Goal: Information Seeking & Learning: Learn about a topic

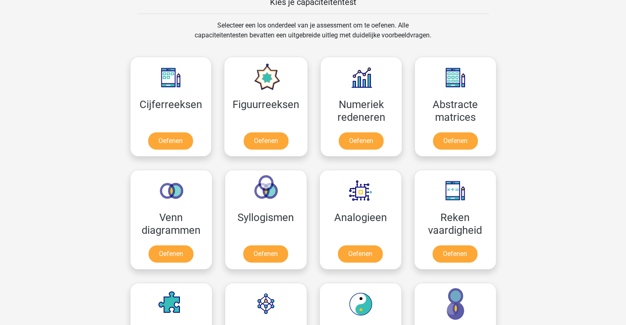
scroll to position [364, 0]
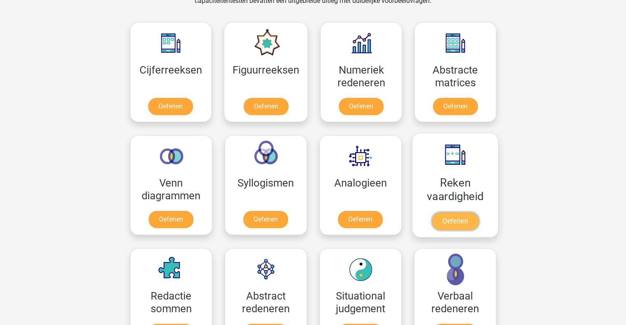
click at [431, 218] on link "Oefenen" at bounding box center [454, 221] width 47 height 18
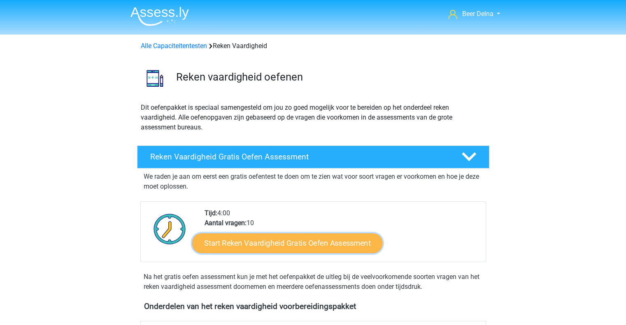
click at [340, 239] on link "Start Reken Vaardigheid Gratis Oefen Assessment" at bounding box center [287, 243] width 190 height 20
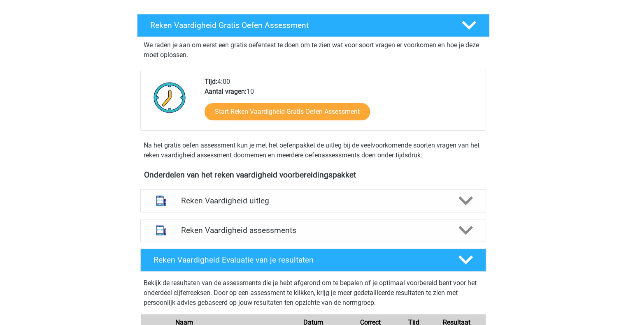
scroll to position [165, 0]
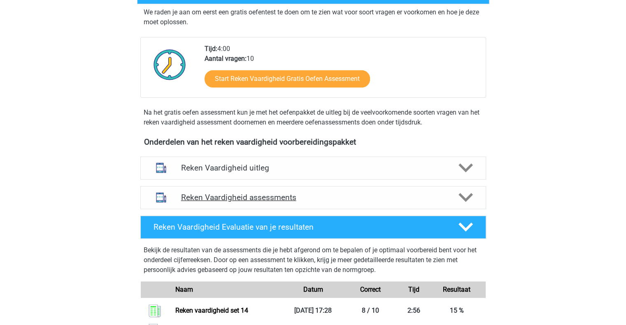
click at [208, 187] on div "Reken Vaardigheid assessments" at bounding box center [313, 197] width 346 height 23
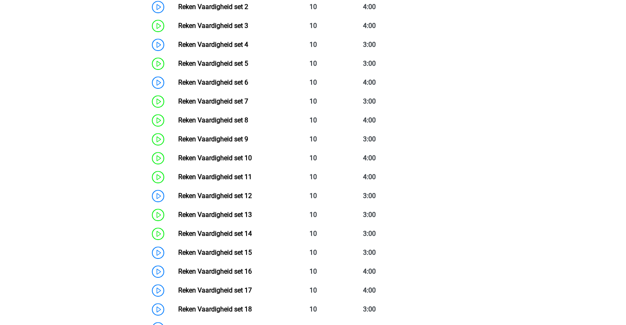
scroll to position [449, 0]
click at [210, 257] on link "Reken Vaardigheid set 15" at bounding box center [215, 253] width 74 height 8
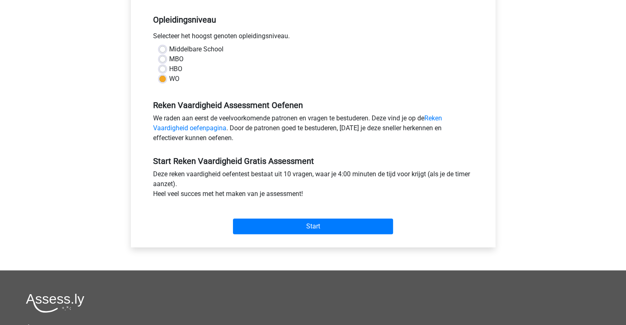
scroll to position [179, 0]
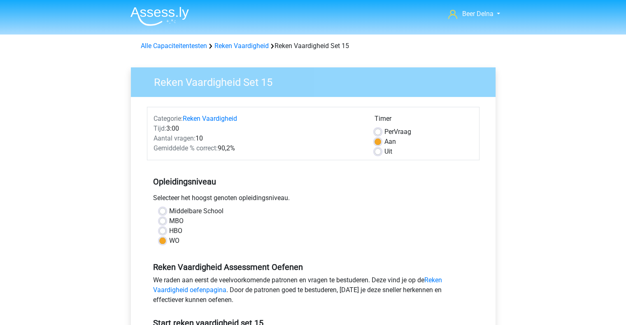
scroll to position [88, 0]
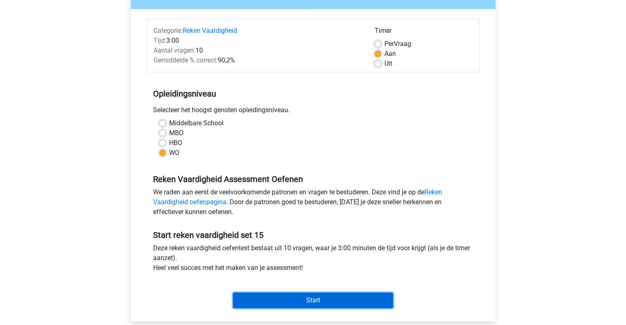
click at [319, 299] on input "Start" at bounding box center [313, 301] width 160 height 16
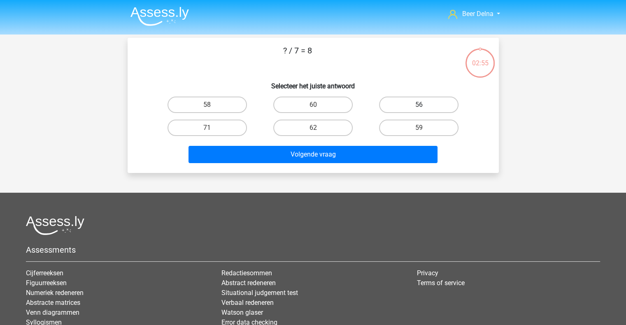
click at [386, 102] on label "56" at bounding box center [418, 105] width 79 height 16
click at [419, 105] on input "56" at bounding box center [421, 107] width 5 height 5
radio input "true"
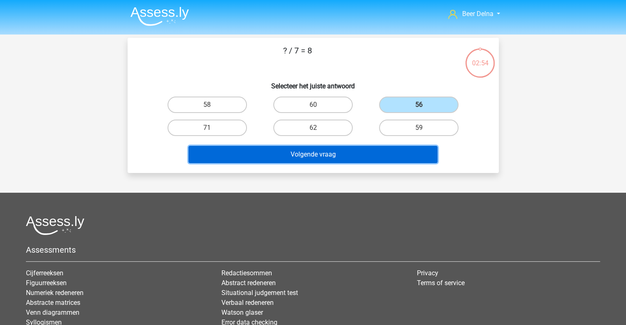
click at [384, 148] on button "Volgende vraag" at bounding box center [312, 154] width 249 height 17
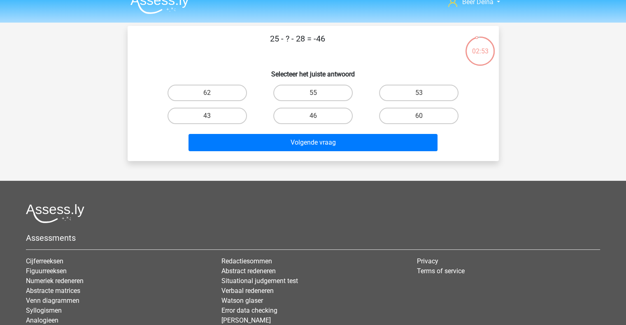
scroll to position [12, 0]
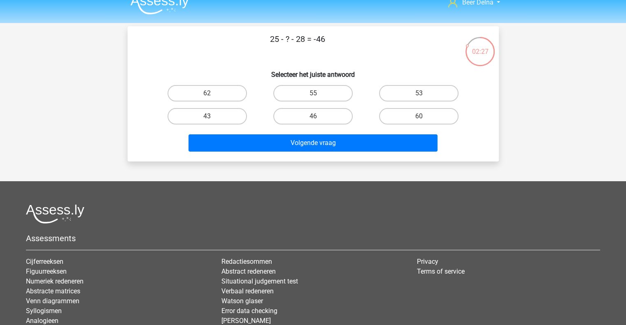
click at [224, 107] on div "43" at bounding box center [207, 116] width 106 height 23
click at [227, 122] on label "43" at bounding box center [206, 116] width 79 height 16
click at [212, 122] on input "43" at bounding box center [209, 118] width 5 height 5
radio input "true"
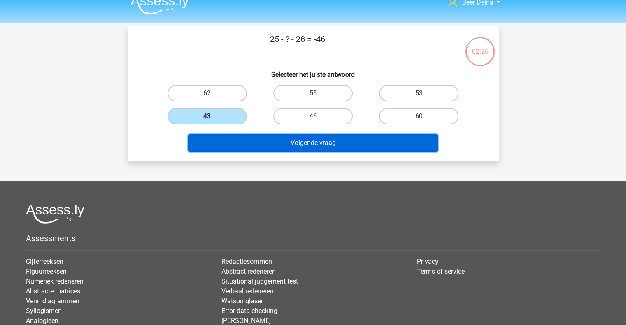
click at [243, 139] on button "Volgende vraag" at bounding box center [312, 143] width 249 height 17
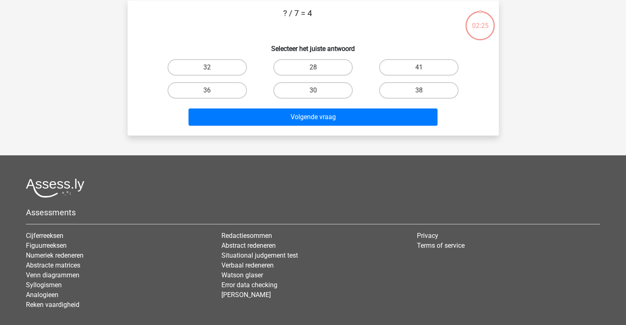
scroll to position [38, 0]
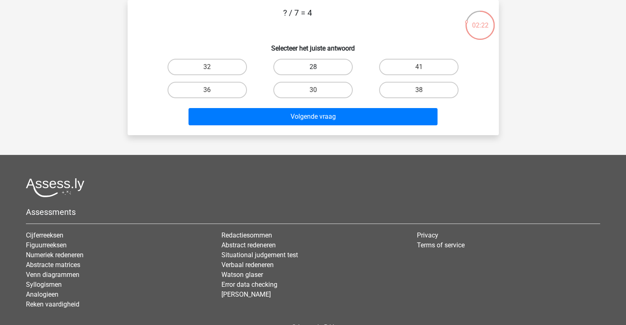
click at [318, 65] on label "28" at bounding box center [312, 67] width 79 height 16
click at [318, 67] on input "28" at bounding box center [315, 69] width 5 height 5
radio input "true"
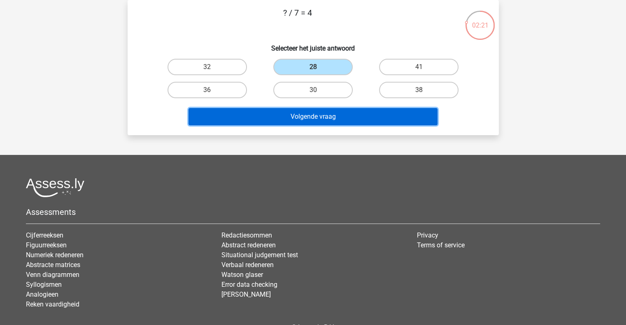
click at [293, 116] on button "Volgende vraag" at bounding box center [312, 116] width 249 height 17
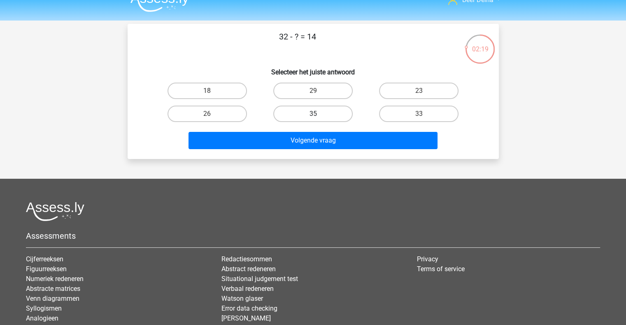
scroll to position [13, 0]
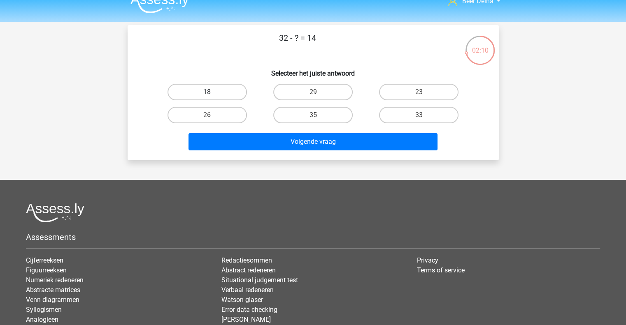
click at [225, 91] on label "18" at bounding box center [206, 92] width 79 height 16
click at [212, 92] on input "18" at bounding box center [209, 94] width 5 height 5
radio input "true"
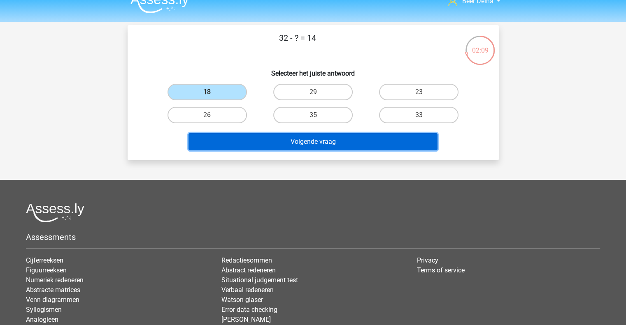
click at [250, 139] on button "Volgende vraag" at bounding box center [312, 141] width 249 height 17
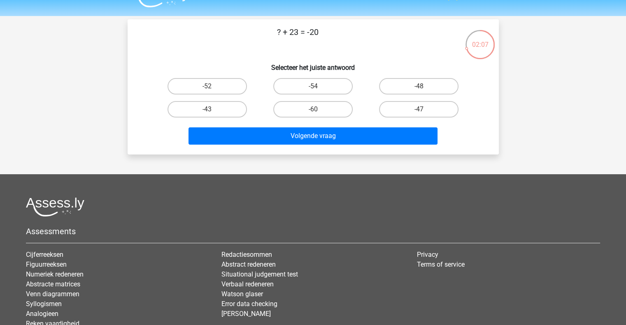
scroll to position [18, 0]
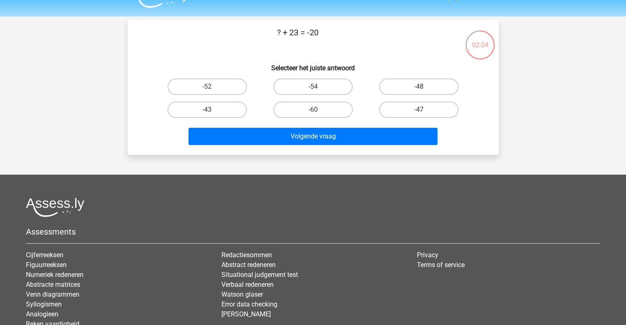
click at [212, 100] on div "-43" at bounding box center [207, 109] width 106 height 23
click at [212, 102] on label "-43" at bounding box center [206, 110] width 79 height 16
click at [212, 110] on input "-43" at bounding box center [209, 112] width 5 height 5
radio input "true"
click at [221, 151] on div "? + 23 = -20 Selecteer het juiste antwoord -52 -54 -48 -43" at bounding box center [313, 87] width 371 height 135
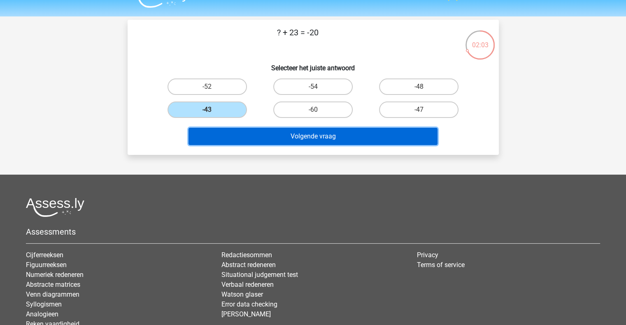
click at [228, 135] on button "Volgende vraag" at bounding box center [312, 136] width 249 height 17
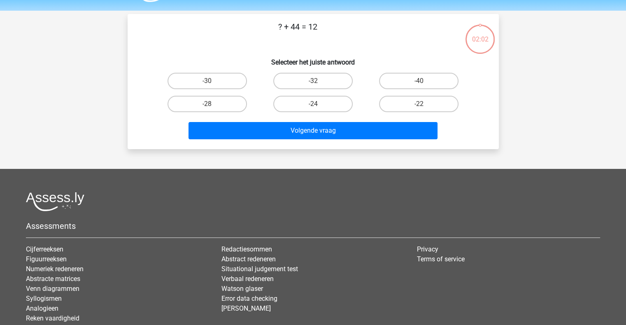
scroll to position [0, 0]
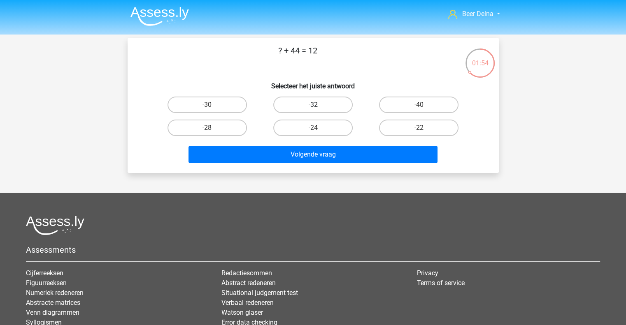
click at [287, 102] on label "-32" at bounding box center [312, 105] width 79 height 16
click at [313, 105] on input "-32" at bounding box center [315, 107] width 5 height 5
radio input "true"
click at [298, 165] on div "Volgende vraag" at bounding box center [313, 156] width 318 height 21
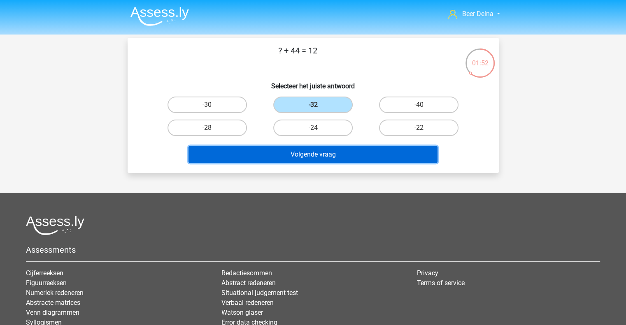
click at [298, 161] on button "Volgende vraag" at bounding box center [312, 154] width 249 height 17
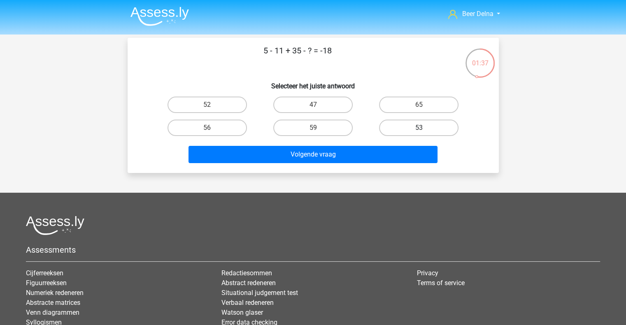
click at [425, 126] on label "53" at bounding box center [418, 128] width 79 height 16
click at [424, 128] on input "53" at bounding box center [421, 130] width 5 height 5
radio input "true"
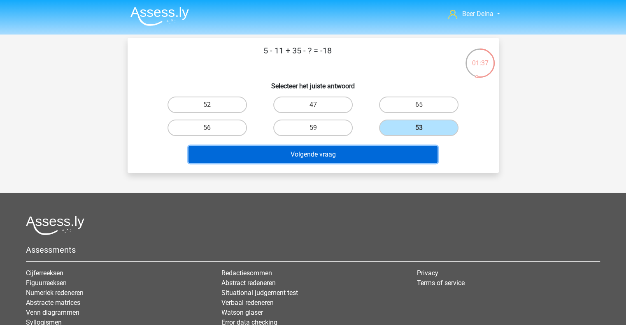
click at [371, 154] on button "Volgende vraag" at bounding box center [312, 154] width 249 height 17
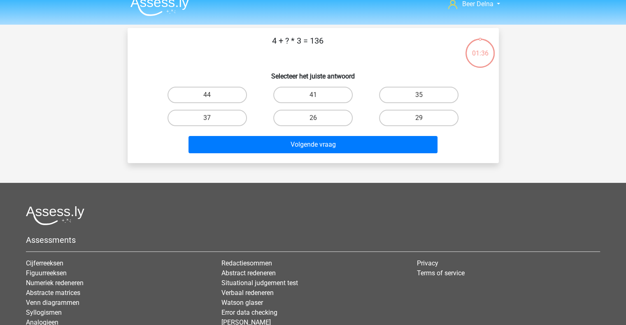
scroll to position [4, 0]
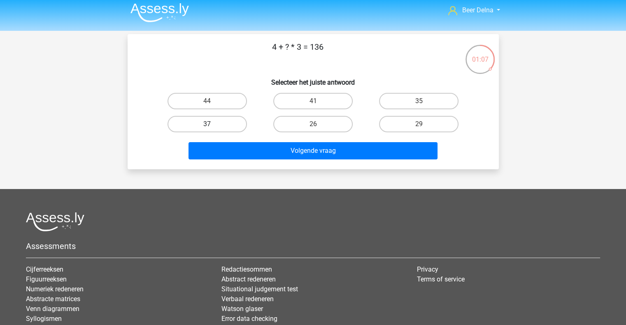
click at [237, 121] on label "37" at bounding box center [206, 124] width 79 height 16
click at [212, 124] on input "37" at bounding box center [209, 126] width 5 height 5
radio input "true"
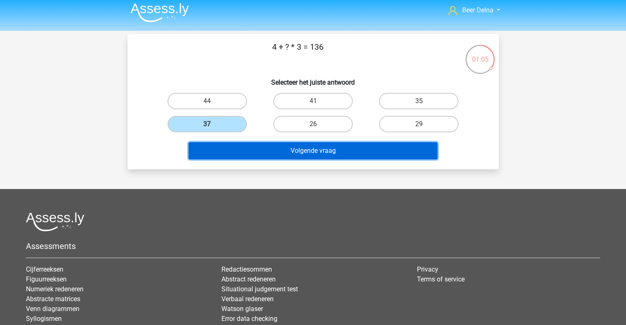
click at [250, 148] on button "Volgende vraag" at bounding box center [312, 150] width 249 height 17
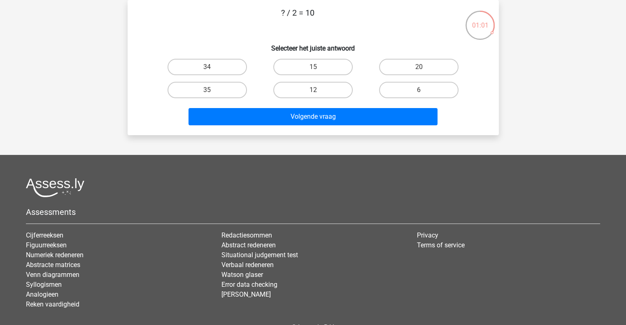
scroll to position [6, 0]
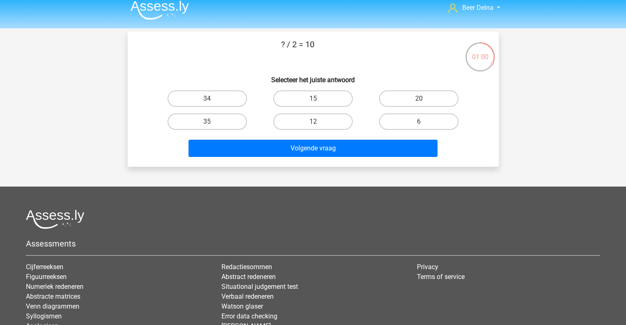
click at [387, 107] on div "20" at bounding box center [419, 98] width 106 height 23
click at [391, 105] on label "20" at bounding box center [418, 99] width 79 height 16
click at [419, 104] on input "20" at bounding box center [421, 101] width 5 height 5
radio input "true"
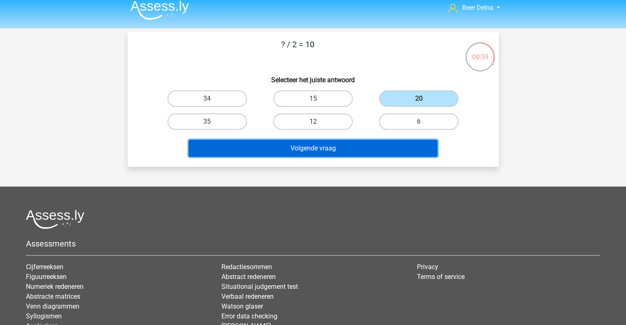
click at [360, 151] on button "Volgende vraag" at bounding box center [312, 148] width 249 height 17
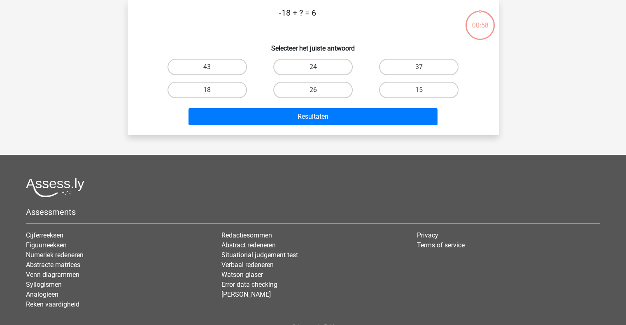
scroll to position [0, 0]
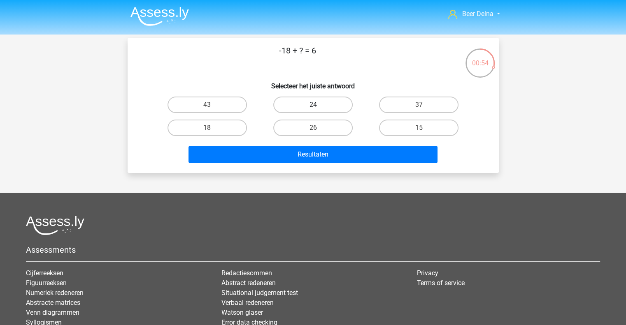
click at [291, 109] on label "24" at bounding box center [312, 105] width 79 height 16
click at [313, 109] on input "24" at bounding box center [315, 107] width 5 height 5
radio input "true"
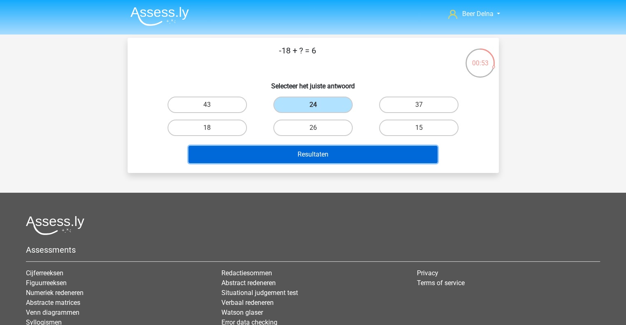
click at [298, 149] on button "Resultaten" at bounding box center [312, 154] width 249 height 17
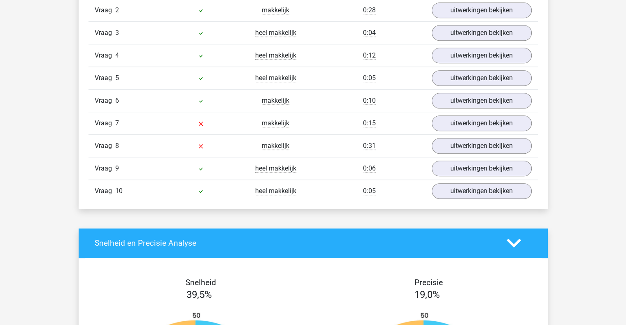
scroll to position [588, 0]
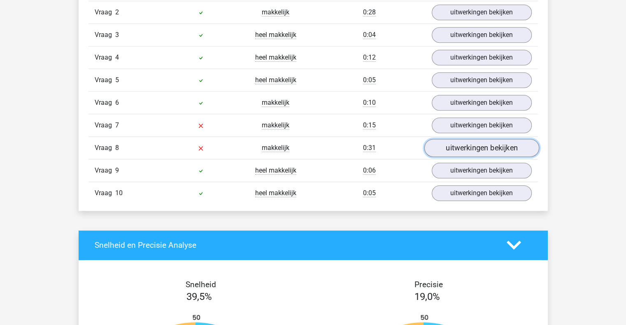
click at [465, 152] on link "uitwerkingen bekijken" at bounding box center [481, 148] width 115 height 18
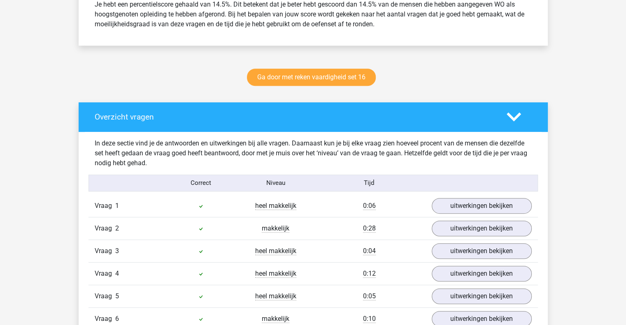
scroll to position [372, 0]
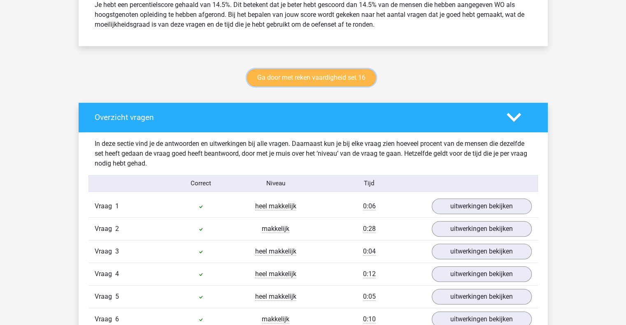
click at [336, 75] on link "Ga door met reken vaardigheid set 16" at bounding box center [311, 77] width 129 height 17
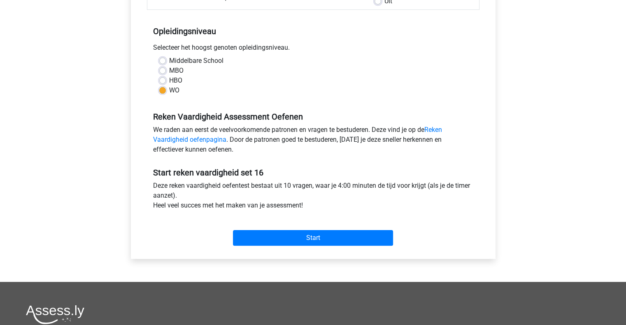
scroll to position [151, 0]
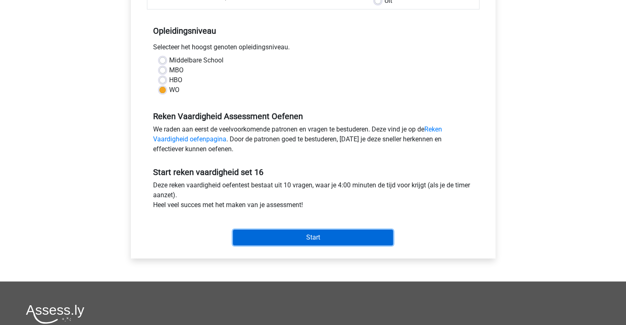
click at [318, 238] on input "Start" at bounding box center [313, 238] width 160 height 16
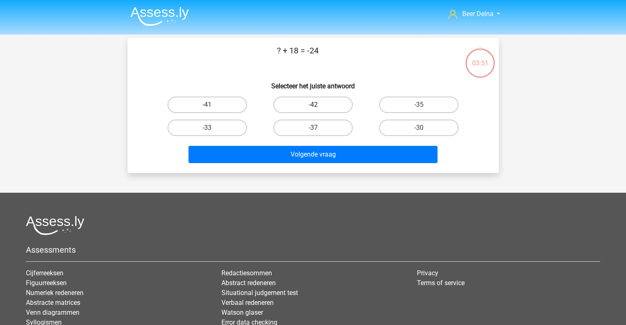
click at [319, 106] on label "-42" at bounding box center [312, 105] width 79 height 16
click at [318, 106] on input "-42" at bounding box center [315, 107] width 5 height 5
radio input "true"
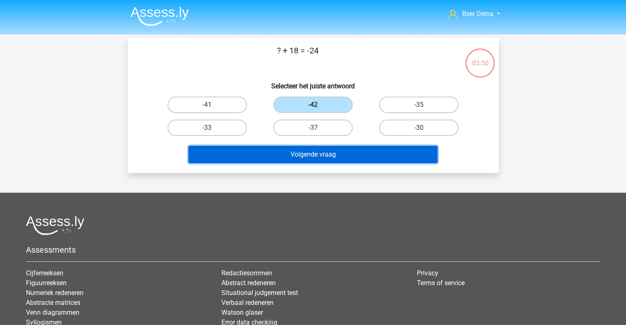
click at [300, 157] on button "Volgende vraag" at bounding box center [312, 154] width 249 height 17
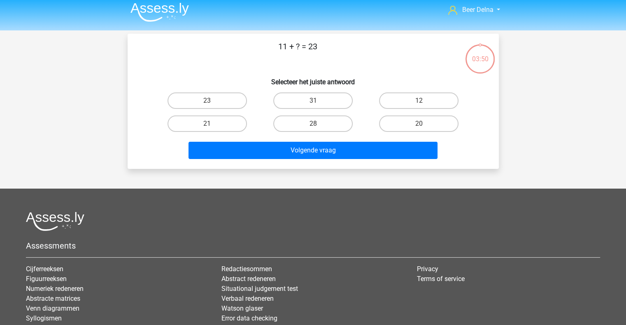
scroll to position [4, 0]
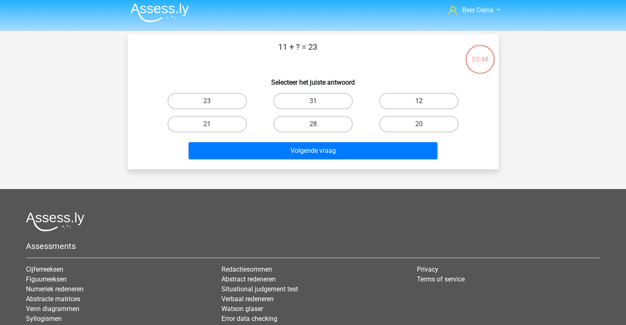
click at [393, 104] on label "12" at bounding box center [418, 101] width 79 height 16
click at [419, 104] on input "12" at bounding box center [421, 103] width 5 height 5
radio input "true"
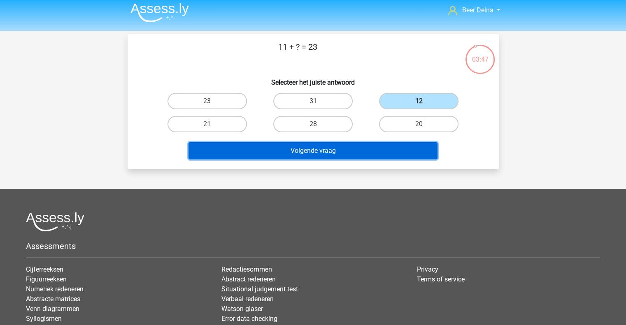
click at [358, 148] on button "Volgende vraag" at bounding box center [312, 150] width 249 height 17
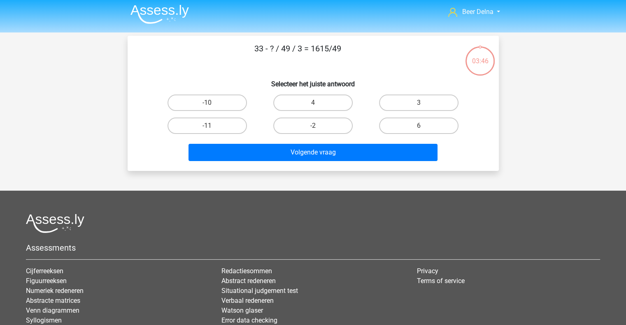
scroll to position [3, 0]
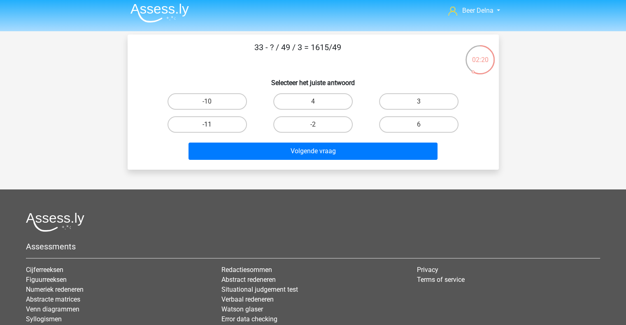
click at [228, 120] on label "-11" at bounding box center [206, 124] width 79 height 16
click at [212, 125] on input "-11" at bounding box center [209, 127] width 5 height 5
radio input "true"
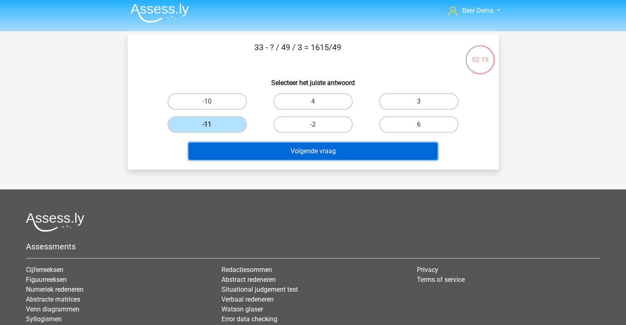
click at [263, 149] on button "Volgende vraag" at bounding box center [312, 151] width 249 height 17
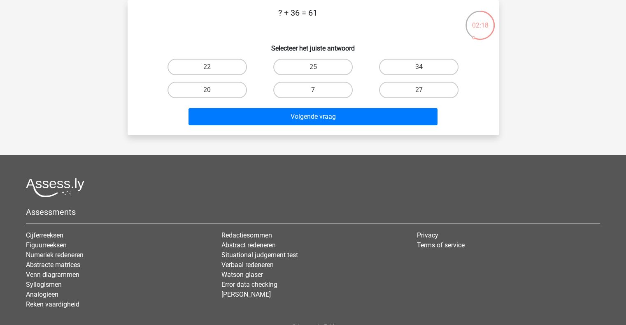
scroll to position [0, 0]
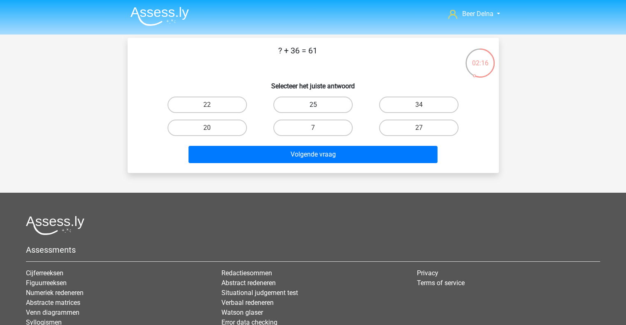
click at [333, 107] on label "25" at bounding box center [312, 105] width 79 height 16
click at [318, 107] on input "25" at bounding box center [315, 107] width 5 height 5
radio input "true"
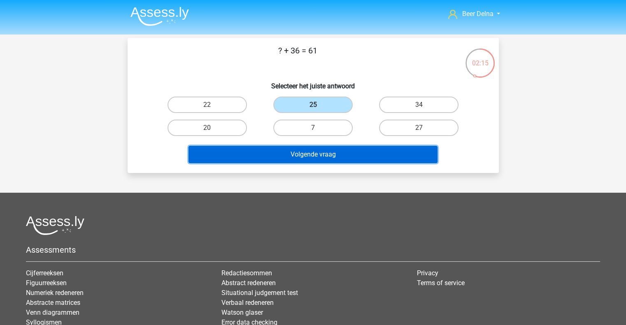
click at [326, 149] on button "Volgende vraag" at bounding box center [312, 154] width 249 height 17
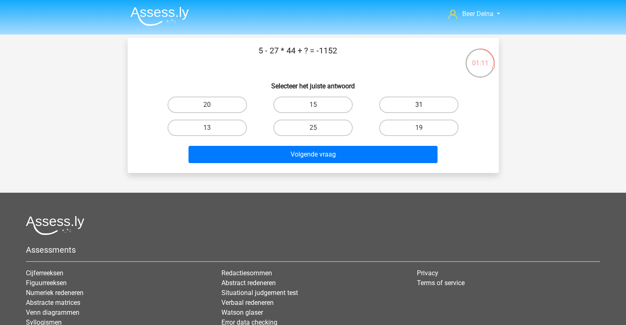
click at [419, 98] on label "31" at bounding box center [418, 105] width 79 height 16
click at [419, 105] on input "31" at bounding box center [421, 107] width 5 height 5
radio input "true"
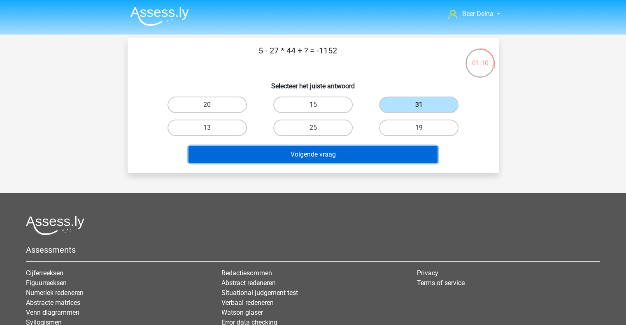
click at [388, 148] on button "Volgende vraag" at bounding box center [312, 154] width 249 height 17
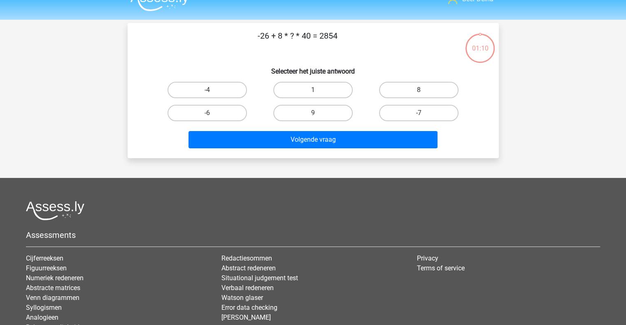
scroll to position [13, 0]
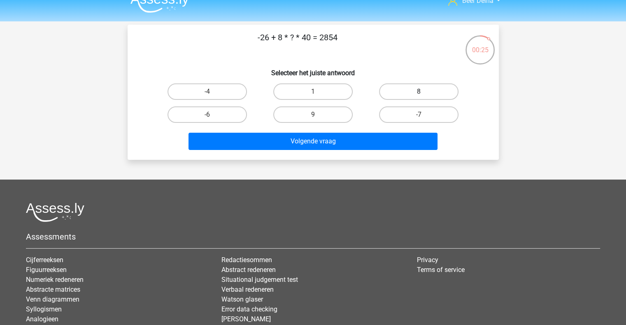
click at [408, 95] on label "8" at bounding box center [418, 92] width 79 height 16
click at [419, 95] on input "8" at bounding box center [421, 94] width 5 height 5
radio input "true"
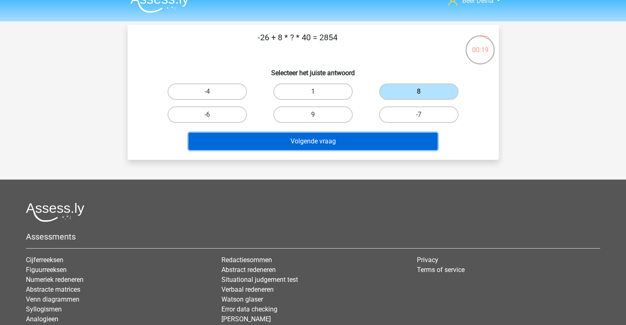
click at [329, 134] on button "Volgende vraag" at bounding box center [312, 141] width 249 height 17
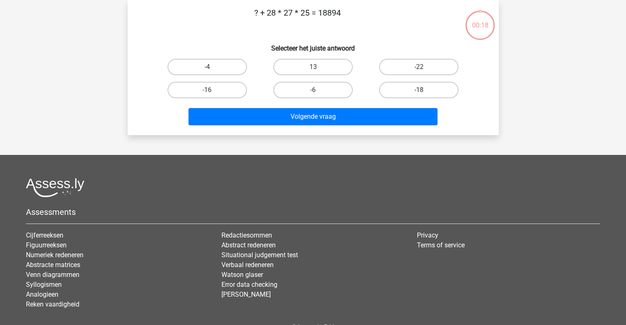
scroll to position [9, 0]
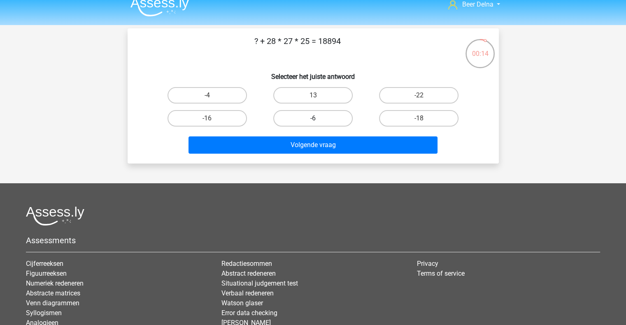
click at [319, 120] on label "-6" at bounding box center [312, 118] width 79 height 16
click at [318, 120] on input "-6" at bounding box center [315, 121] width 5 height 5
radio input "true"
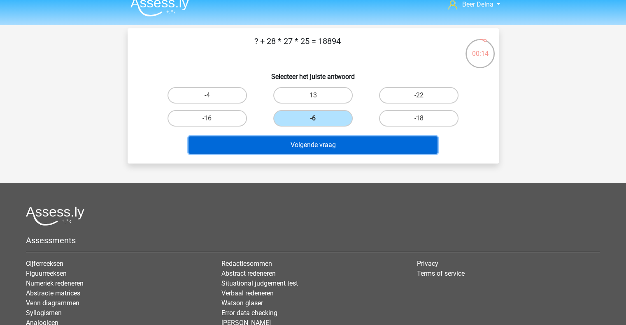
click at [310, 148] on button "Volgende vraag" at bounding box center [312, 145] width 249 height 17
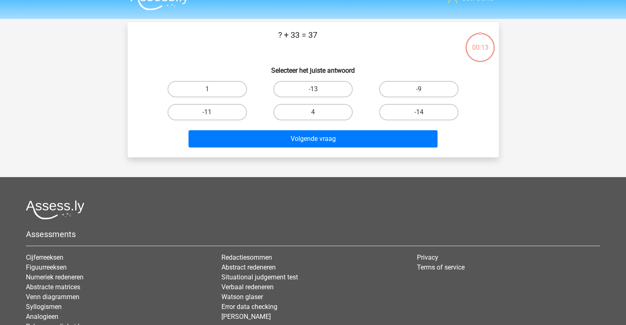
scroll to position [14, 0]
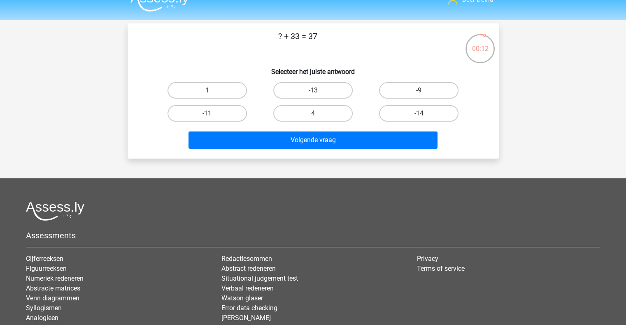
click at [342, 106] on label "4" at bounding box center [312, 113] width 79 height 16
click at [318, 114] on input "4" at bounding box center [315, 116] width 5 height 5
radio input "true"
click at [316, 149] on div "Volgende vraag" at bounding box center [313, 142] width 318 height 21
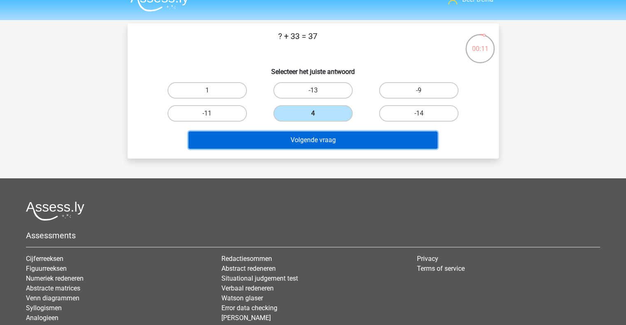
click at [318, 137] on button "Volgende vraag" at bounding box center [312, 140] width 249 height 17
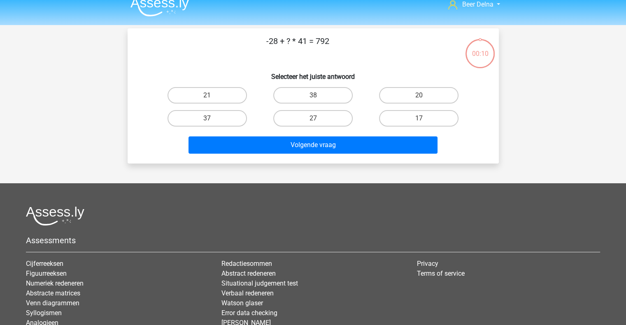
scroll to position [4, 0]
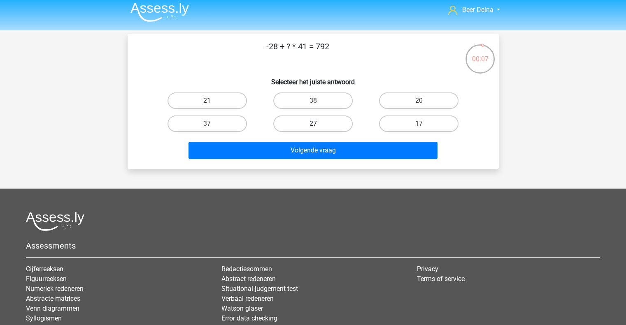
click at [320, 128] on label "27" at bounding box center [312, 124] width 79 height 16
click at [318, 128] on input "27" at bounding box center [315, 126] width 5 height 5
radio input "true"
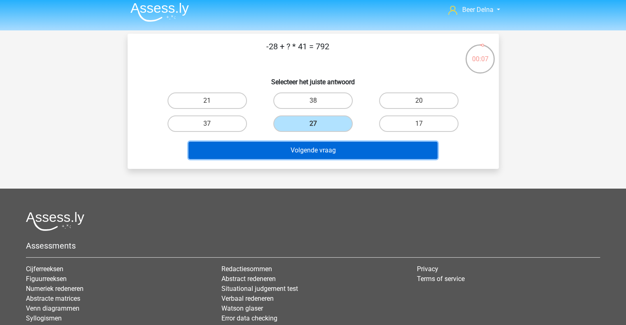
click at [313, 148] on button "Volgende vraag" at bounding box center [312, 150] width 249 height 17
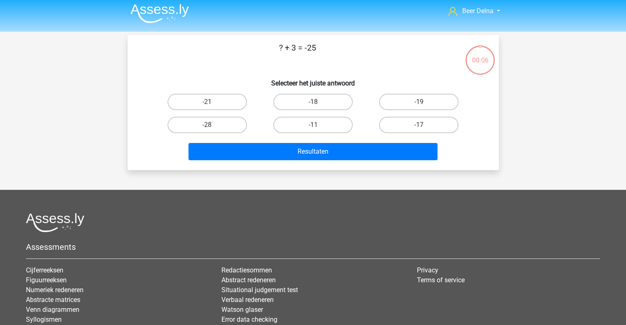
scroll to position [2, 0]
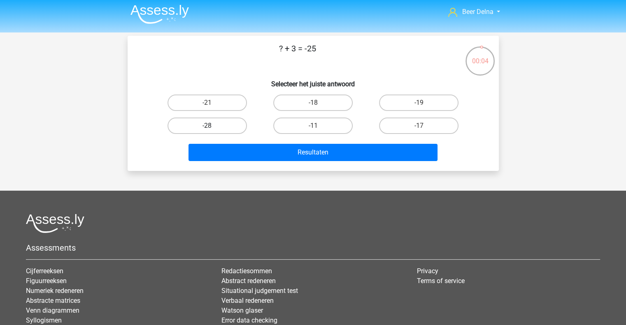
click at [223, 123] on label "-28" at bounding box center [206, 126] width 79 height 16
click at [212, 126] on input "-28" at bounding box center [209, 128] width 5 height 5
radio input "true"
click at [237, 142] on div "Resultaten" at bounding box center [313, 150] width 345 height 27
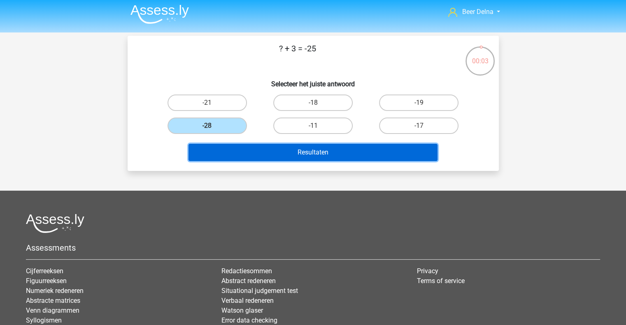
click at [239, 149] on button "Resultaten" at bounding box center [312, 152] width 249 height 17
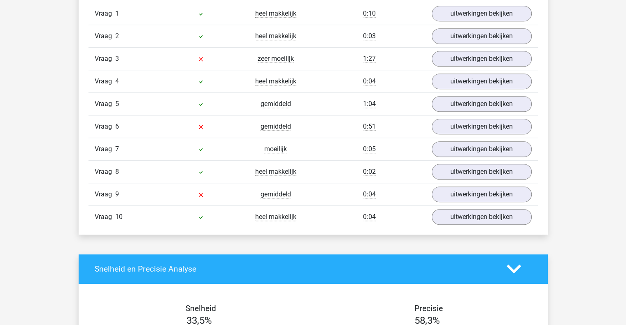
scroll to position [560, 0]
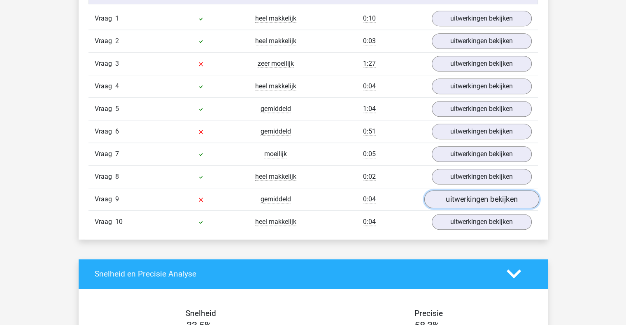
click at [464, 195] on link "uitwerkingen bekijken" at bounding box center [481, 200] width 115 height 18
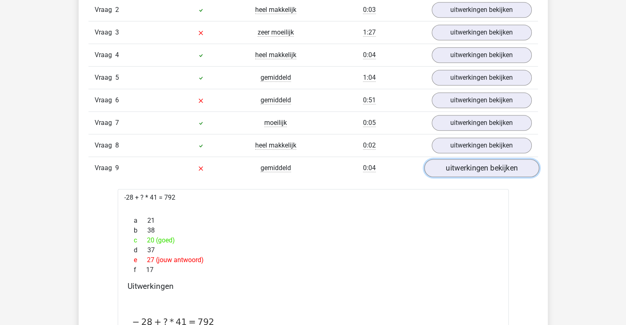
scroll to position [589, 0]
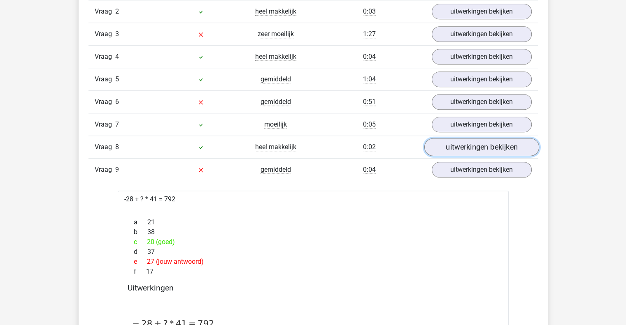
click at [471, 147] on link "uitwerkingen bekijken" at bounding box center [481, 147] width 115 height 18
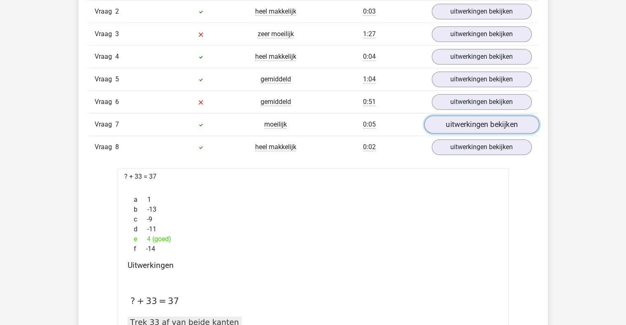
click at [470, 128] on link "uitwerkingen bekijken" at bounding box center [481, 125] width 115 height 18
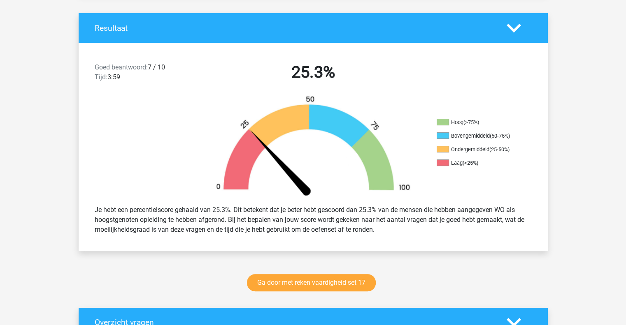
scroll to position [134, 0]
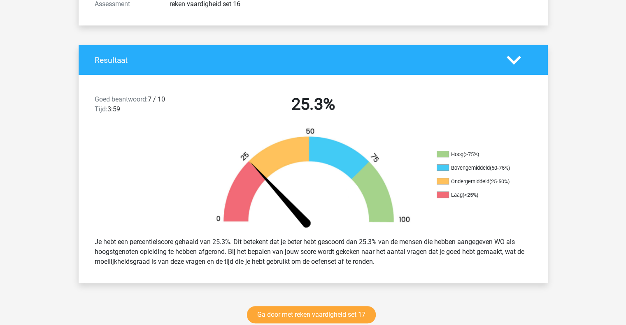
click at [339, 306] on div "Ga door met reken vaardigheid set 17" at bounding box center [313, 316] width 391 height 27
click at [319, 316] on link "Ga door met reken vaardigheid set 17" at bounding box center [311, 315] width 129 height 17
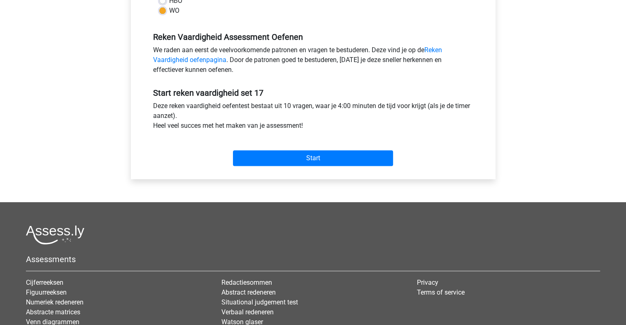
scroll to position [324, 0]
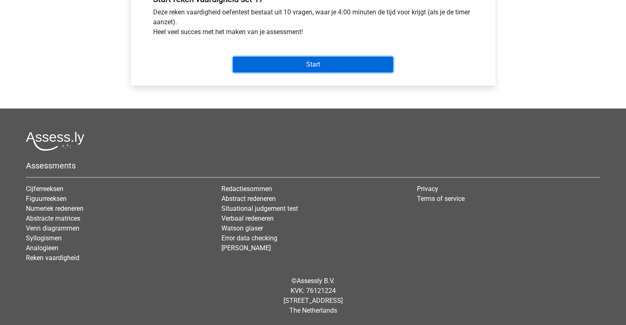
click at [297, 59] on input "Start" at bounding box center [313, 65] width 160 height 16
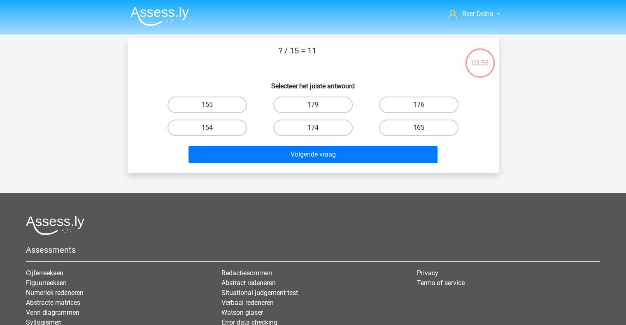
click at [398, 127] on label "165" at bounding box center [418, 128] width 79 height 16
click at [419, 128] on input "165" at bounding box center [421, 130] width 5 height 5
radio input "true"
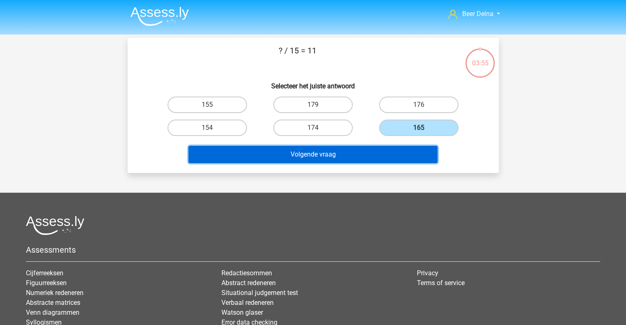
click at [384, 149] on button "Volgende vraag" at bounding box center [312, 154] width 249 height 17
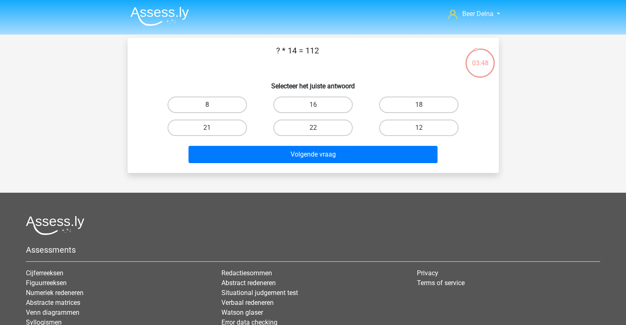
click at [229, 100] on label "8" at bounding box center [206, 105] width 79 height 16
click at [212, 105] on input "8" at bounding box center [209, 107] width 5 height 5
radio input "true"
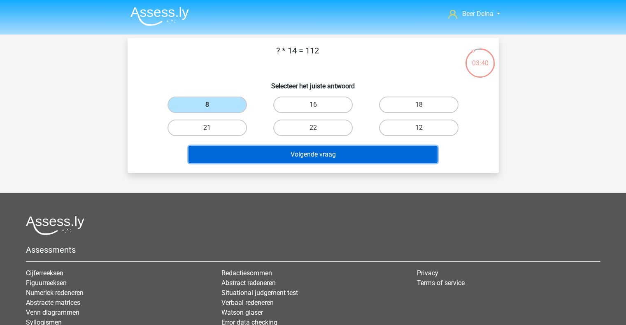
click at [260, 149] on button "Volgende vraag" at bounding box center [312, 154] width 249 height 17
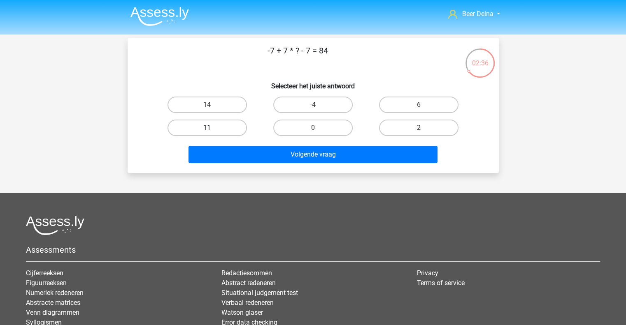
click at [232, 128] on label "11" at bounding box center [206, 128] width 79 height 16
click at [212, 128] on input "11" at bounding box center [209, 130] width 5 height 5
radio input "true"
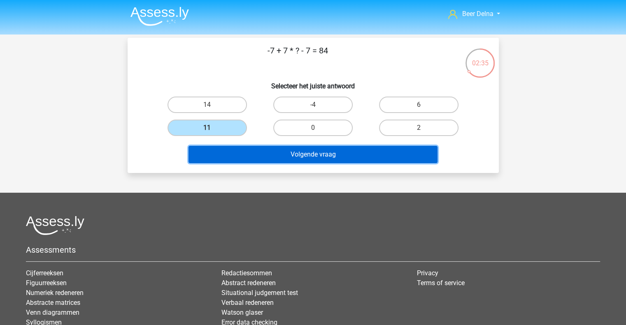
click at [257, 149] on button "Volgende vraag" at bounding box center [312, 154] width 249 height 17
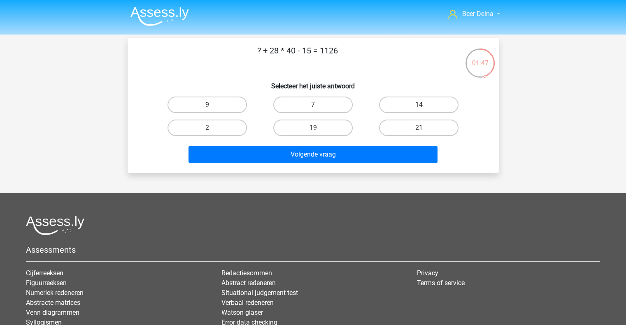
click at [221, 104] on label "9" at bounding box center [206, 105] width 79 height 16
click at [212, 105] on input "9" at bounding box center [209, 107] width 5 height 5
radio input "true"
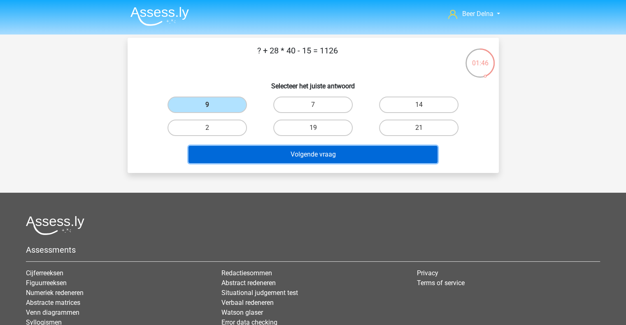
click at [270, 159] on button "Volgende vraag" at bounding box center [312, 154] width 249 height 17
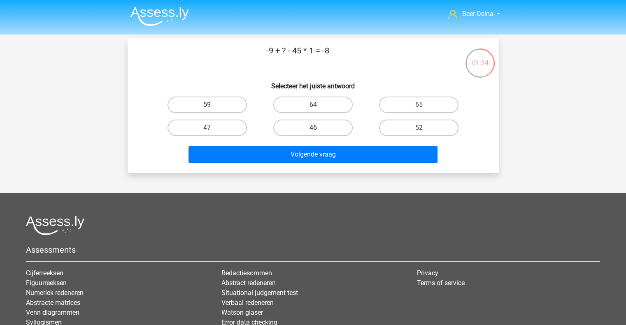
click at [318, 120] on label "46" at bounding box center [312, 128] width 79 height 16
click at [318, 128] on input "46" at bounding box center [315, 130] width 5 height 5
radio input "true"
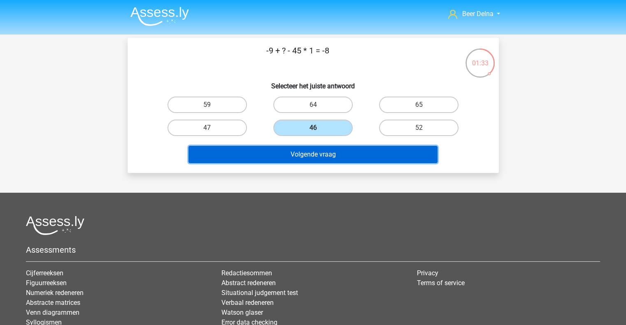
click at [302, 148] on button "Volgende vraag" at bounding box center [312, 154] width 249 height 17
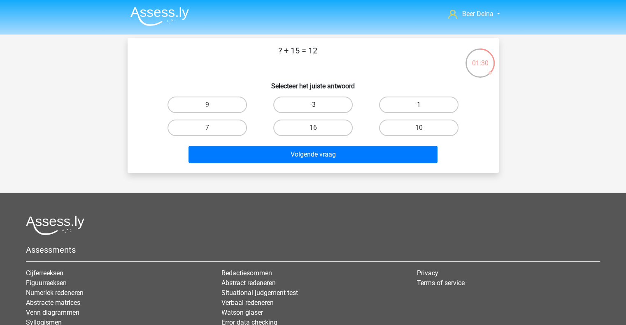
click at [328, 107] on label "-3" at bounding box center [312, 105] width 79 height 16
click at [318, 107] on input "-3" at bounding box center [315, 107] width 5 height 5
radio input "true"
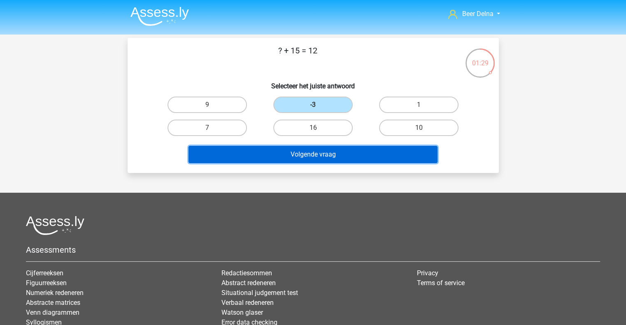
click at [309, 151] on button "Volgende vraag" at bounding box center [312, 154] width 249 height 17
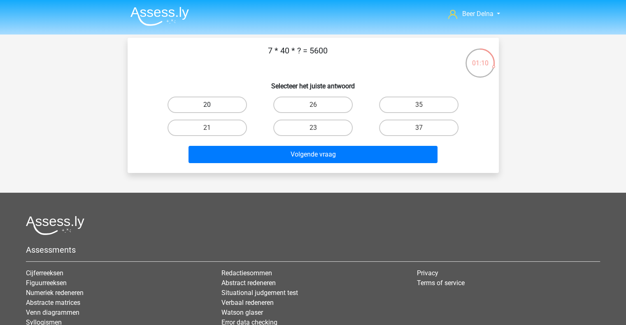
click at [221, 105] on label "20" at bounding box center [206, 105] width 79 height 16
click at [212, 105] on input "20" at bounding box center [209, 107] width 5 height 5
radio input "true"
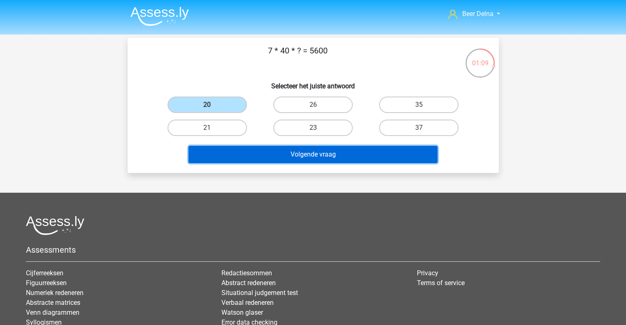
click at [219, 149] on button "Volgende vraag" at bounding box center [312, 154] width 249 height 17
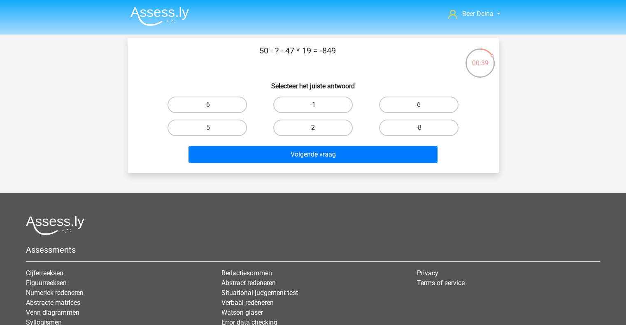
click at [318, 125] on label "2" at bounding box center [312, 128] width 79 height 16
click at [318, 128] on input "2" at bounding box center [315, 130] width 5 height 5
radio input "true"
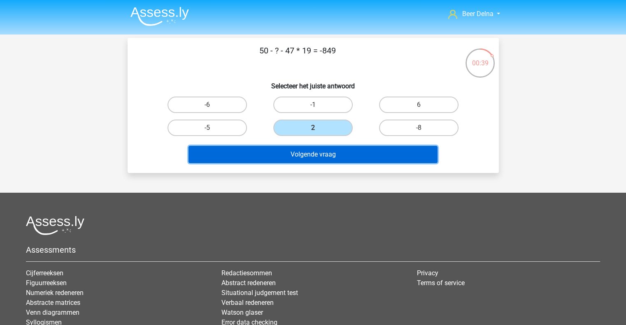
click at [314, 151] on button "Volgende vraag" at bounding box center [312, 154] width 249 height 17
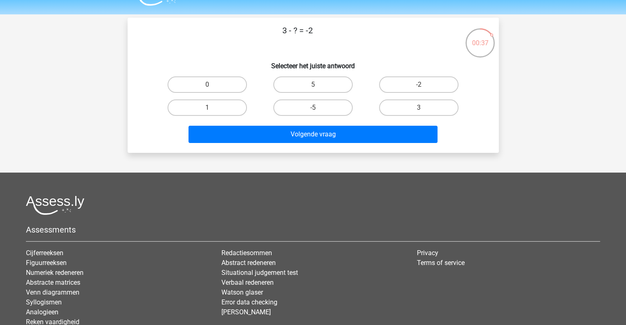
scroll to position [20, 0]
click at [331, 92] on label "5" at bounding box center [312, 85] width 79 height 16
click at [318, 91] on input "5" at bounding box center [315, 87] width 5 height 5
radio input "true"
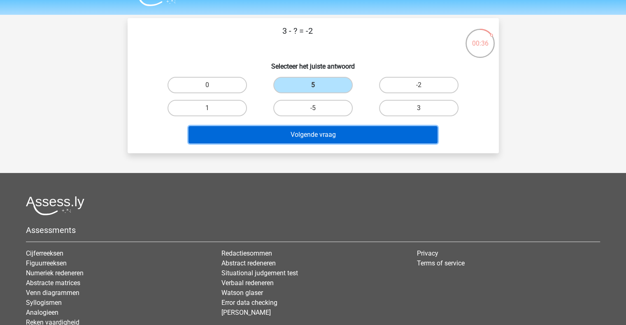
click at [319, 135] on button "Volgende vraag" at bounding box center [312, 134] width 249 height 17
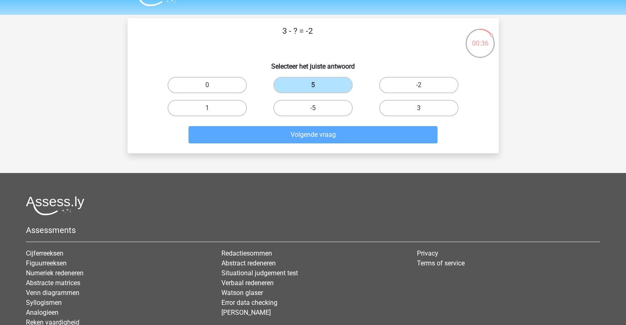
scroll to position [38, 0]
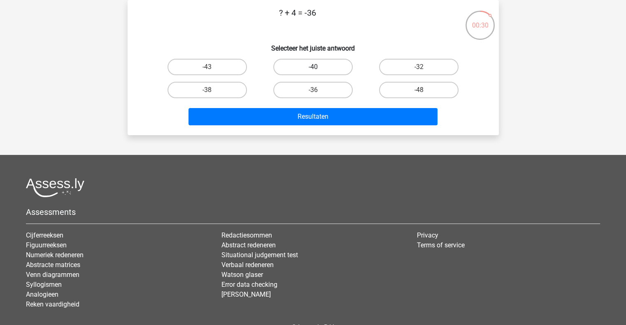
click at [327, 67] on label "-40" at bounding box center [312, 67] width 79 height 16
click at [318, 67] on input "-40" at bounding box center [315, 69] width 5 height 5
radio input "true"
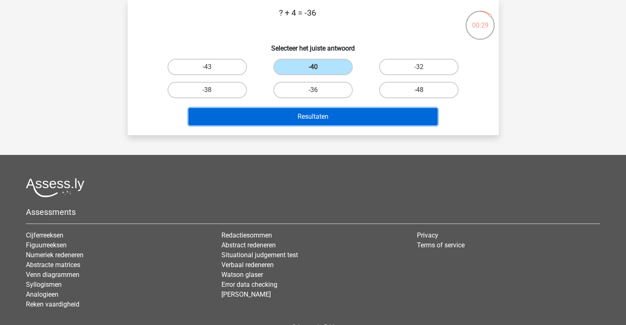
click at [314, 116] on button "Resultaten" at bounding box center [312, 116] width 249 height 17
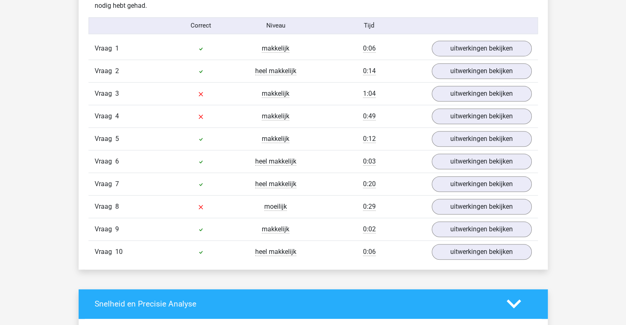
scroll to position [515, 0]
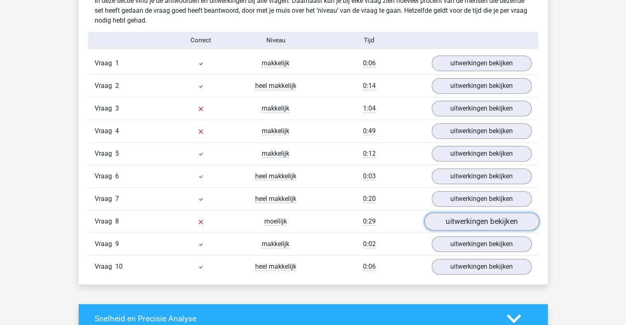
click at [492, 220] on link "uitwerkingen bekijken" at bounding box center [481, 222] width 115 height 18
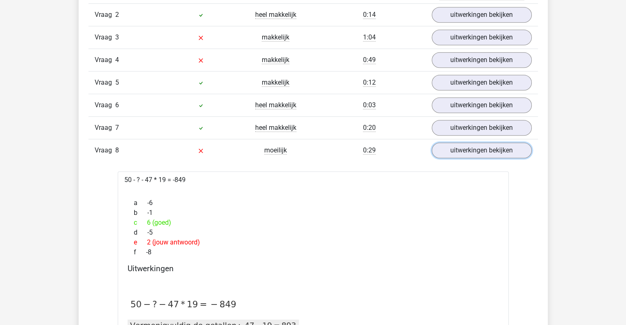
scroll to position [584, 0]
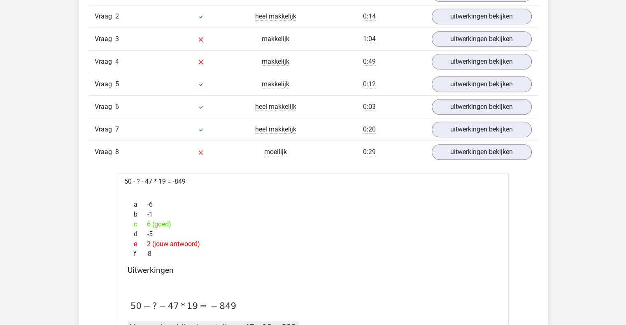
click at [497, 68] on div "Vraag 4 makkelijk 0:49 uitwerkingen bekijken" at bounding box center [312, 61] width 449 height 23
click at [496, 65] on link "uitwerkingen bekijken" at bounding box center [481, 62] width 115 height 18
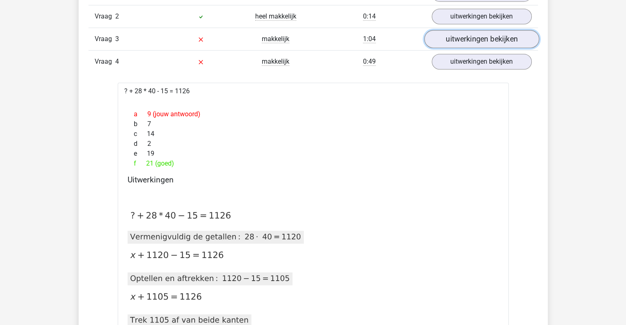
click at [478, 36] on link "uitwerkingen bekijken" at bounding box center [481, 39] width 115 height 18
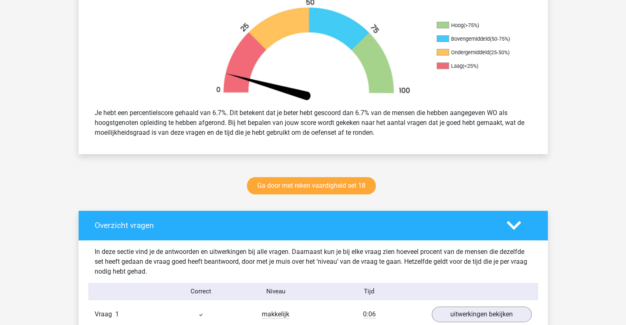
scroll to position [260, 0]
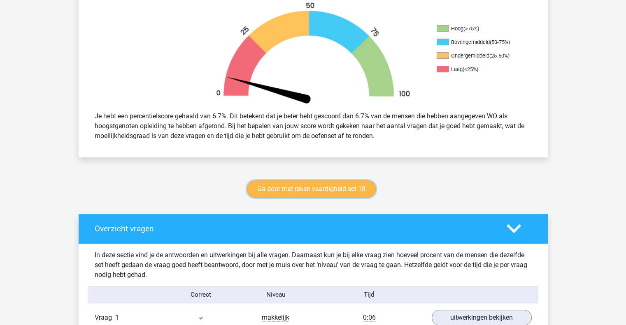
click at [337, 185] on link "Ga door met reken vaardigheid set 18" at bounding box center [311, 189] width 129 height 17
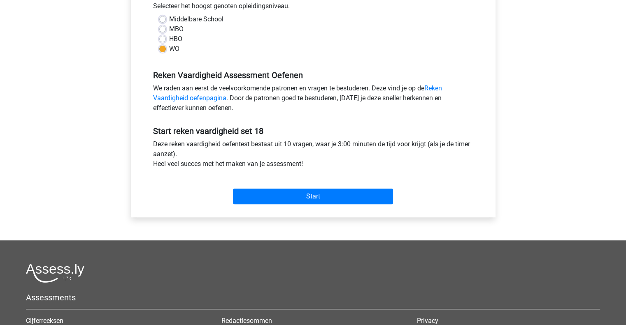
scroll to position [203, 0]
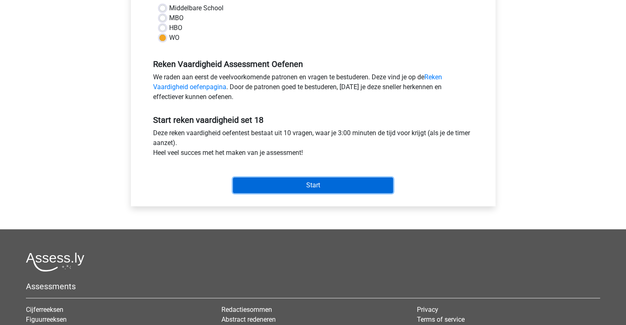
click at [337, 181] on input "Start" at bounding box center [313, 186] width 160 height 16
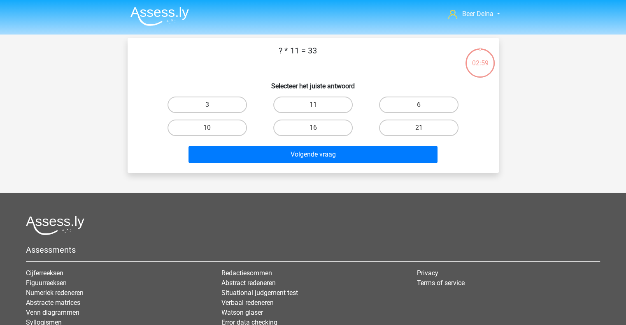
click at [239, 98] on label "3" at bounding box center [206, 105] width 79 height 16
click at [212, 105] on input "3" at bounding box center [209, 107] width 5 height 5
radio input "true"
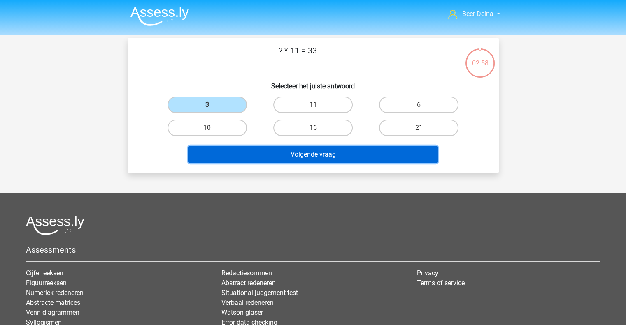
click at [252, 153] on button "Volgende vraag" at bounding box center [312, 154] width 249 height 17
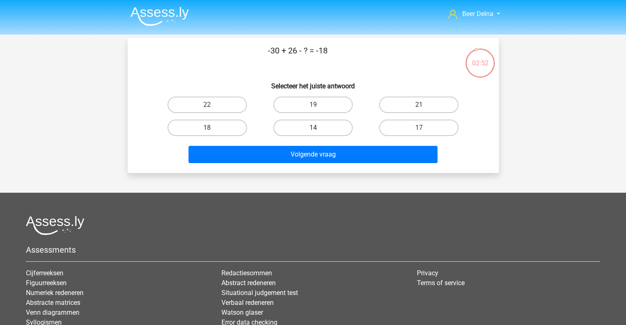
click at [295, 129] on label "14" at bounding box center [312, 128] width 79 height 16
click at [313, 129] on input "14" at bounding box center [315, 130] width 5 height 5
radio input "true"
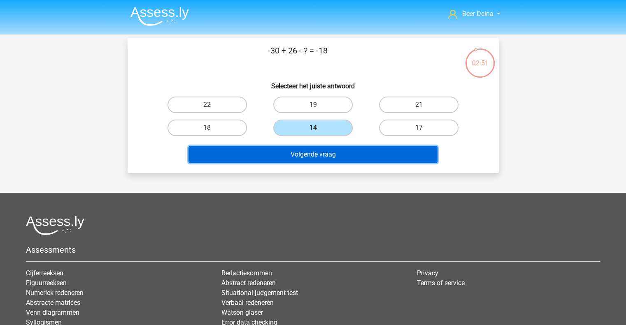
click at [285, 156] on button "Volgende vraag" at bounding box center [312, 154] width 249 height 17
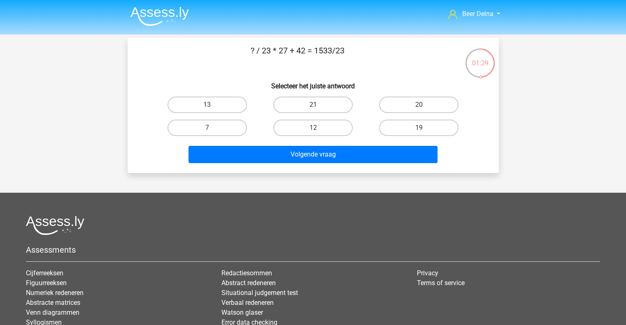
click at [322, 91] on div "? / 23 * 27 + 42 = 1533/23 Selecteer het juiste antwoord 13 21 20 7" at bounding box center [313, 105] width 365 height 122
click at [317, 102] on label "21" at bounding box center [312, 105] width 79 height 16
click at [317, 105] on input "21" at bounding box center [315, 107] width 5 height 5
radio input "true"
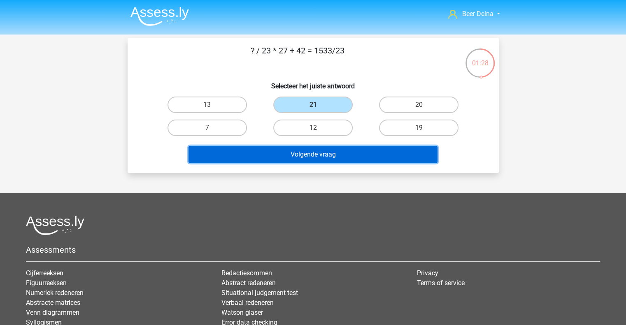
click at [294, 153] on button "Volgende vraag" at bounding box center [312, 154] width 249 height 17
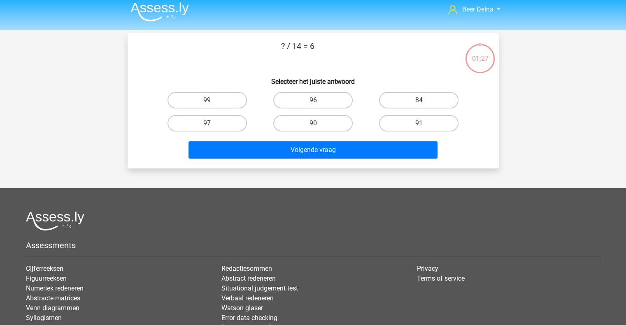
scroll to position [2, 0]
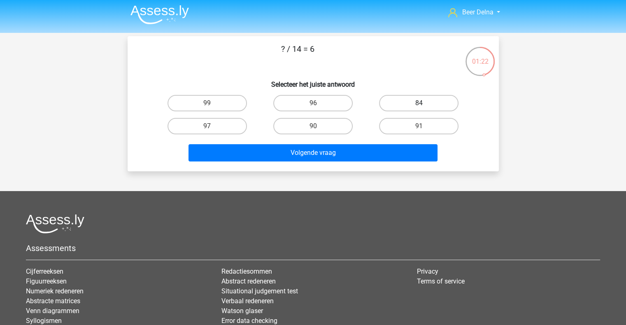
click at [424, 98] on label "84" at bounding box center [418, 103] width 79 height 16
click at [424, 103] on input "84" at bounding box center [421, 105] width 5 height 5
radio input "true"
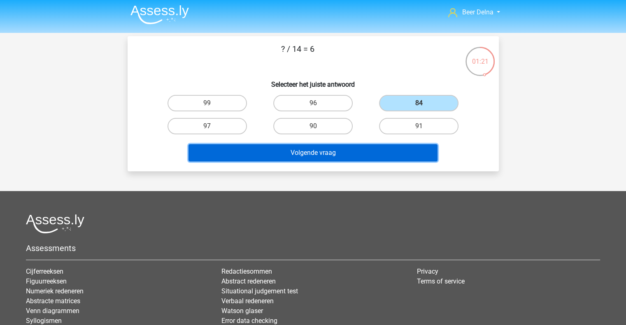
click at [390, 147] on button "Volgende vraag" at bounding box center [312, 152] width 249 height 17
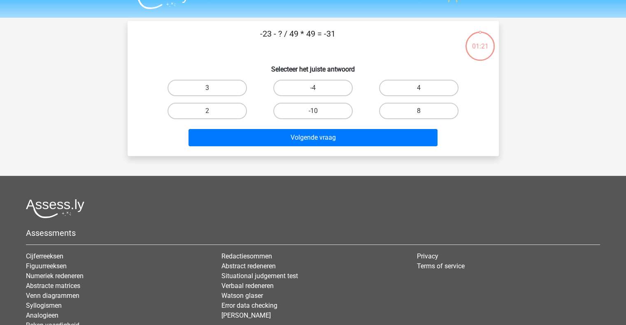
scroll to position [15, 0]
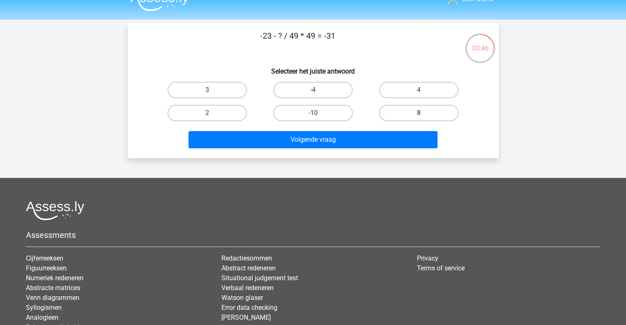
click at [428, 116] on label "8" at bounding box center [418, 113] width 79 height 16
click at [424, 116] on input "8" at bounding box center [421, 115] width 5 height 5
radio input "true"
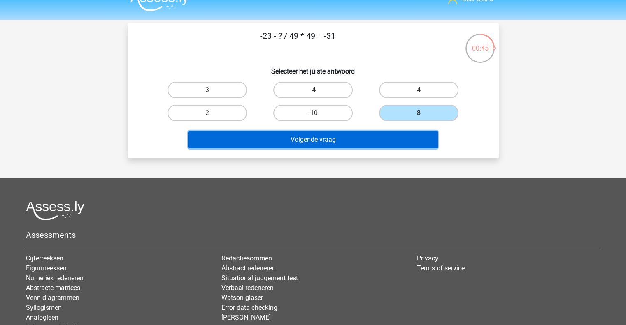
click at [410, 138] on button "Volgende vraag" at bounding box center [312, 139] width 249 height 17
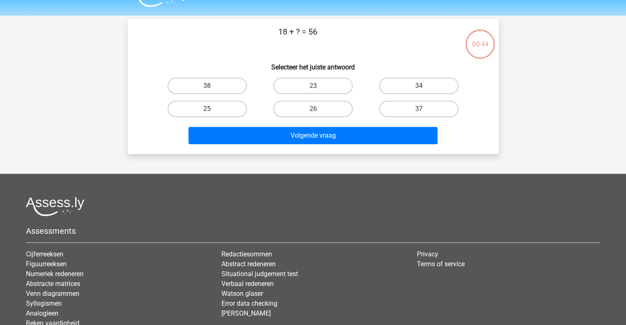
scroll to position [19, 0]
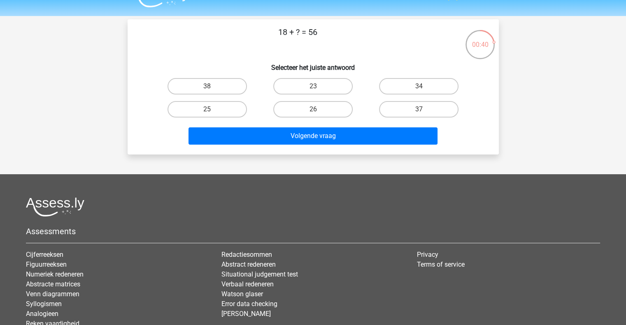
click at [214, 74] on div "18 + ? = 56 Selecteer het juiste antwoord 38 23 34 25" at bounding box center [313, 87] width 365 height 122
click at [217, 87] on label "38" at bounding box center [206, 86] width 79 height 16
click at [212, 87] on input "38" at bounding box center [209, 88] width 5 height 5
radio input "true"
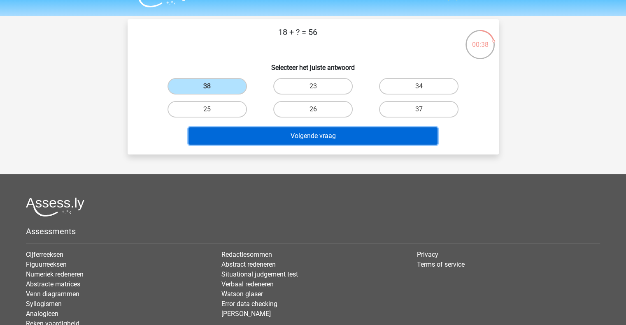
click at [243, 142] on button "Volgende vraag" at bounding box center [312, 136] width 249 height 17
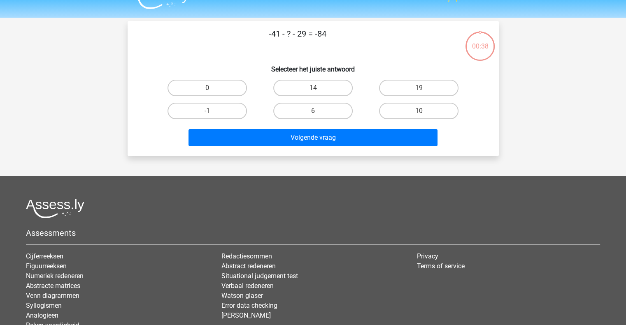
scroll to position [10, 0]
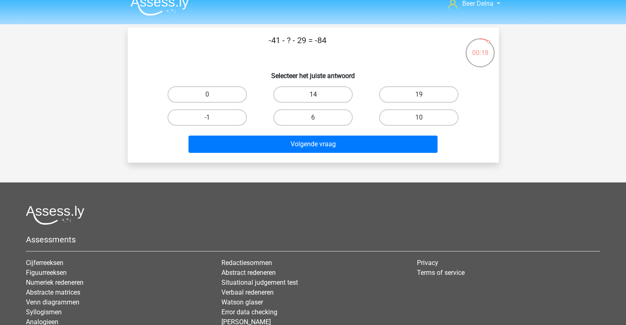
click at [302, 97] on label "14" at bounding box center [312, 94] width 79 height 16
click at [313, 97] on input "14" at bounding box center [315, 97] width 5 height 5
radio input "true"
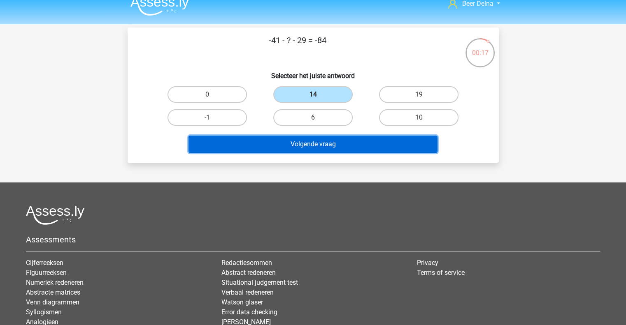
click at [293, 136] on button "Volgende vraag" at bounding box center [312, 144] width 249 height 17
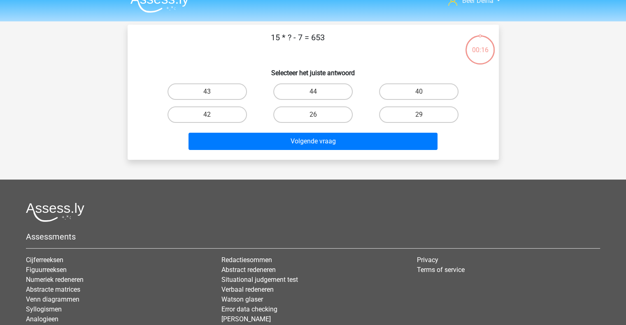
scroll to position [13, 0]
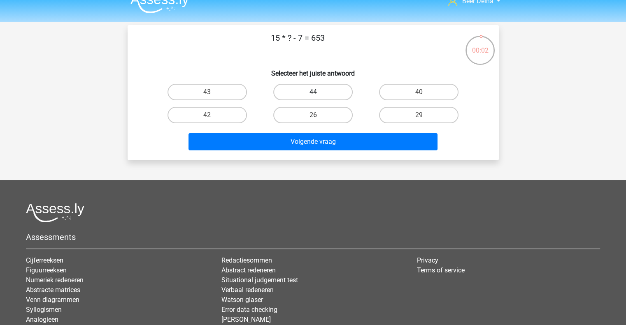
click at [337, 95] on label "44" at bounding box center [312, 92] width 79 height 16
click at [318, 95] on input "44" at bounding box center [315, 94] width 5 height 5
radio input "true"
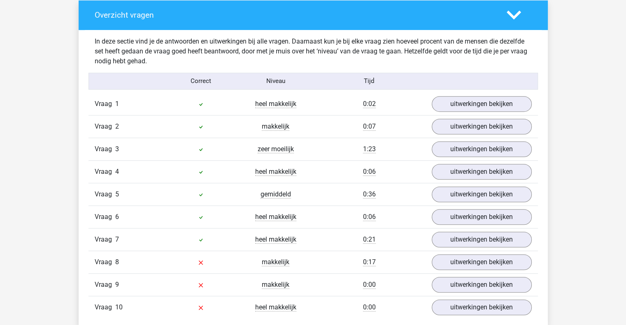
scroll to position [475, 0]
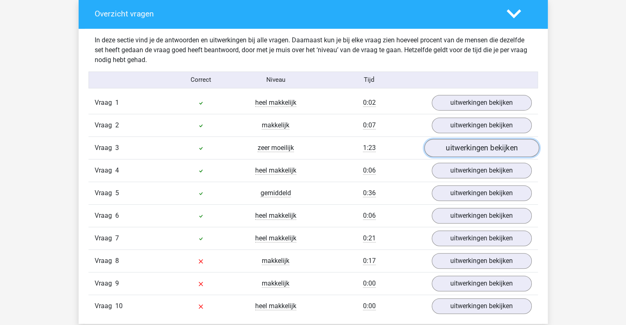
click at [434, 148] on link "uitwerkingen bekijken" at bounding box center [481, 148] width 115 height 18
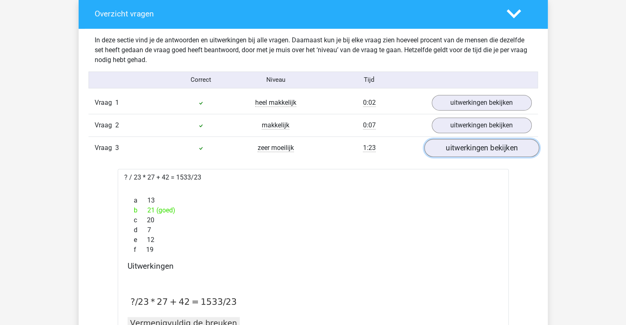
click at [434, 148] on link "uitwerkingen bekijken" at bounding box center [481, 148] width 115 height 18
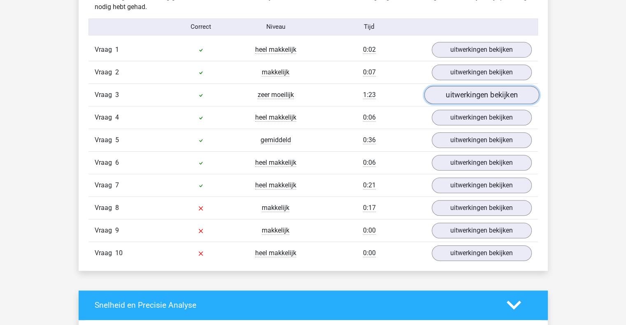
scroll to position [527, 0]
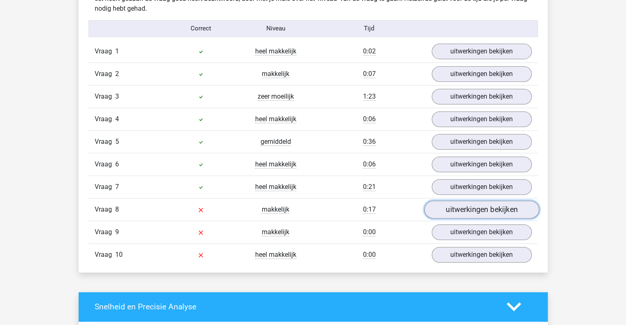
click at [455, 212] on link "uitwerkingen bekijken" at bounding box center [481, 210] width 115 height 18
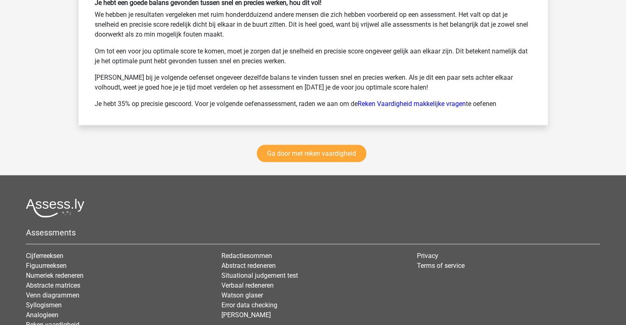
scroll to position [1544, 0]
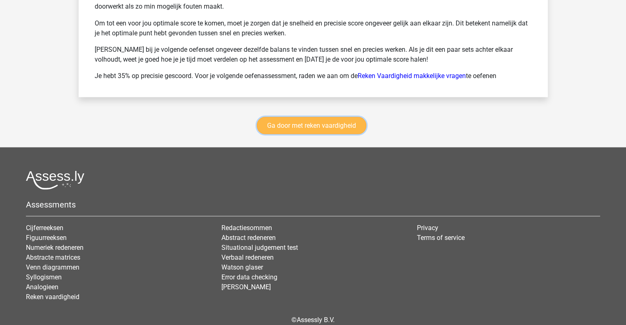
click at [332, 121] on link "Ga door met reken vaardigheid" at bounding box center [311, 125] width 109 height 17
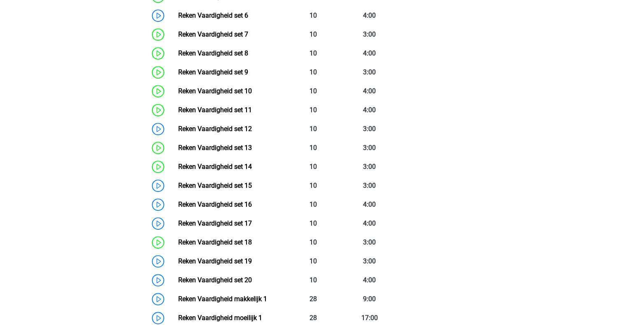
scroll to position [515, 0]
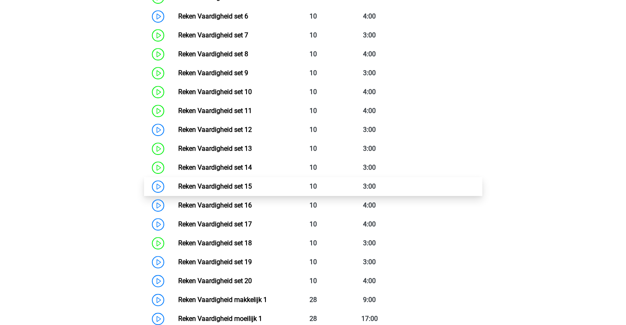
click at [230, 188] on link "Reken Vaardigheid set 15" at bounding box center [215, 187] width 74 height 8
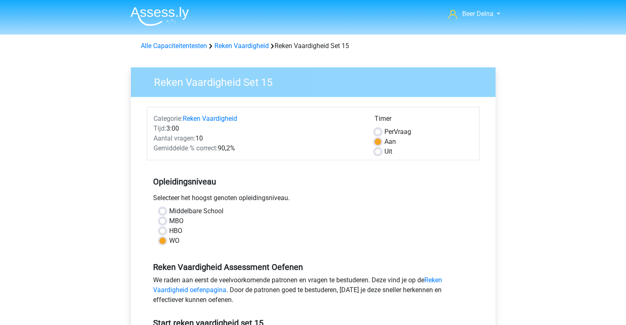
scroll to position [324, 0]
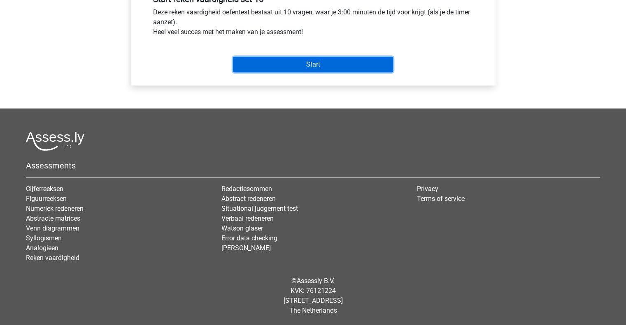
click at [285, 60] on input "Start" at bounding box center [313, 65] width 160 height 16
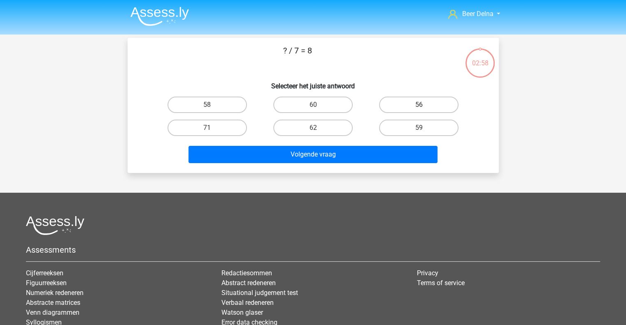
click at [405, 108] on label "56" at bounding box center [418, 105] width 79 height 16
click at [419, 108] on input "56" at bounding box center [421, 107] width 5 height 5
radio input "true"
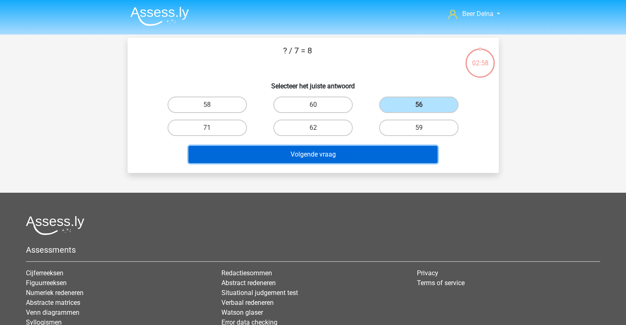
click at [381, 149] on button "Volgende vraag" at bounding box center [312, 154] width 249 height 17
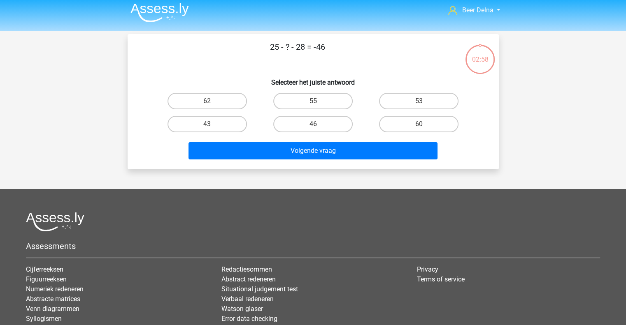
scroll to position [2, 0]
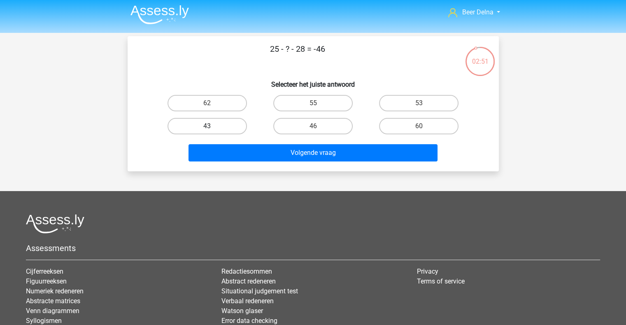
click at [237, 123] on label "43" at bounding box center [206, 126] width 79 height 16
click at [212, 126] on input "43" at bounding box center [209, 128] width 5 height 5
radio input "true"
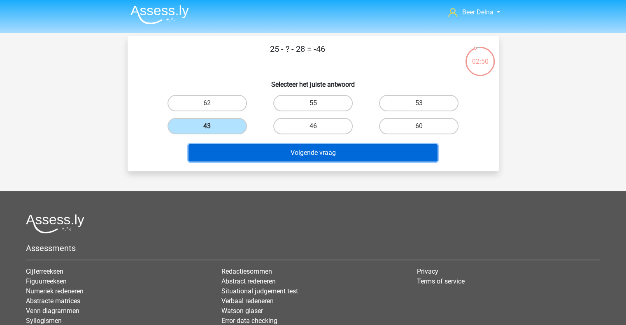
click at [239, 146] on button "Volgende vraag" at bounding box center [312, 152] width 249 height 17
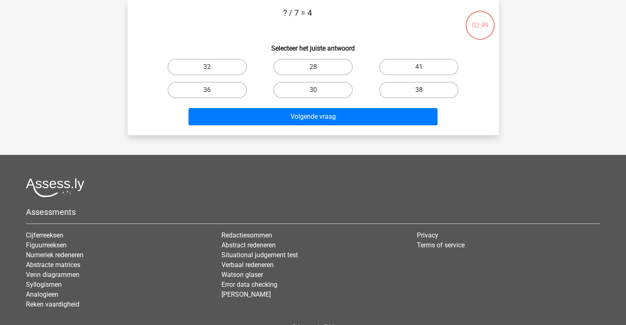
scroll to position [0, 0]
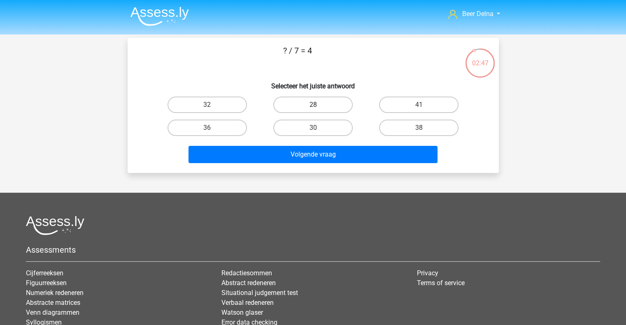
click at [329, 98] on label "28" at bounding box center [312, 105] width 79 height 16
click at [318, 105] on input "28" at bounding box center [315, 107] width 5 height 5
radio input "true"
click at [309, 142] on div "Volgende vraag" at bounding box center [313, 152] width 345 height 27
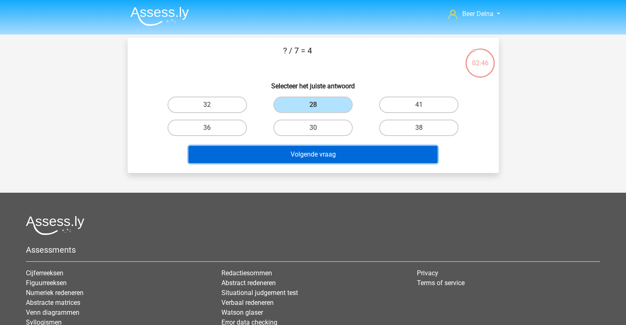
click at [303, 149] on button "Volgende vraag" at bounding box center [312, 154] width 249 height 17
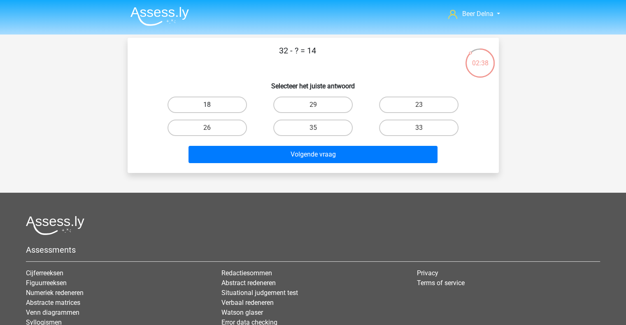
click at [230, 105] on label "18" at bounding box center [206, 105] width 79 height 16
click at [212, 105] on input "18" at bounding box center [209, 107] width 5 height 5
radio input "true"
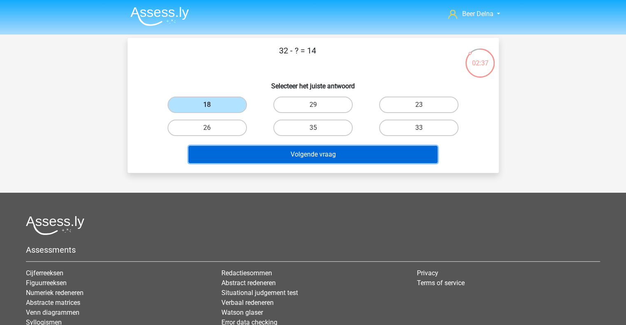
click at [240, 151] on button "Volgende vraag" at bounding box center [312, 154] width 249 height 17
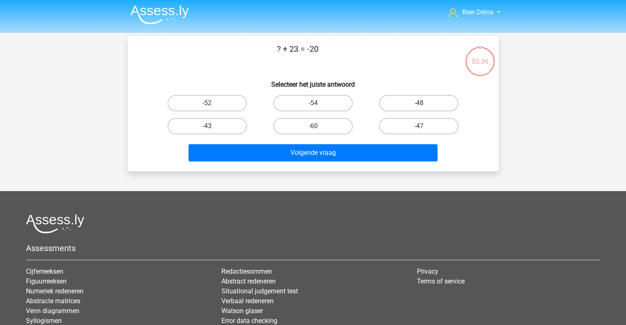
scroll to position [2, 0]
click at [218, 132] on label "-43" at bounding box center [206, 126] width 79 height 16
click at [212, 132] on input "-43" at bounding box center [209, 128] width 5 height 5
radio input "true"
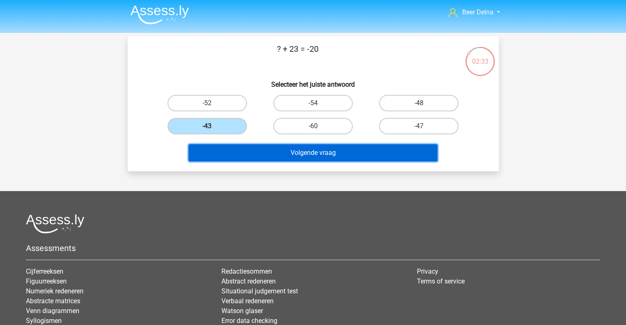
click at [237, 144] on button "Volgende vraag" at bounding box center [312, 152] width 249 height 17
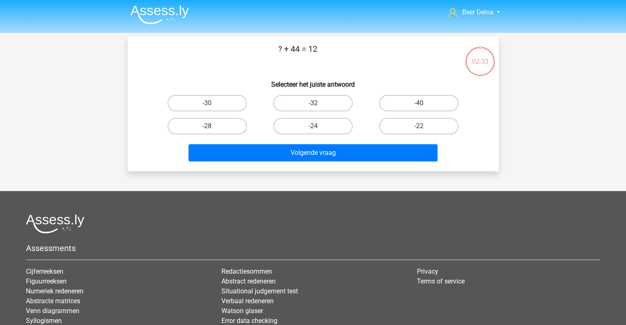
scroll to position [38, 0]
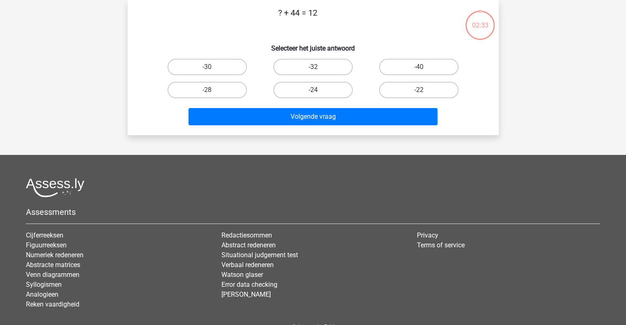
click at [245, 152] on div "Beer Delna [EMAIL_ADDRESS][DOMAIN_NAME] Nederlands English" at bounding box center [313, 167] width 626 height 410
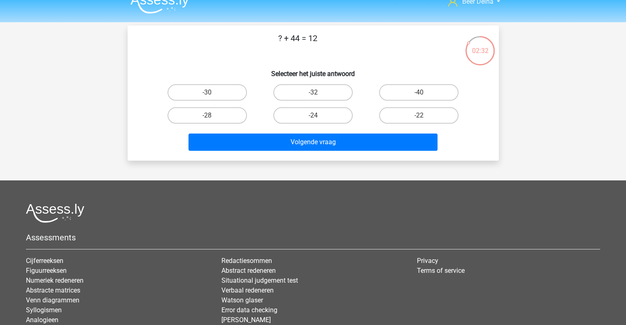
scroll to position [7, 0]
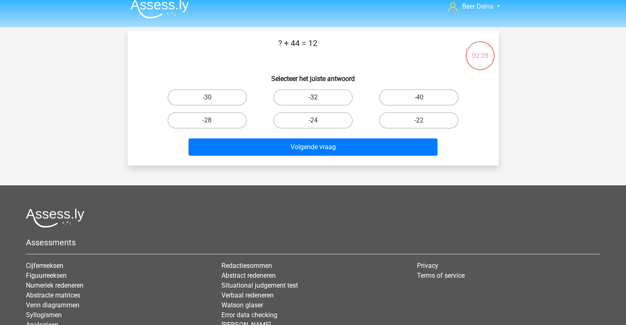
click at [330, 105] on label "-32" at bounding box center [312, 97] width 79 height 16
click at [318, 103] on input "-32" at bounding box center [315, 100] width 5 height 5
radio input "true"
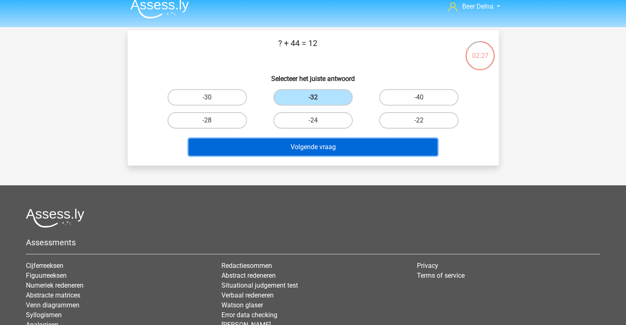
click at [317, 149] on button "Volgende vraag" at bounding box center [312, 147] width 249 height 17
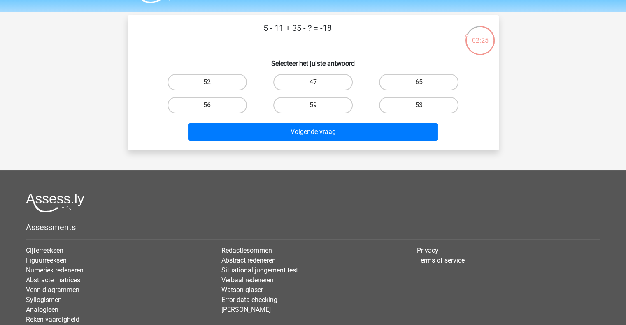
scroll to position [25, 0]
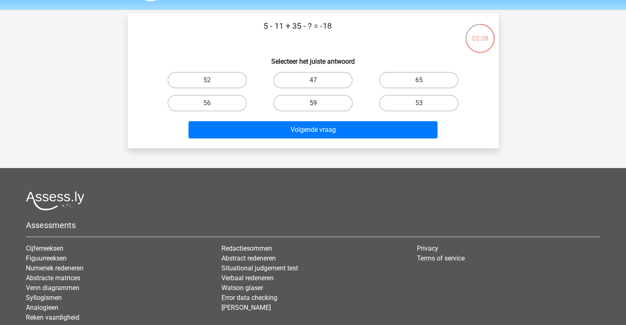
click at [320, 95] on label "59" at bounding box center [312, 103] width 79 height 16
click at [318, 103] on input "59" at bounding box center [315, 105] width 5 height 5
radio input "true"
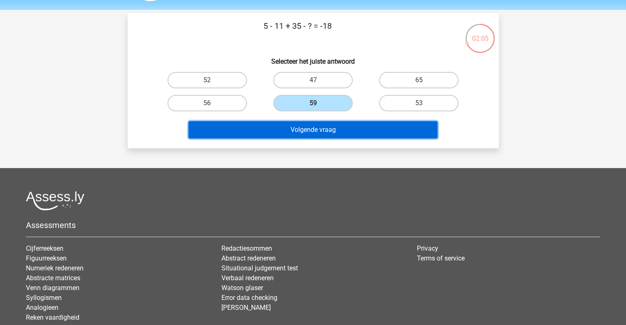
click at [294, 129] on button "Volgende vraag" at bounding box center [312, 129] width 249 height 17
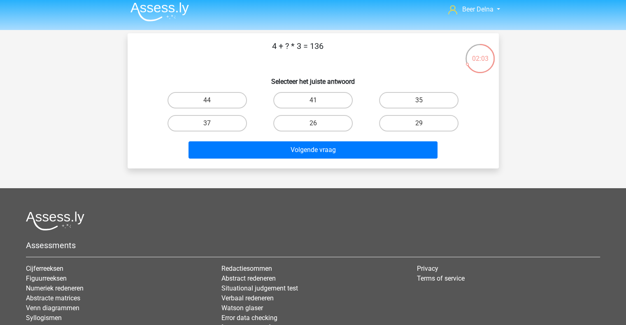
scroll to position [4, 0]
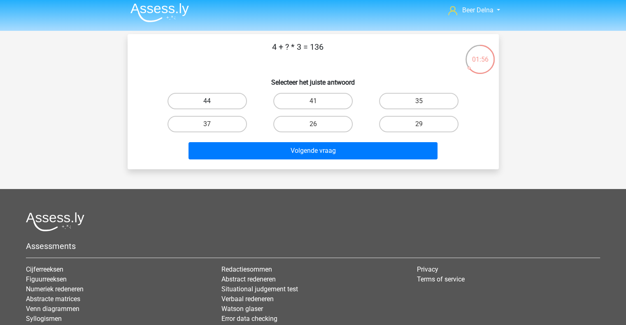
click at [231, 105] on label "44" at bounding box center [206, 101] width 79 height 16
click at [212, 105] on input "44" at bounding box center [209, 103] width 5 height 5
radio input "true"
click at [326, 100] on label "41" at bounding box center [312, 101] width 79 height 16
click at [318, 101] on input "41" at bounding box center [315, 103] width 5 height 5
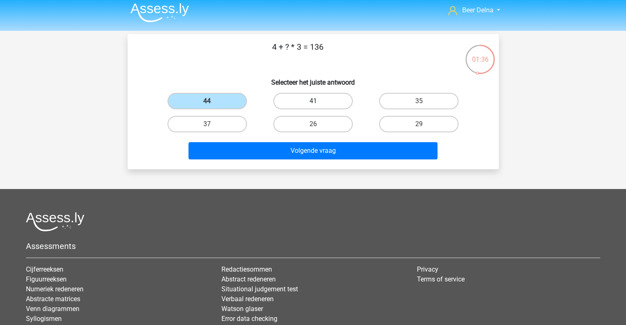
radio input "true"
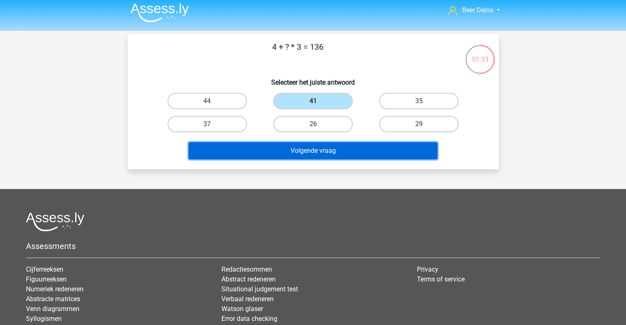
click at [299, 151] on button "Volgende vraag" at bounding box center [312, 150] width 249 height 17
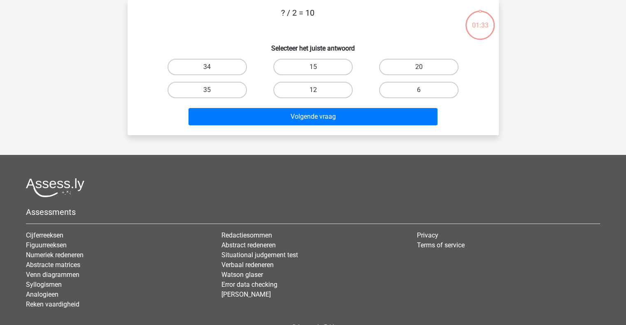
scroll to position [0, 0]
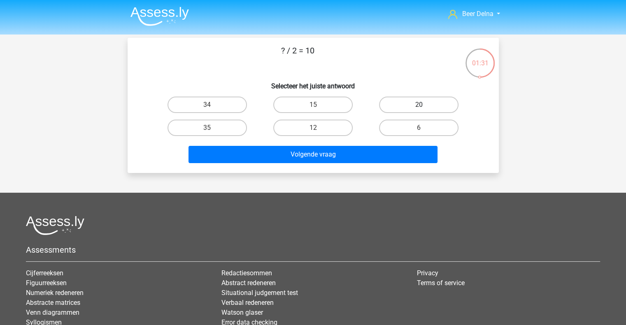
click at [400, 112] on label "20" at bounding box center [418, 105] width 79 height 16
click at [419, 110] on input "20" at bounding box center [421, 107] width 5 height 5
radio input "true"
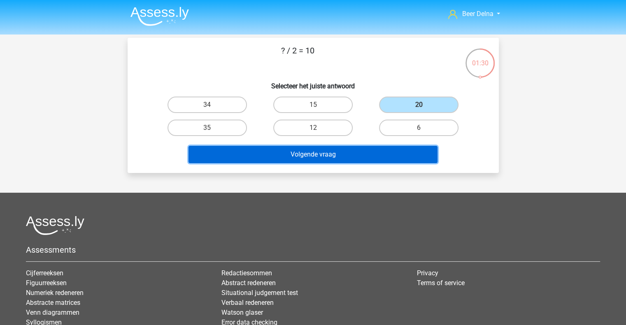
click at [382, 158] on button "Volgende vraag" at bounding box center [312, 154] width 249 height 17
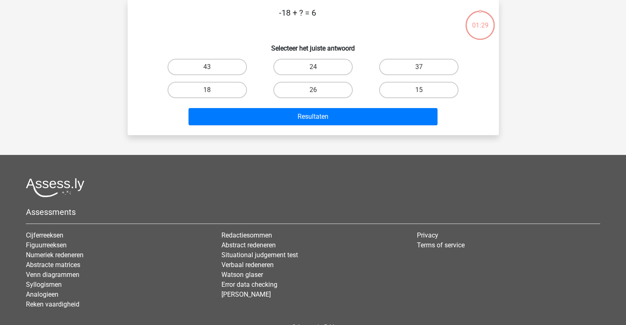
scroll to position [3, 0]
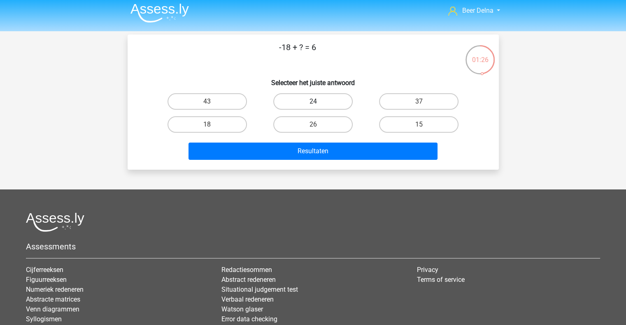
click at [324, 97] on label "24" at bounding box center [312, 101] width 79 height 16
click at [318, 102] on input "24" at bounding box center [315, 104] width 5 height 5
radio input "true"
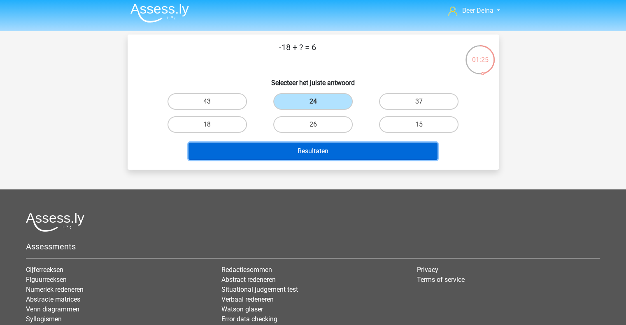
click at [315, 148] on button "Resultaten" at bounding box center [312, 151] width 249 height 17
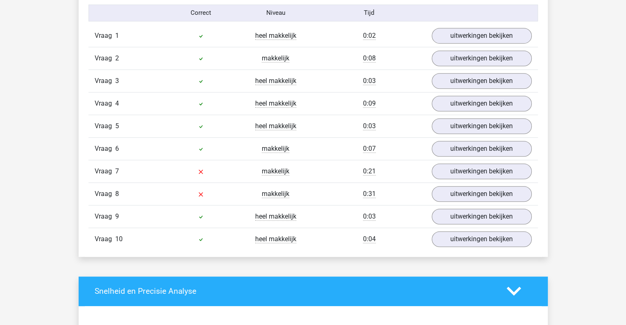
scroll to position [543, 0]
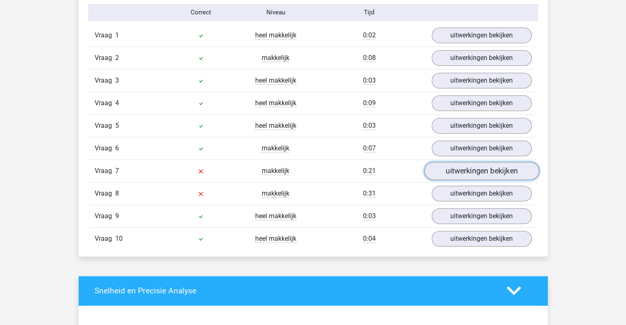
click at [438, 177] on link "uitwerkingen bekijken" at bounding box center [481, 171] width 115 height 18
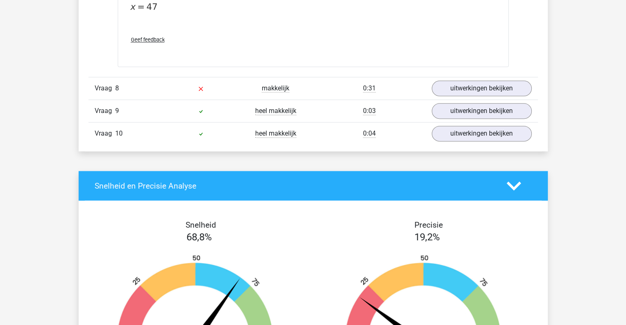
scroll to position [1057, 0]
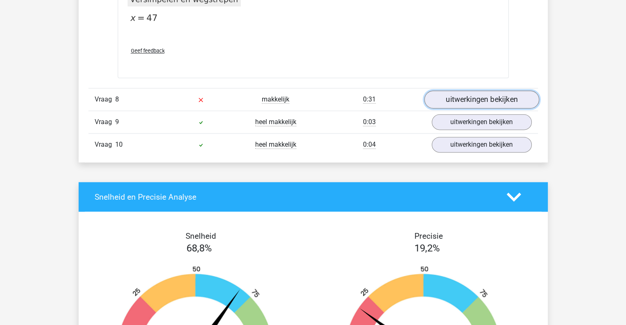
click at [470, 103] on link "uitwerkingen bekijken" at bounding box center [481, 100] width 115 height 18
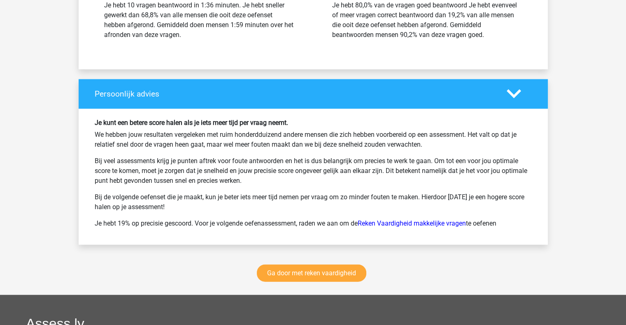
scroll to position [1825, 0]
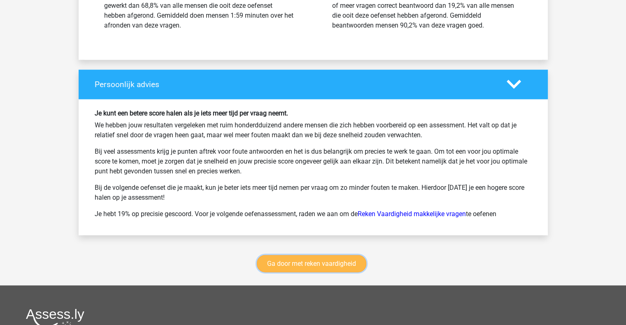
click at [345, 258] on link "Ga door met reken vaardigheid" at bounding box center [311, 264] width 109 height 17
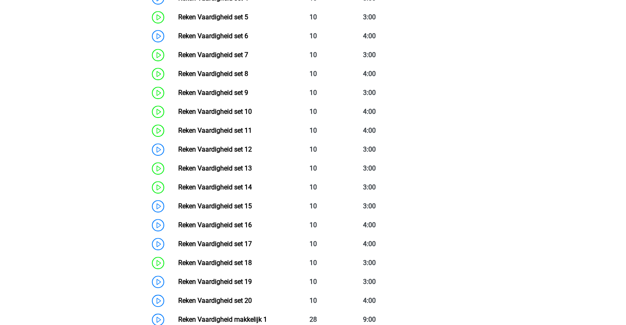
scroll to position [496, 0]
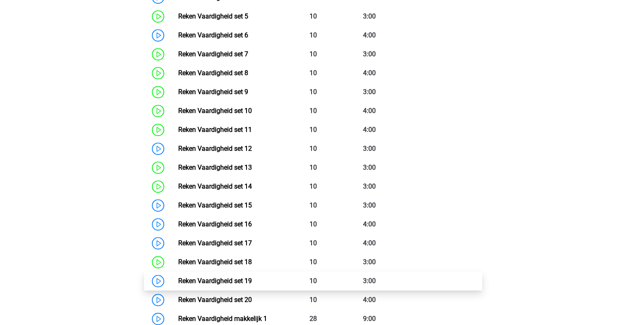
click at [252, 279] on link "Reken Vaardigheid set 19" at bounding box center [215, 281] width 74 height 8
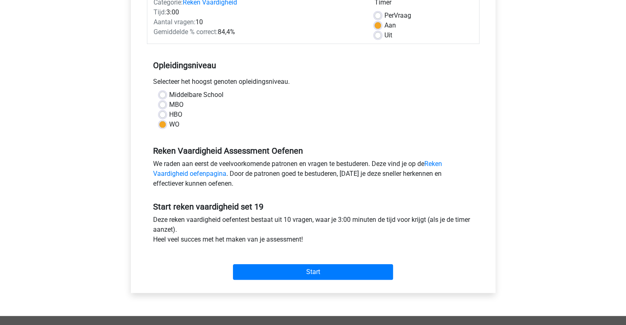
scroll to position [130, 0]
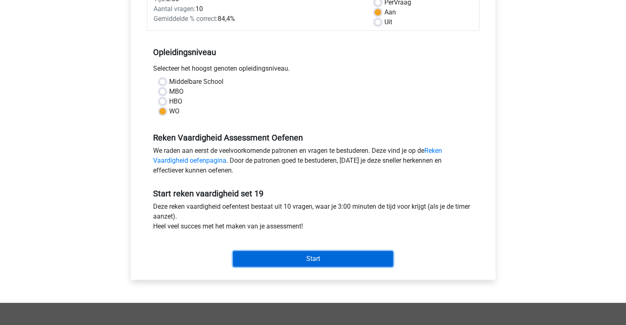
click at [320, 260] on input "Start" at bounding box center [313, 259] width 160 height 16
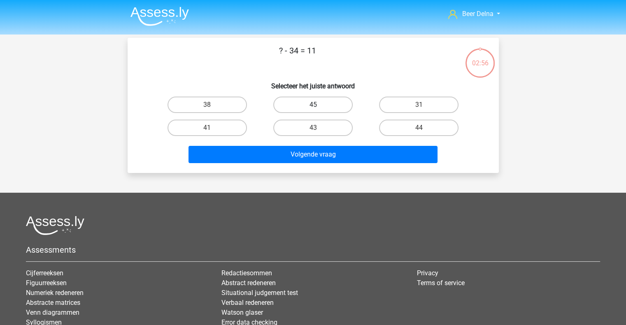
click at [337, 107] on label "45" at bounding box center [312, 105] width 79 height 16
click at [318, 107] on input "45" at bounding box center [315, 107] width 5 height 5
radio input "true"
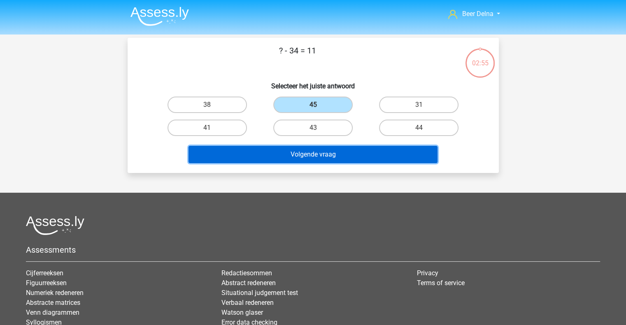
click at [313, 156] on button "Volgende vraag" at bounding box center [312, 154] width 249 height 17
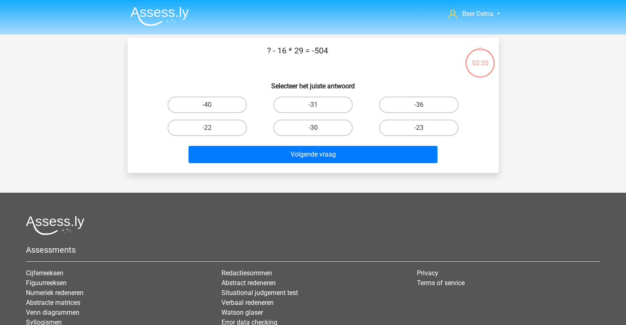
scroll to position [38, 0]
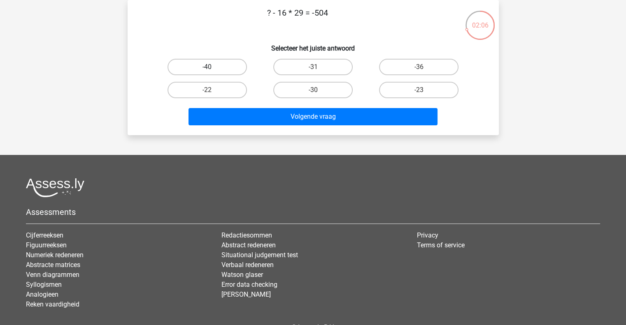
click at [225, 65] on label "-40" at bounding box center [206, 67] width 79 height 16
click at [212, 67] on input "-40" at bounding box center [209, 69] width 5 height 5
radio input "true"
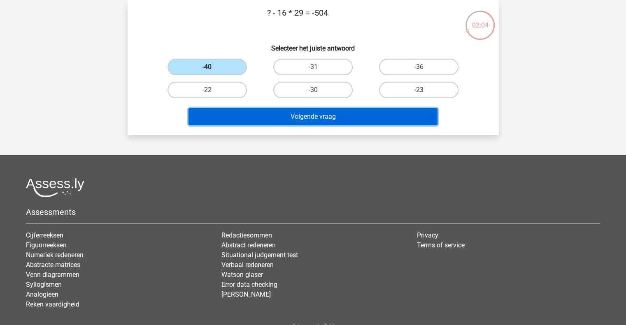
click at [271, 116] on button "Volgende vraag" at bounding box center [312, 116] width 249 height 17
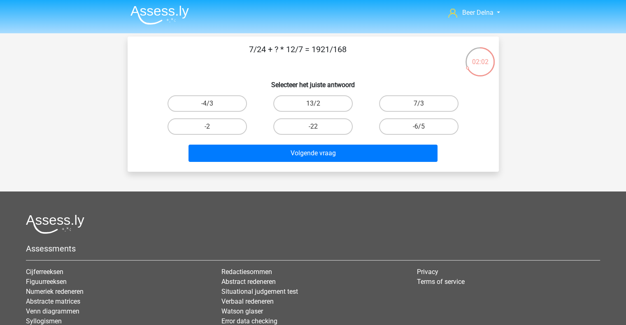
scroll to position [1, 0]
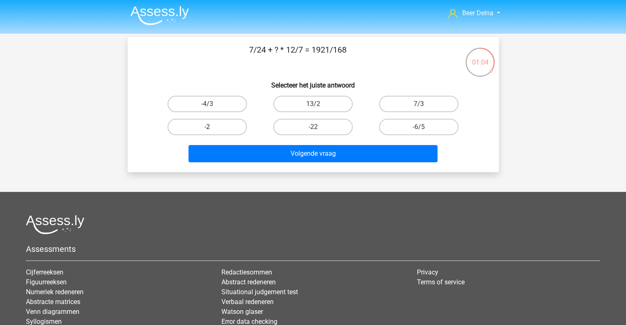
click at [222, 126] on label "-2" at bounding box center [206, 127] width 79 height 16
click at [212, 127] on input "-2" at bounding box center [209, 129] width 5 height 5
radio input "true"
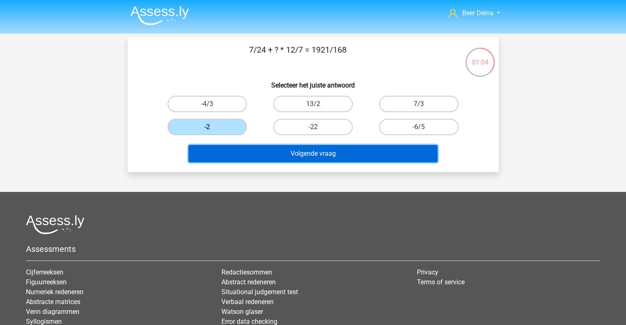
click at [229, 146] on button "Volgende vraag" at bounding box center [312, 153] width 249 height 17
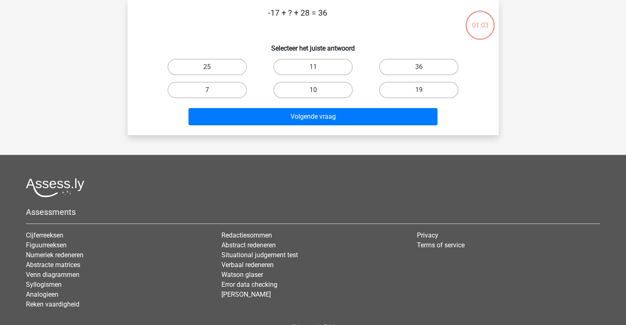
scroll to position [0, 0]
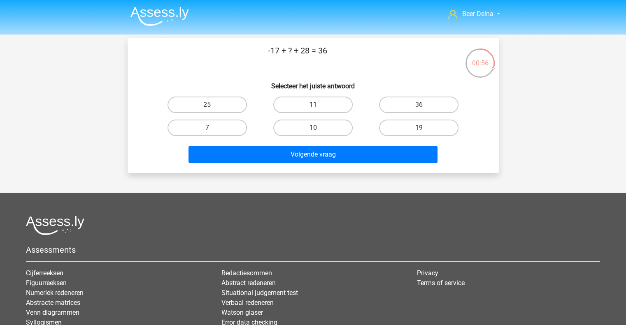
click at [242, 106] on label "25" at bounding box center [206, 105] width 79 height 16
click at [212, 106] on input "25" at bounding box center [209, 107] width 5 height 5
radio input "true"
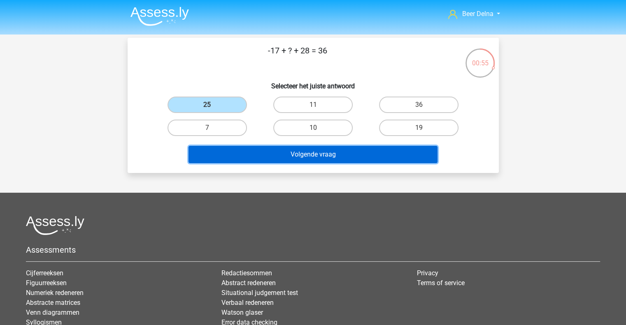
click at [285, 160] on button "Volgende vraag" at bounding box center [312, 154] width 249 height 17
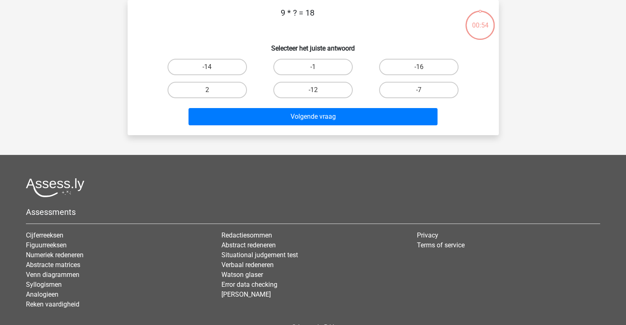
scroll to position [6, 0]
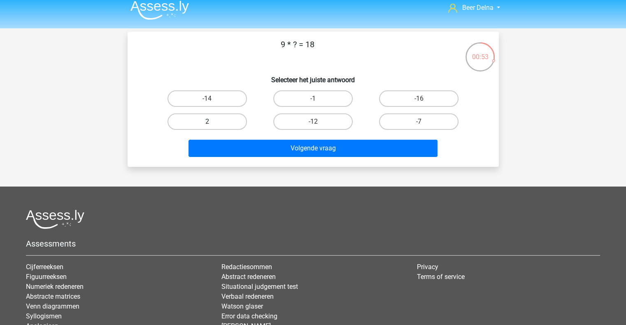
click at [222, 126] on label "2" at bounding box center [206, 122] width 79 height 16
click at [212, 126] on input "2" at bounding box center [209, 124] width 5 height 5
radio input "true"
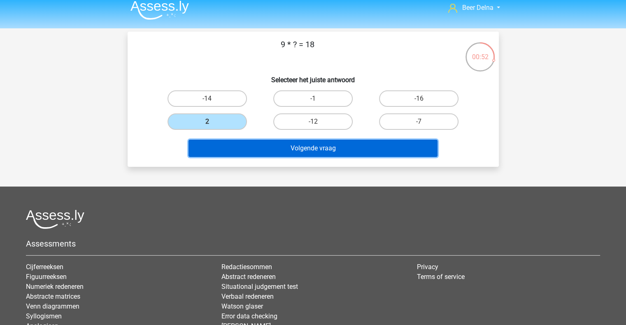
click at [229, 143] on button "Volgende vraag" at bounding box center [312, 148] width 249 height 17
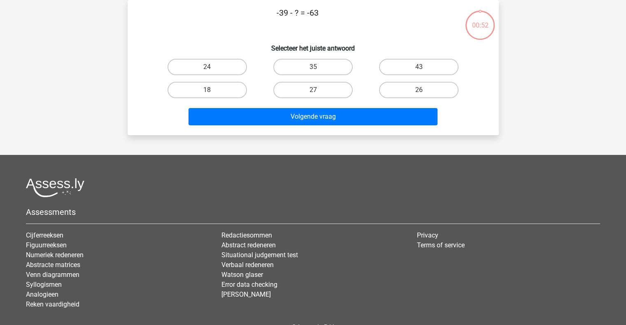
scroll to position [0, 0]
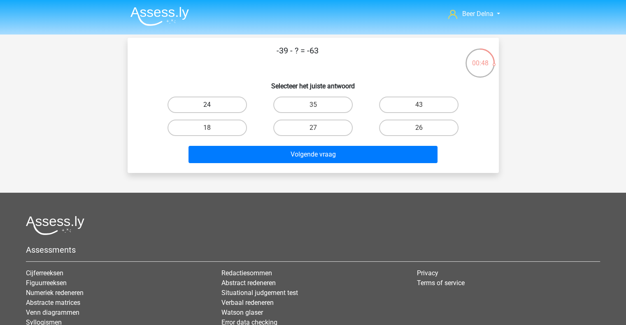
click at [230, 113] on label "24" at bounding box center [206, 105] width 79 height 16
click at [212, 110] on input "24" at bounding box center [209, 107] width 5 height 5
radio input "true"
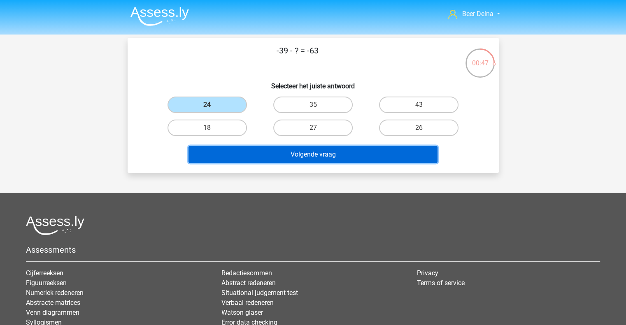
click at [254, 154] on button "Volgende vraag" at bounding box center [312, 154] width 249 height 17
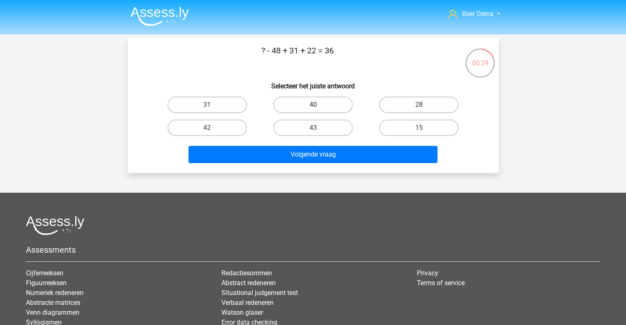
click at [342, 107] on label "40" at bounding box center [312, 105] width 79 height 16
click at [318, 107] on input "40" at bounding box center [315, 107] width 5 height 5
radio input "true"
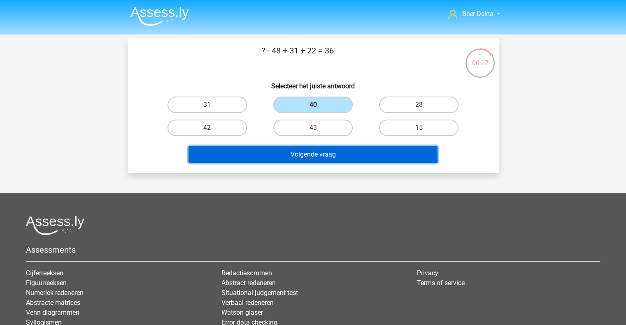
click at [317, 150] on button "Volgende vraag" at bounding box center [312, 154] width 249 height 17
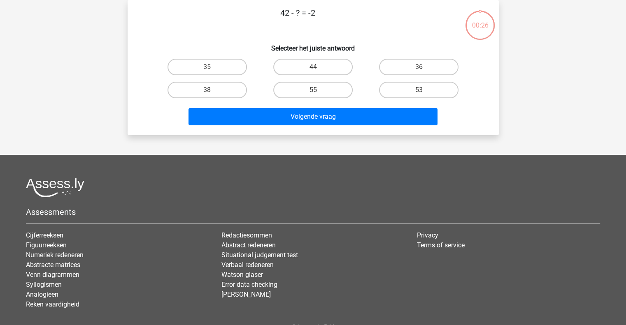
scroll to position [10, 0]
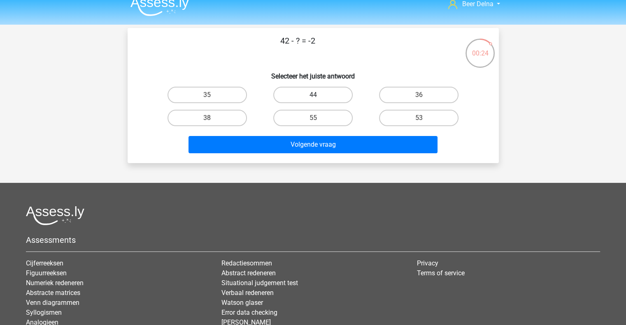
click at [291, 98] on label "44" at bounding box center [312, 95] width 79 height 16
click at [313, 98] on input "44" at bounding box center [315, 97] width 5 height 5
radio input "true"
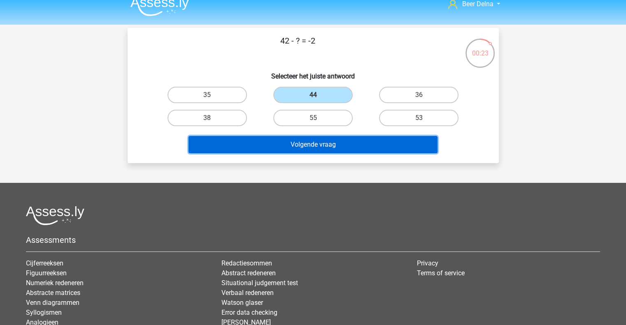
click at [277, 142] on button "Volgende vraag" at bounding box center [312, 144] width 249 height 17
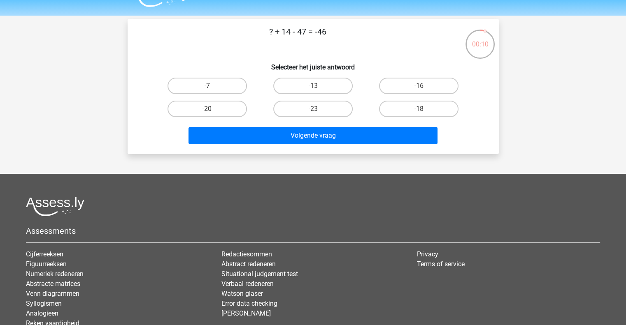
scroll to position [19, 0]
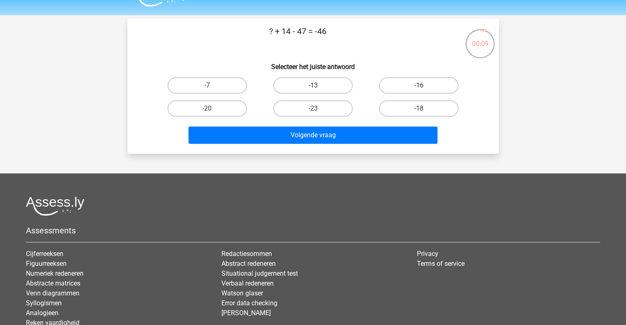
click at [307, 87] on label "-13" at bounding box center [312, 85] width 79 height 16
click at [313, 87] on input "-13" at bounding box center [315, 88] width 5 height 5
radio input "true"
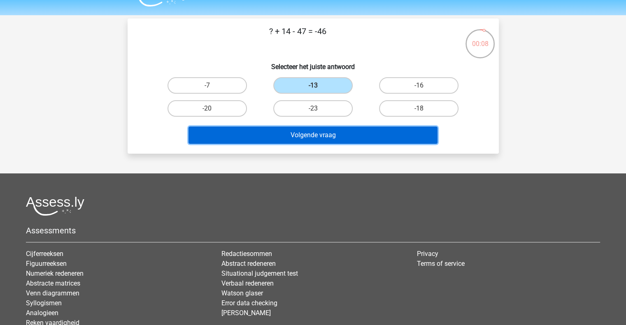
click at [314, 137] on button "Volgende vraag" at bounding box center [312, 135] width 249 height 17
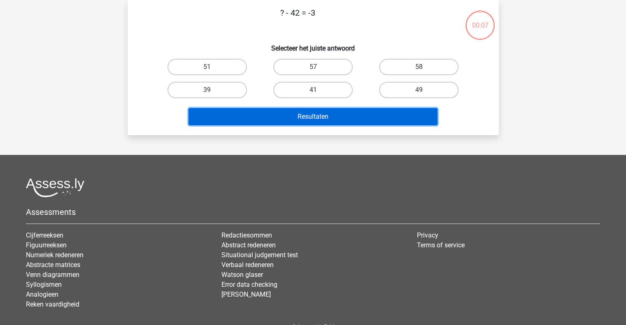
click at [314, 137] on div "Beer Delna beer@delnoij.nl Nederlands English" at bounding box center [313, 167] width 626 height 410
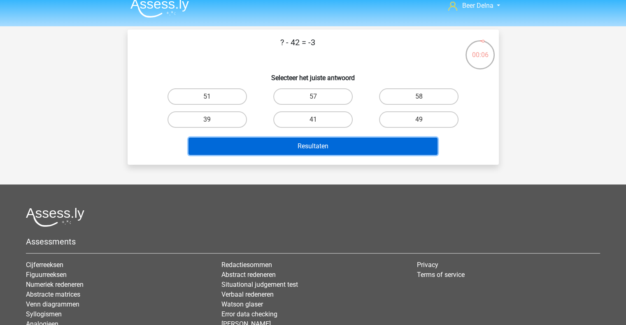
scroll to position [8, 0]
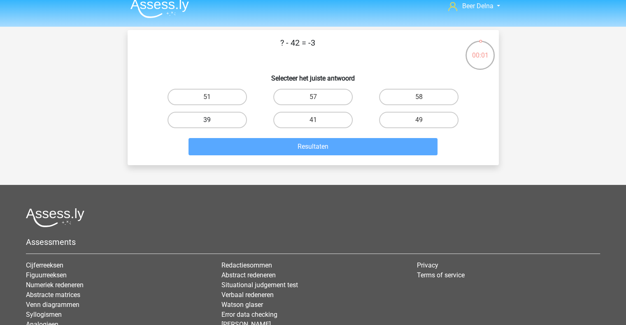
click at [235, 123] on label "39" at bounding box center [206, 120] width 79 height 16
click at [212, 123] on input "39" at bounding box center [209, 122] width 5 height 5
radio input "true"
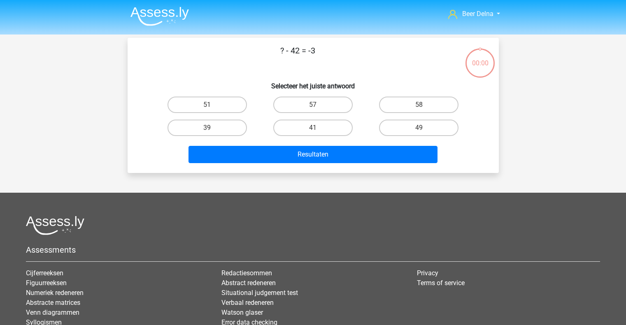
scroll to position [8, 0]
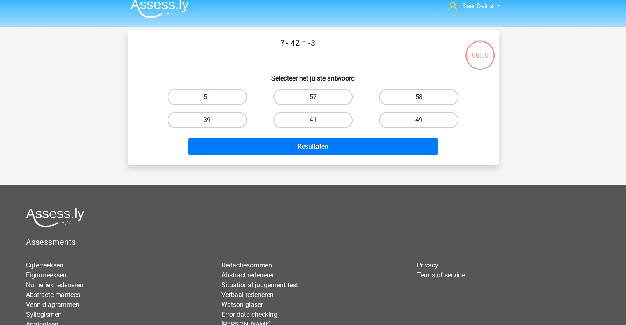
click at [249, 149] on button "Resultaten" at bounding box center [312, 146] width 249 height 17
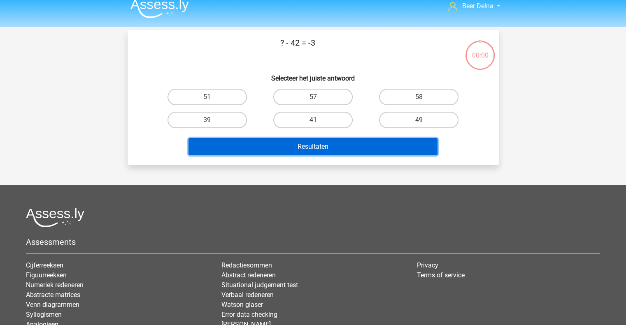
click at [249, 149] on button "Resultaten" at bounding box center [312, 146] width 249 height 17
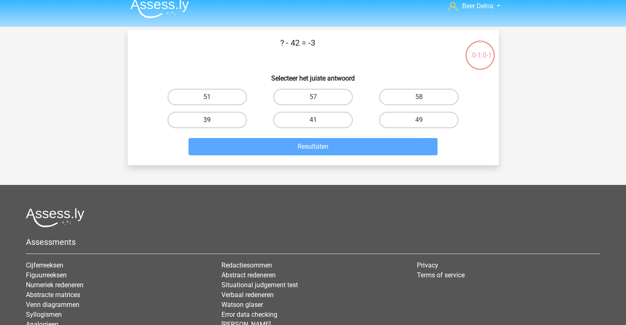
click at [192, 120] on label "39" at bounding box center [206, 120] width 79 height 16
click at [207, 120] on input "39" at bounding box center [209, 122] width 5 height 5
radio input "true"
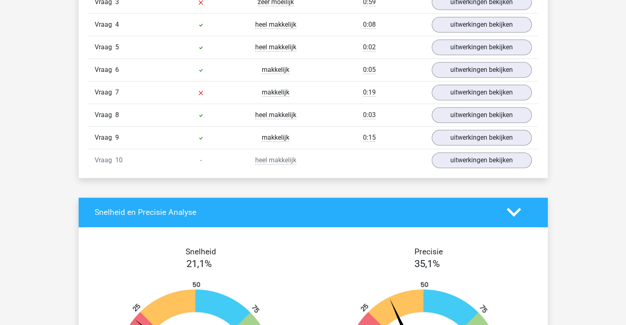
scroll to position [602, 0]
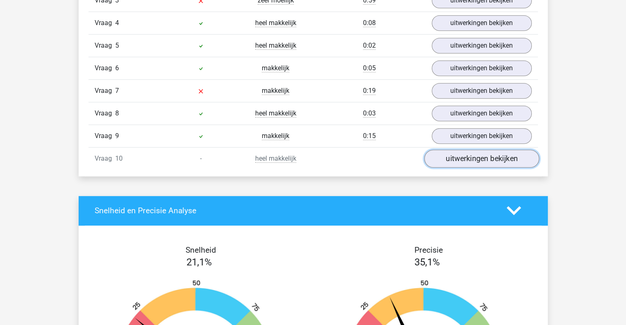
click at [465, 154] on link "uitwerkingen bekijken" at bounding box center [481, 159] width 115 height 18
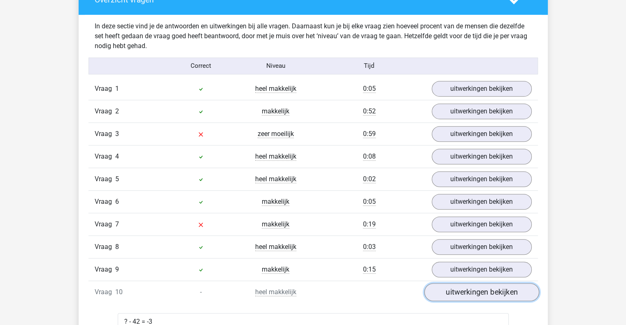
scroll to position [459, 0]
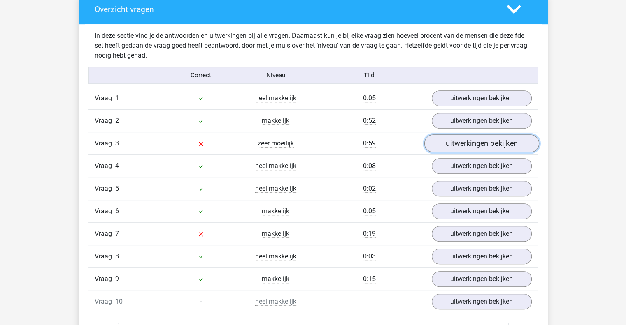
click at [461, 140] on link "uitwerkingen bekijken" at bounding box center [481, 144] width 115 height 18
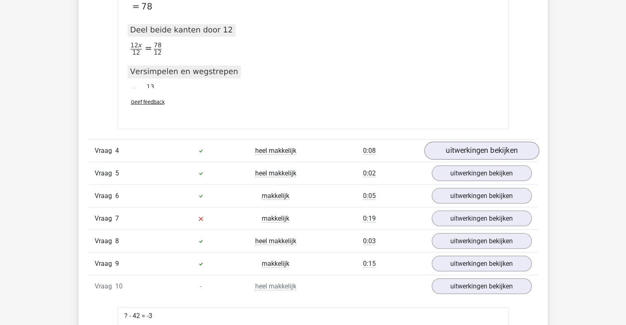
scroll to position [1664, 0]
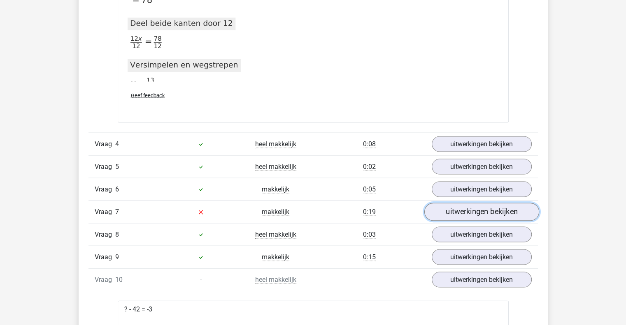
click at [453, 211] on link "uitwerkingen bekijken" at bounding box center [481, 212] width 115 height 18
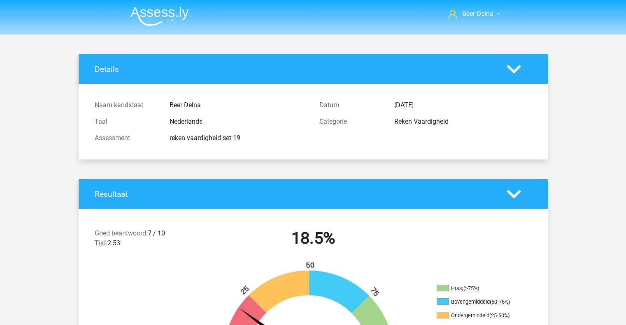
scroll to position [0, 0]
click at [146, 32] on header "Beer Delna [EMAIL_ADDRESS][DOMAIN_NAME]" at bounding box center [313, 17] width 626 height 35
click at [155, 23] on img at bounding box center [159, 16] width 58 height 19
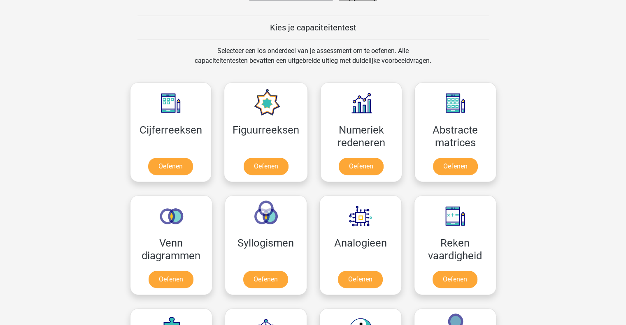
scroll to position [304, 0]
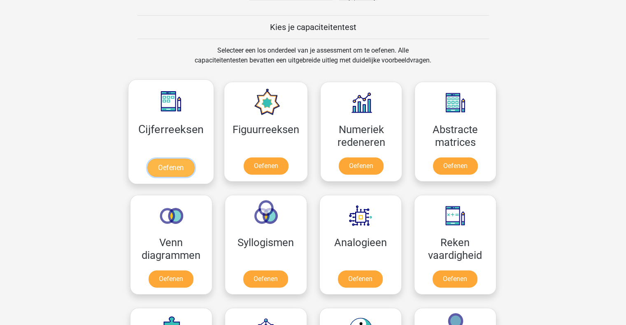
click at [184, 159] on link "Oefenen" at bounding box center [170, 168] width 47 height 18
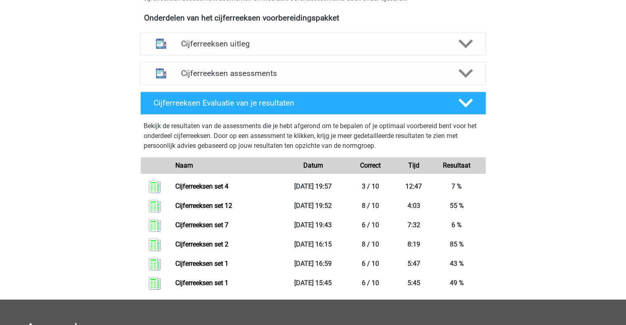
scroll to position [263, 0]
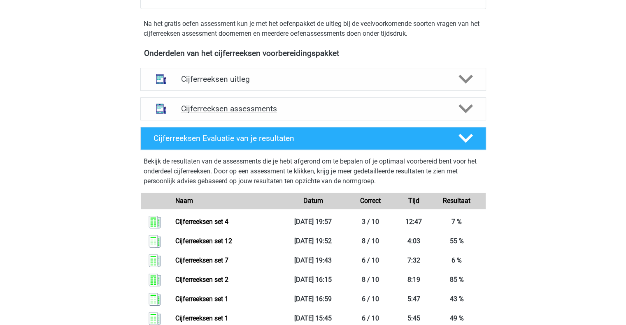
click at [239, 114] on h4 "Cijferreeksen assessments" at bounding box center [313, 108] width 264 height 9
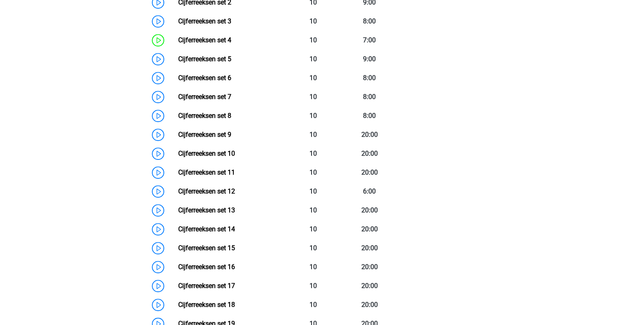
scroll to position [464, 0]
click at [231, 119] on link "Cijferreeksen set 8" at bounding box center [204, 116] width 53 height 8
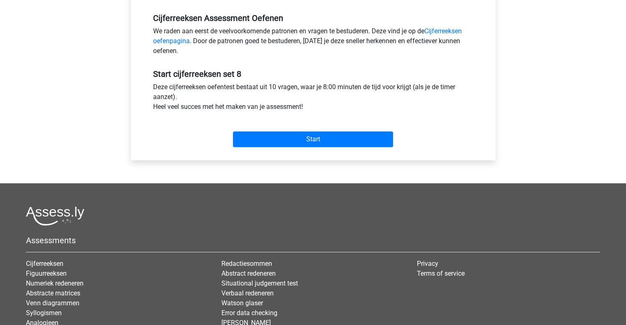
scroll to position [244, 0]
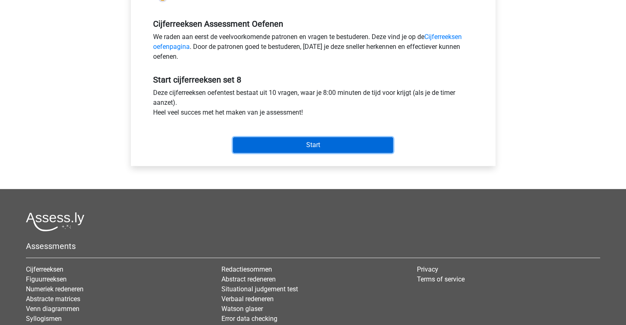
click at [296, 139] on input "Start" at bounding box center [313, 145] width 160 height 16
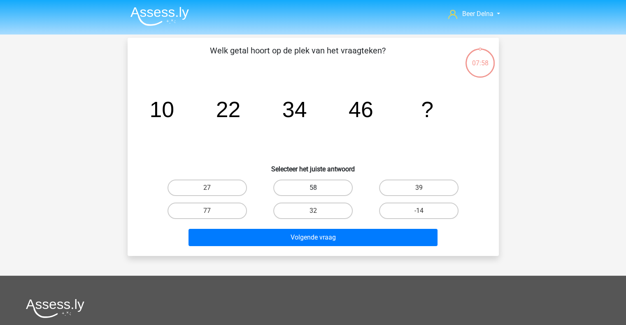
click at [298, 183] on label "58" at bounding box center [312, 188] width 79 height 16
click at [313, 188] on input "58" at bounding box center [315, 190] width 5 height 5
radio input "true"
click at [280, 246] on div "Volgende vraag" at bounding box center [313, 239] width 318 height 21
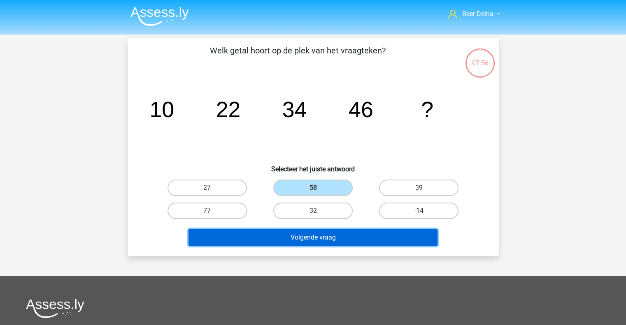
click at [280, 237] on button "Volgende vraag" at bounding box center [312, 237] width 249 height 17
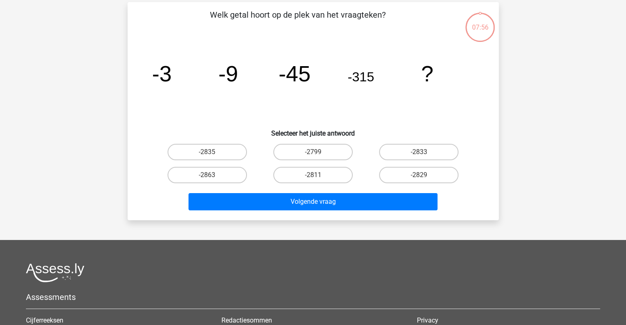
scroll to position [38, 0]
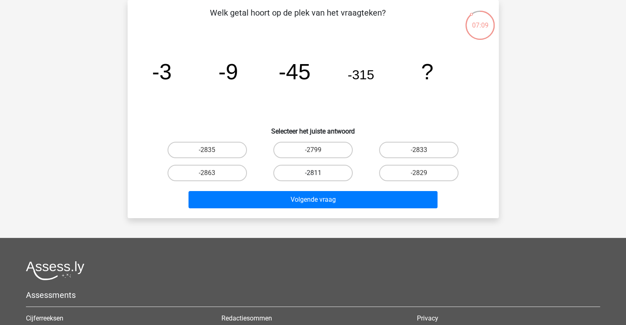
click at [323, 169] on label "-2811" at bounding box center [312, 173] width 79 height 16
click at [318, 173] on input "-2811" at bounding box center [315, 175] width 5 height 5
radio input "true"
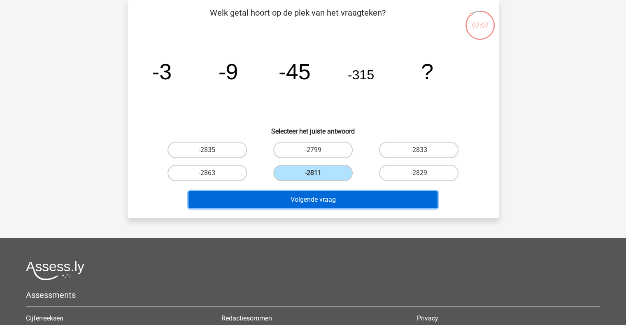
click at [305, 205] on button "Volgende vraag" at bounding box center [312, 199] width 249 height 17
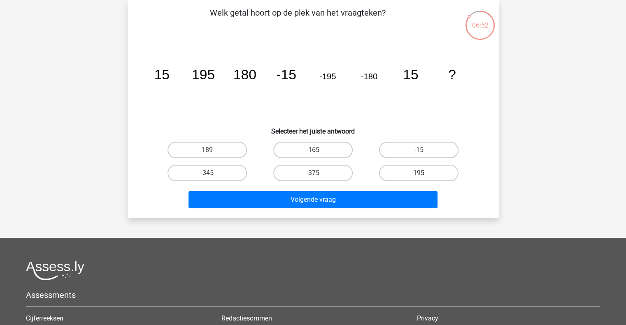
click at [384, 169] on label "195" at bounding box center [418, 173] width 79 height 16
click at [419, 173] on input "195" at bounding box center [421, 175] width 5 height 5
radio input "true"
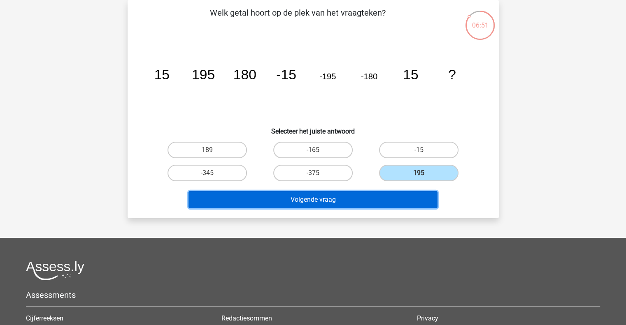
click at [356, 205] on button "Volgende vraag" at bounding box center [312, 199] width 249 height 17
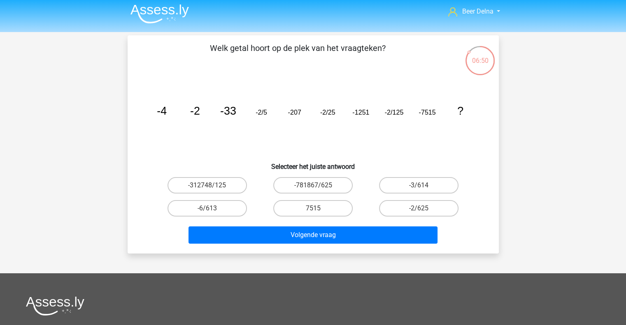
scroll to position [0, 0]
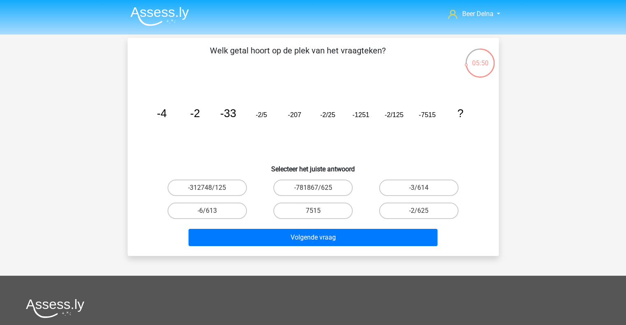
click at [404, 219] on div "-2/625" at bounding box center [419, 211] width 106 height 23
click at [406, 214] on label "-2/625" at bounding box center [418, 211] width 79 height 16
click at [419, 214] on input "-2/625" at bounding box center [421, 213] width 5 height 5
radio input "true"
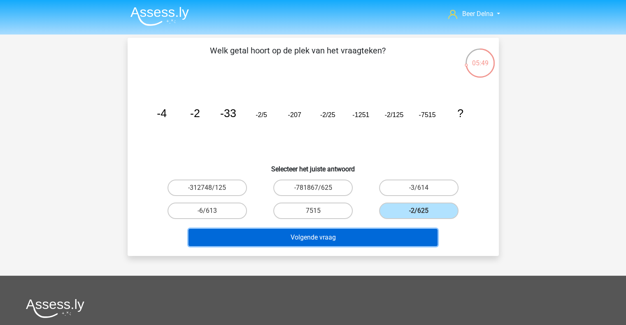
click at [397, 235] on button "Volgende vraag" at bounding box center [312, 237] width 249 height 17
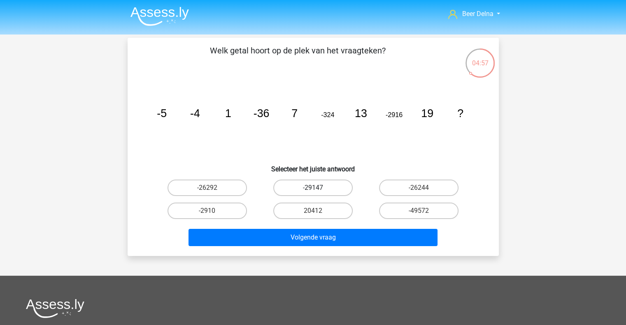
click at [325, 189] on label "-29147" at bounding box center [312, 188] width 79 height 16
click at [318, 189] on input "-29147" at bounding box center [315, 190] width 5 height 5
radio input "true"
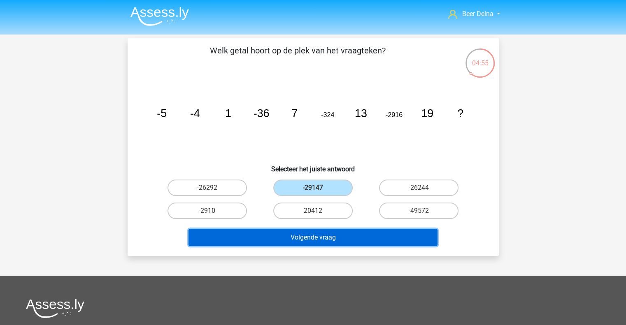
click at [305, 229] on button "Volgende vraag" at bounding box center [312, 237] width 249 height 17
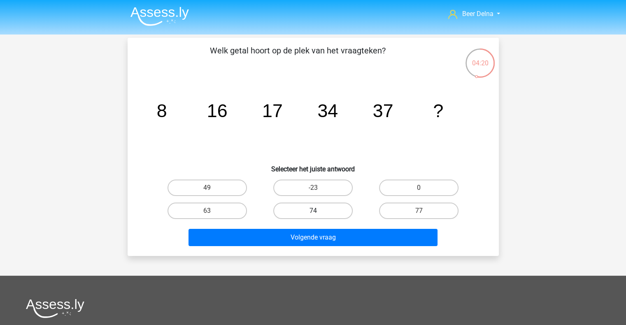
click at [309, 203] on label "74" at bounding box center [312, 211] width 79 height 16
click at [313, 211] on input "74" at bounding box center [315, 213] width 5 height 5
radio input "true"
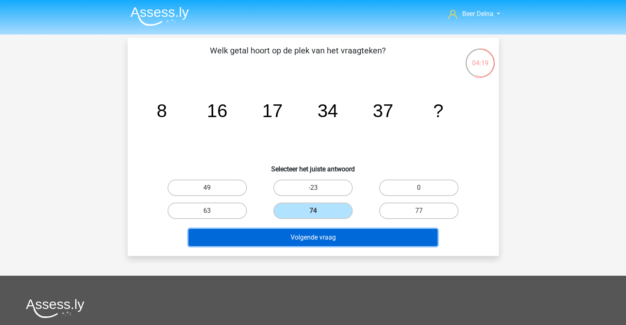
click at [294, 237] on button "Volgende vraag" at bounding box center [312, 237] width 249 height 17
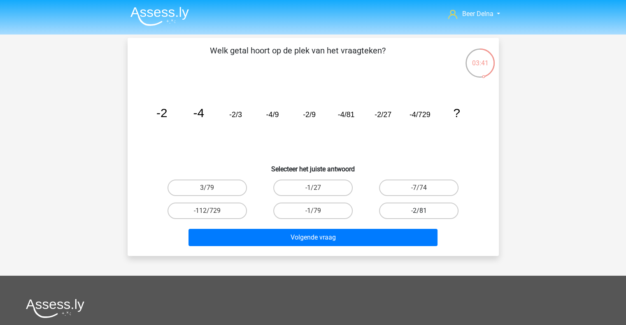
click at [407, 211] on label "-2/81" at bounding box center [418, 211] width 79 height 16
click at [419, 211] on input "-2/81" at bounding box center [421, 213] width 5 height 5
radio input "true"
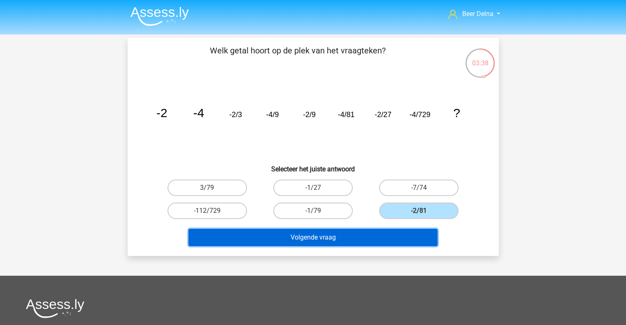
click at [368, 235] on button "Volgende vraag" at bounding box center [312, 237] width 249 height 17
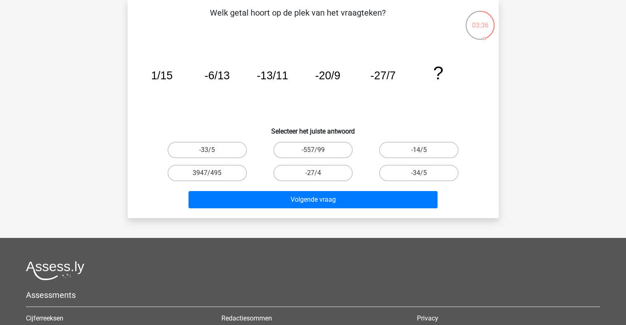
scroll to position [5, 0]
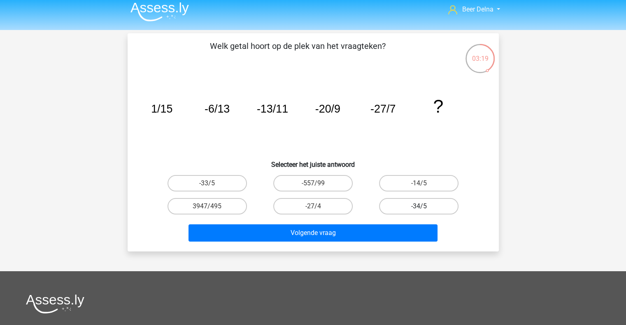
click at [400, 199] on label "-34/5" at bounding box center [418, 206] width 79 height 16
click at [419, 207] on input "-34/5" at bounding box center [421, 209] width 5 height 5
radio input "true"
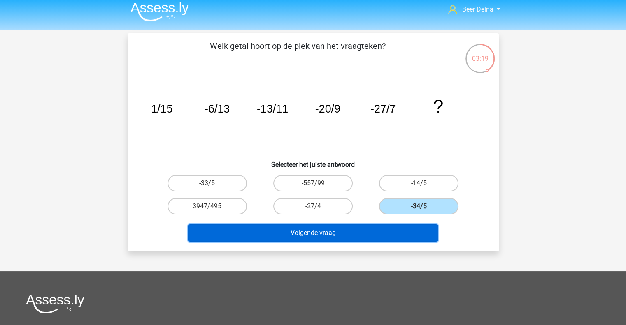
click at [382, 225] on button "Volgende vraag" at bounding box center [312, 233] width 249 height 17
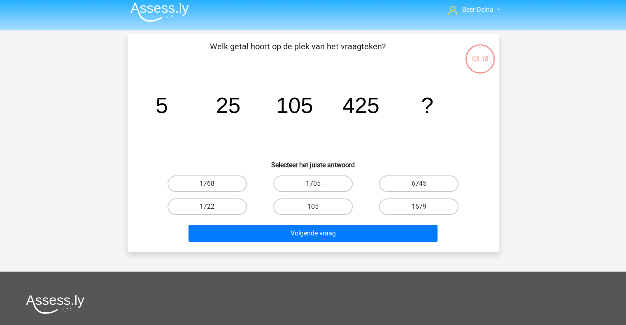
scroll to position [0, 0]
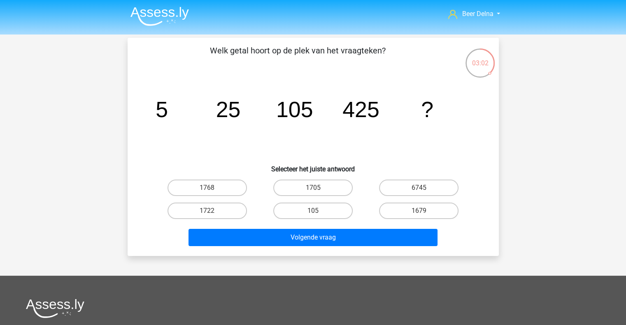
click at [288, 114] on tspan "105" at bounding box center [294, 109] width 37 height 25
click at [336, 186] on label "1705" at bounding box center [312, 188] width 79 height 16
click at [318, 188] on input "1705" at bounding box center [315, 190] width 5 height 5
radio input "true"
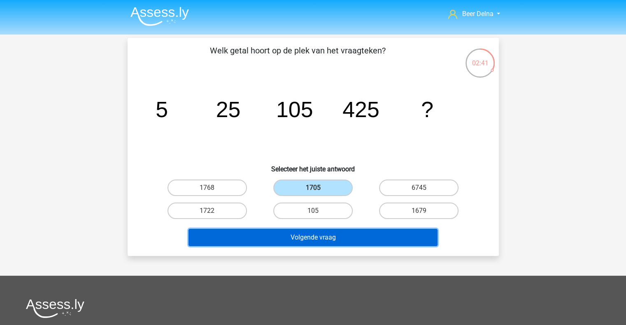
click at [327, 238] on button "Volgende vraag" at bounding box center [312, 237] width 249 height 17
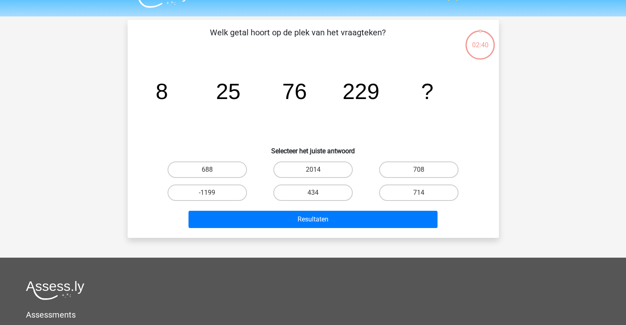
scroll to position [18, 0]
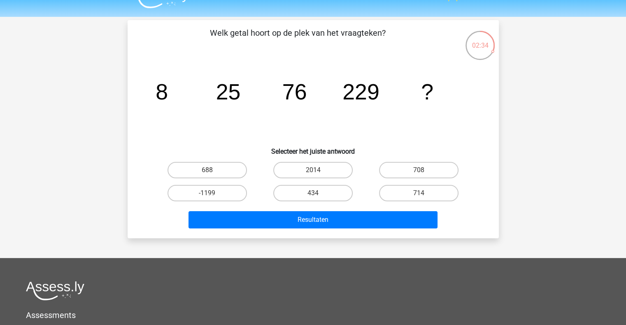
click at [149, 95] on icon "image/svg+xml 8 25 76 229 ?" at bounding box center [313, 99] width 332 height 83
click at [237, 172] on label "688" at bounding box center [206, 170] width 79 height 16
click at [212, 172] on input "688" at bounding box center [209, 172] width 5 height 5
radio input "true"
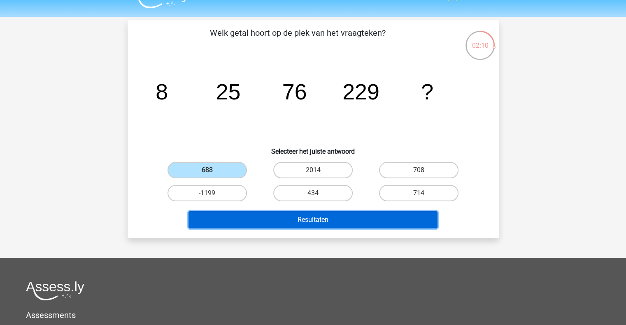
click at [262, 219] on button "Resultaten" at bounding box center [312, 220] width 249 height 17
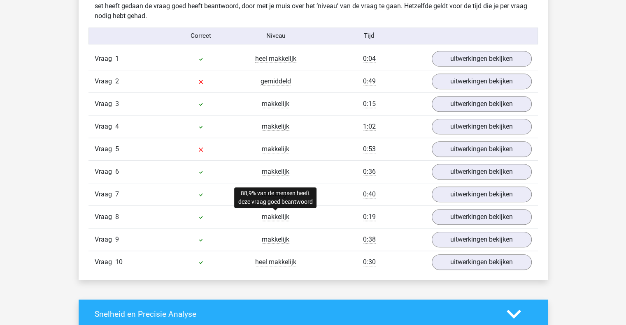
scroll to position [518, 0]
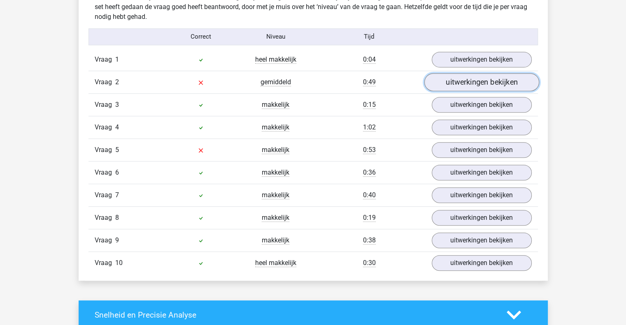
click at [466, 88] on link "uitwerkingen bekijken" at bounding box center [481, 82] width 115 height 18
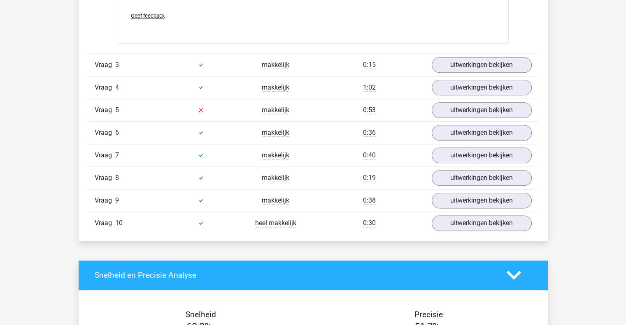
scroll to position [979, 0]
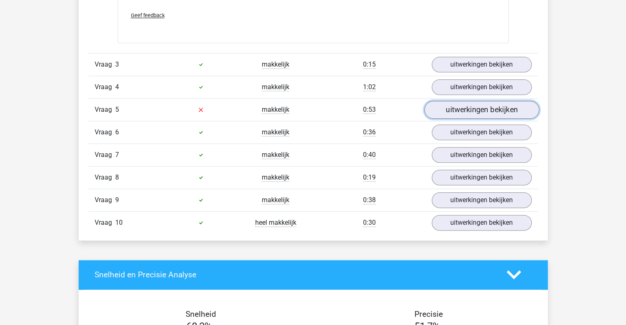
click at [443, 107] on link "uitwerkingen bekijken" at bounding box center [481, 110] width 115 height 18
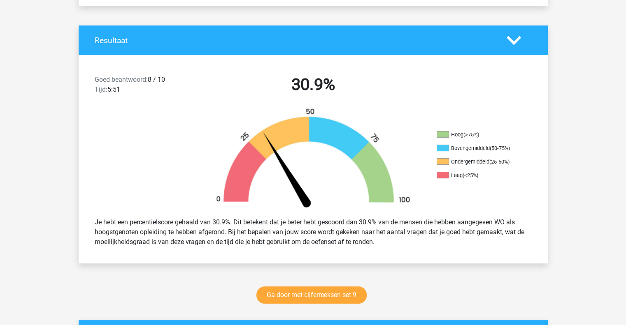
scroll to position [0, 0]
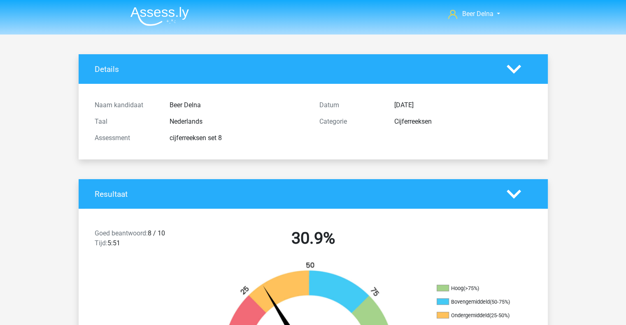
click at [182, 14] on img at bounding box center [159, 16] width 58 height 19
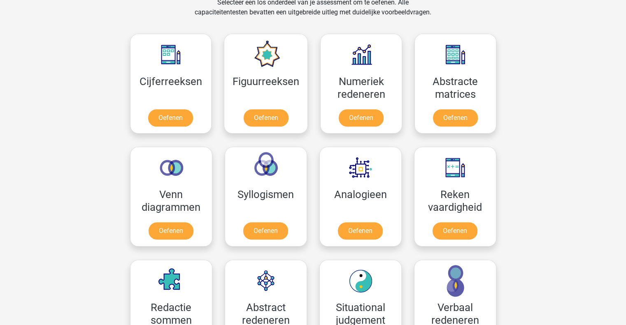
scroll to position [354, 0]
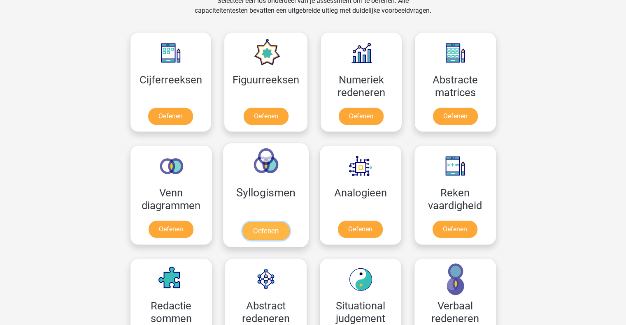
click at [263, 222] on link "Oefenen" at bounding box center [265, 231] width 47 height 18
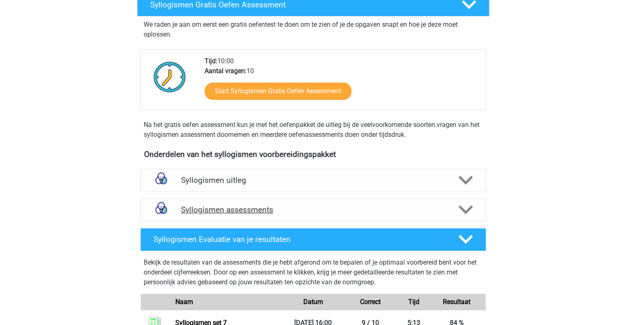
click at [262, 209] on h4 "Syllogismen assessments" at bounding box center [313, 209] width 264 height 9
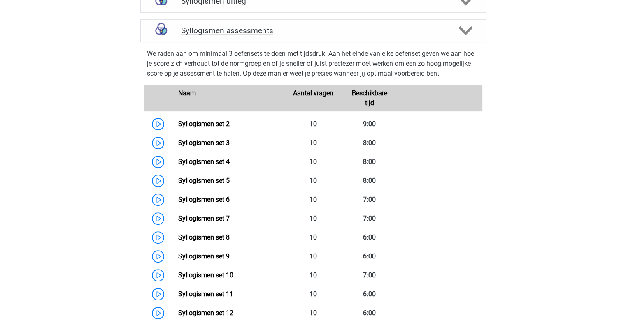
scroll to position [353, 0]
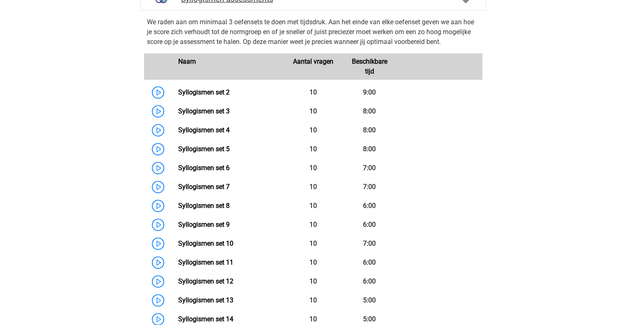
click at [230, 209] on link "Syllogismen set 8" at bounding box center [203, 206] width 51 height 8
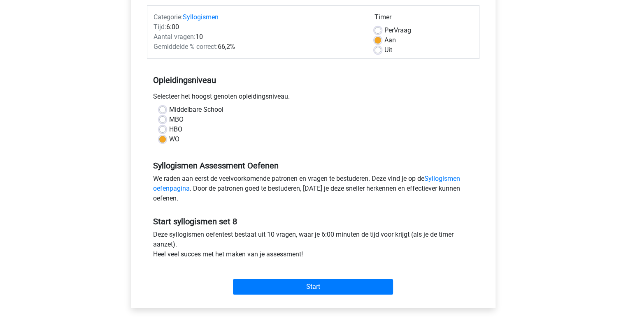
scroll to position [174, 0]
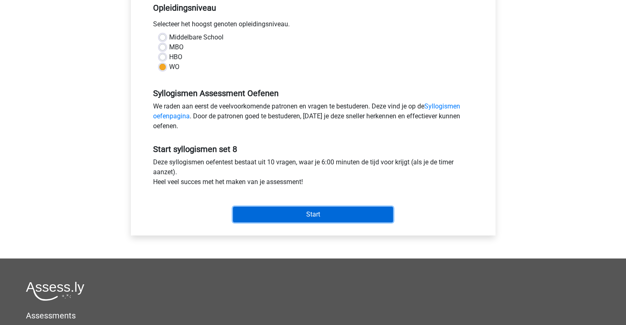
click at [262, 209] on input "Start" at bounding box center [313, 215] width 160 height 16
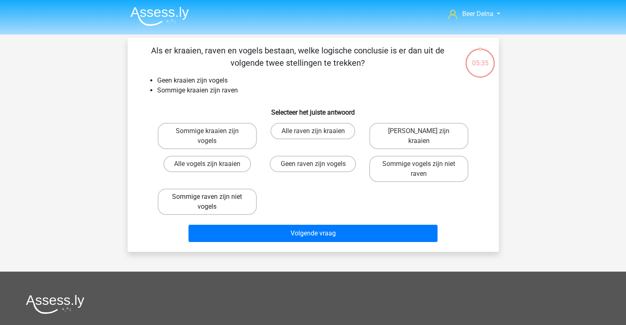
click at [223, 201] on label "Sommige raven zijn niet vogels" at bounding box center [207, 202] width 99 height 26
click at [212, 201] on input "Sommige raven zijn niet vogels" at bounding box center [209, 199] width 5 height 5
radio input "true"
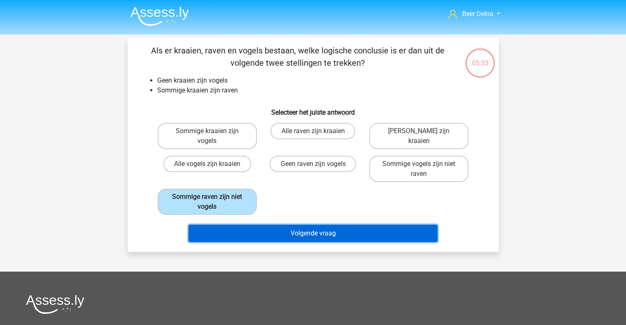
click at [226, 225] on button "Volgende vraag" at bounding box center [312, 233] width 249 height 17
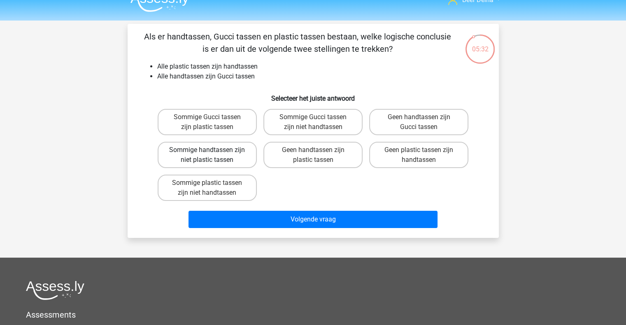
scroll to position [13, 0]
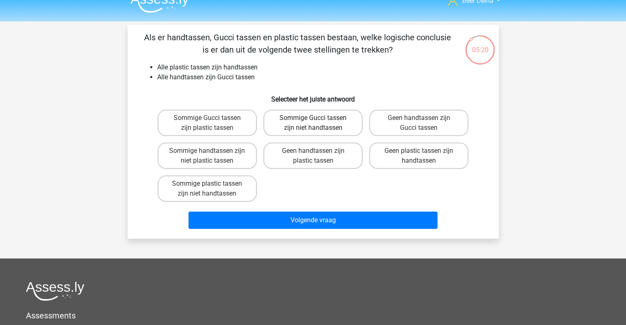
click at [301, 131] on label "Sommige Gucci tassen zijn niet handtassen" at bounding box center [312, 123] width 99 height 26
click at [313, 123] on input "Sommige Gucci tassen zijn niet handtassen" at bounding box center [315, 120] width 5 height 5
radio input "true"
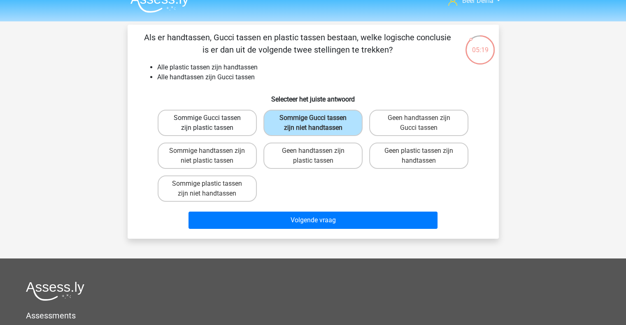
click at [225, 113] on label "Sommige Gucci tassen zijn plastic tassen" at bounding box center [207, 123] width 99 height 26
click at [212, 118] on input "Sommige Gucci tassen zijn plastic tassen" at bounding box center [209, 120] width 5 height 5
radio input "true"
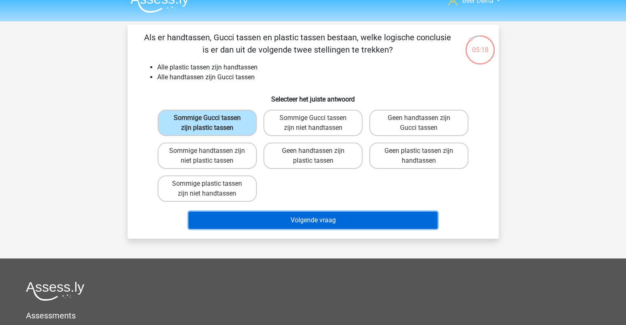
click at [302, 217] on button "Volgende vraag" at bounding box center [312, 220] width 249 height 17
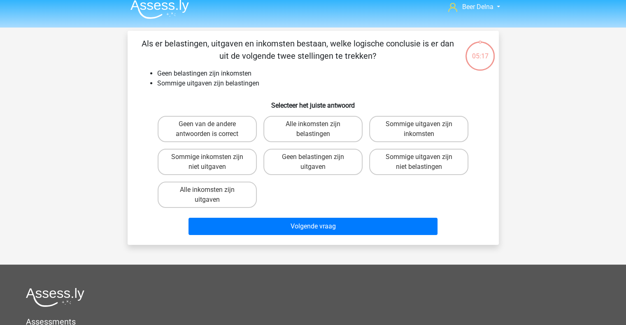
scroll to position [7, 0]
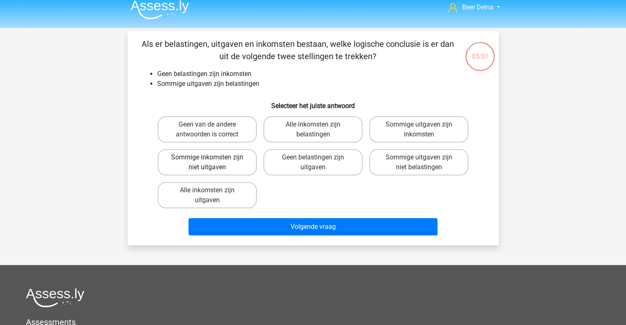
click at [223, 162] on label "Sommige inkomsten zijn niet uitgaven" at bounding box center [207, 162] width 99 height 26
click at [212, 162] on input "Sommige inkomsten zijn niet uitgaven" at bounding box center [209, 160] width 5 height 5
radio input "true"
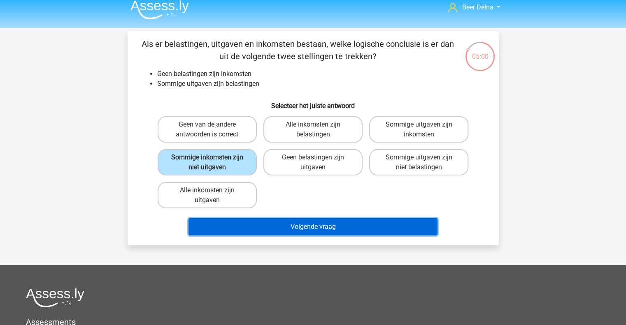
click at [270, 227] on button "Volgende vraag" at bounding box center [312, 227] width 249 height 17
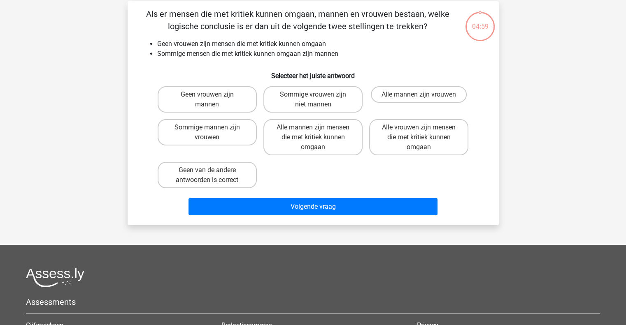
scroll to position [38, 0]
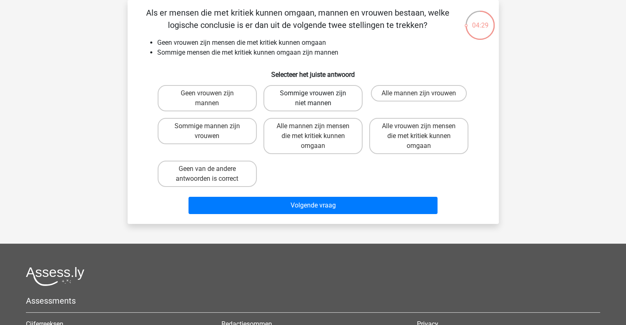
click at [325, 109] on label "Sommige vrouwen zijn niet mannen" at bounding box center [312, 98] width 99 height 26
click at [318, 99] on input "Sommige vrouwen zijn niet mannen" at bounding box center [315, 95] width 5 height 5
radio input "true"
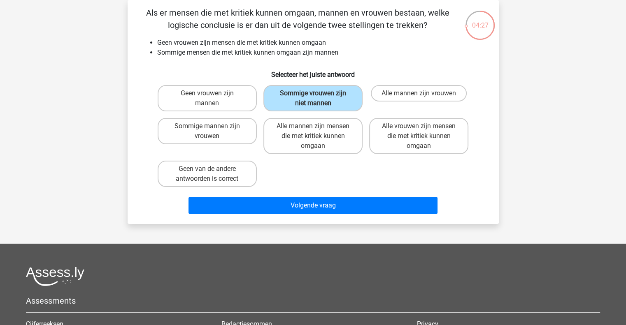
click at [288, 195] on div "Volgende vraag" at bounding box center [313, 204] width 345 height 27
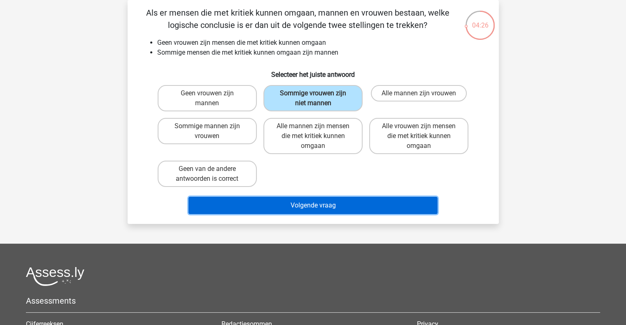
click at [288, 202] on button "Volgende vraag" at bounding box center [312, 205] width 249 height 17
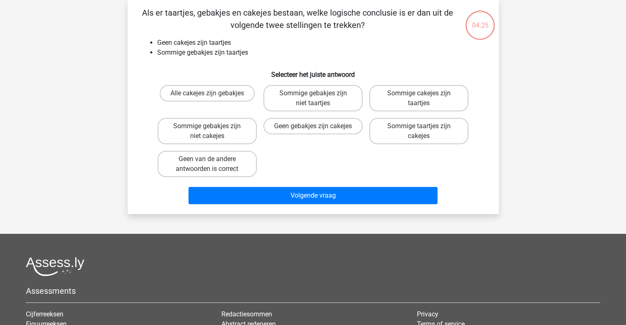
scroll to position [0, 0]
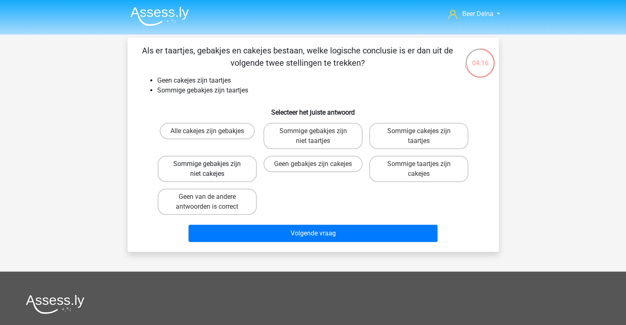
click at [225, 163] on label "Sommige gebakjes zijn niet cakejes" at bounding box center [207, 169] width 99 height 26
click at [212, 164] on input "Sommige gebakjes zijn niet cakejes" at bounding box center [209, 166] width 5 height 5
radio input "true"
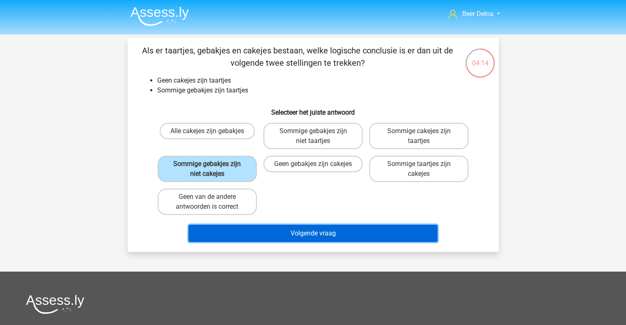
click at [242, 231] on button "Volgende vraag" at bounding box center [312, 233] width 249 height 17
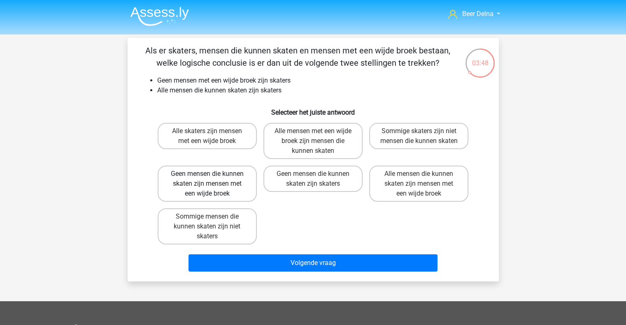
click at [191, 186] on label "Geen mensen die kunnen skaten zijn mensen met een wijde broek" at bounding box center [207, 184] width 99 height 36
click at [207, 179] on input "Geen mensen die kunnen skaten zijn mensen met een wijde broek" at bounding box center [209, 176] width 5 height 5
radio input "true"
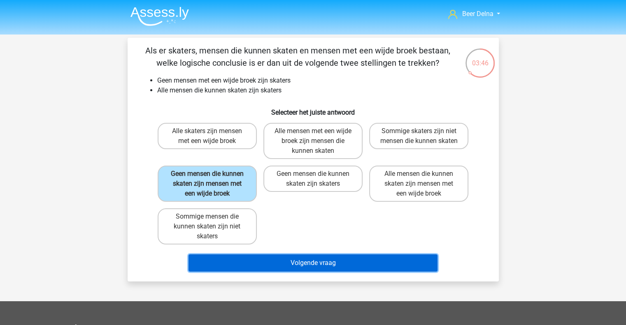
click at [237, 259] on button "Volgende vraag" at bounding box center [312, 263] width 249 height 17
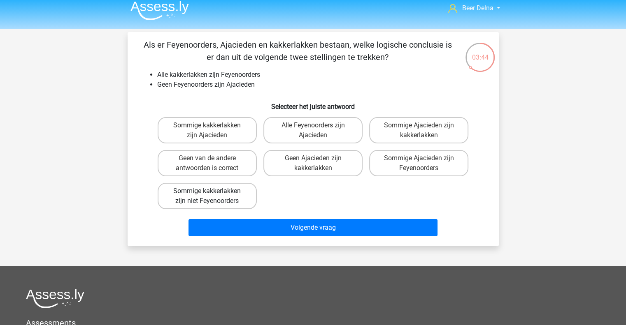
scroll to position [5, 0]
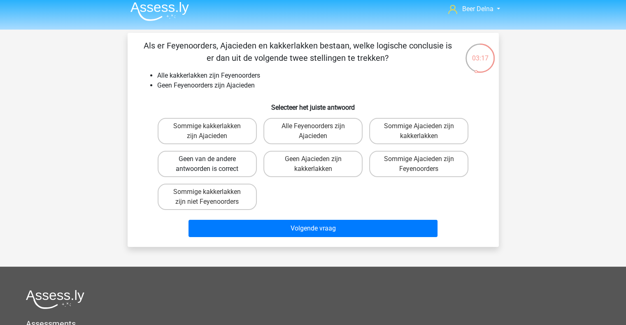
click at [206, 170] on label "Geen van de andere antwoorden is correct" at bounding box center [207, 164] width 99 height 26
click at [207, 165] on input "Geen van de andere antwoorden is correct" at bounding box center [209, 161] width 5 height 5
radio input "true"
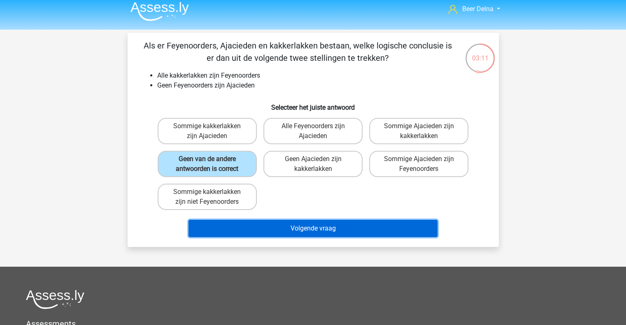
click at [330, 230] on button "Volgende vraag" at bounding box center [312, 228] width 249 height 17
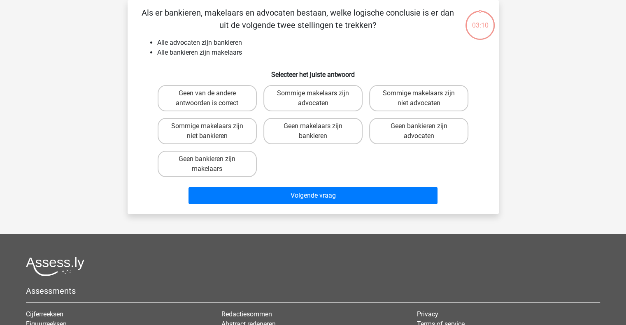
scroll to position [0, 0]
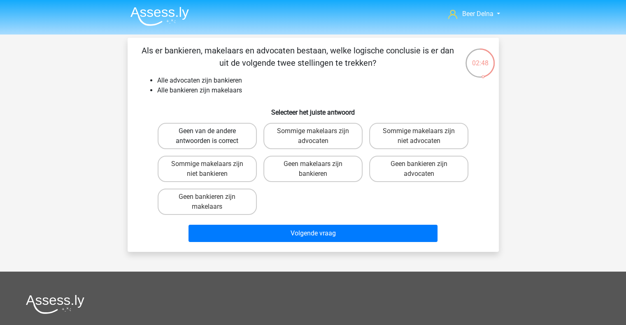
click at [231, 145] on label "Geen van de andere antwoorden is correct" at bounding box center [207, 136] width 99 height 26
click at [212, 137] on input "Geen van de andere antwoorden is correct" at bounding box center [209, 133] width 5 height 5
radio input "true"
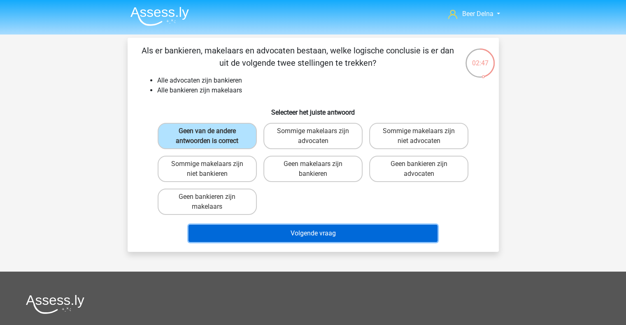
click at [305, 227] on button "Volgende vraag" at bounding box center [312, 233] width 249 height 17
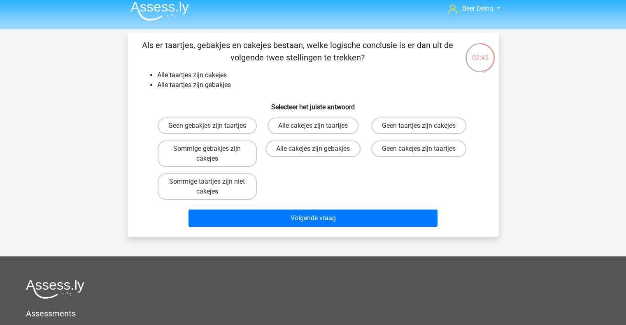
scroll to position [5, 0]
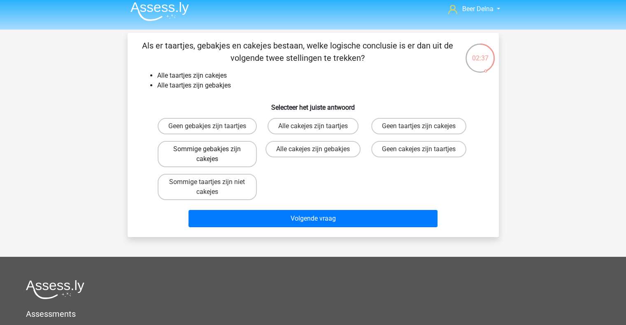
click at [225, 167] on label "Sommige gebakjes zijn cakejes" at bounding box center [207, 154] width 99 height 26
click at [212, 155] on input "Sommige gebakjes zijn cakejes" at bounding box center [209, 151] width 5 height 5
radio input "true"
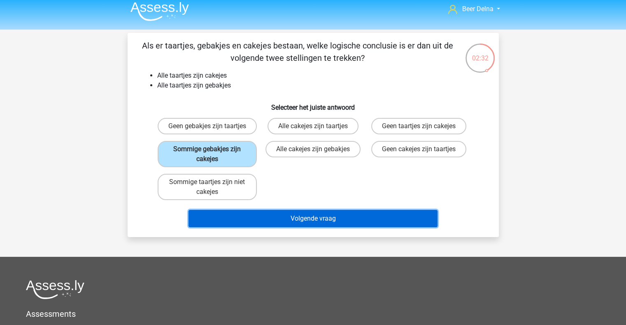
click at [274, 228] on button "Volgende vraag" at bounding box center [312, 218] width 249 height 17
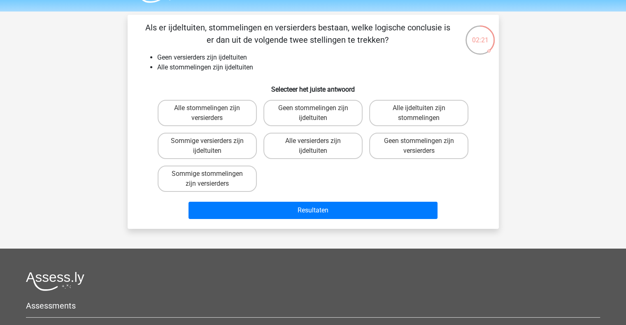
scroll to position [10, 0]
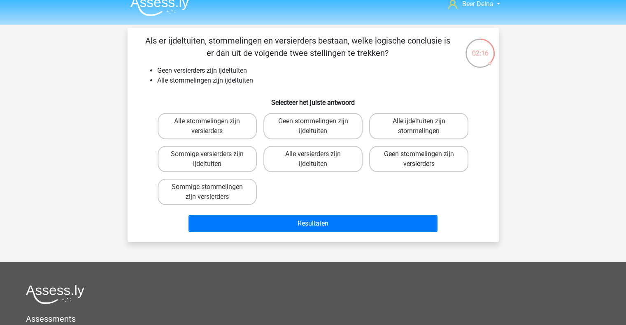
click at [416, 158] on label "Geen stommelingen zijn versierders" at bounding box center [418, 159] width 99 height 26
click at [419, 158] on input "Geen stommelingen zijn versierders" at bounding box center [421, 156] width 5 height 5
radio input "true"
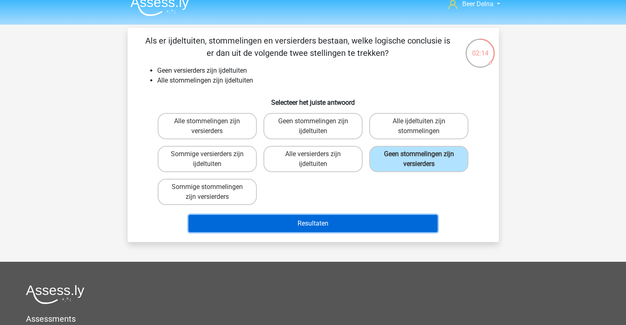
click at [379, 226] on button "Resultaten" at bounding box center [312, 223] width 249 height 17
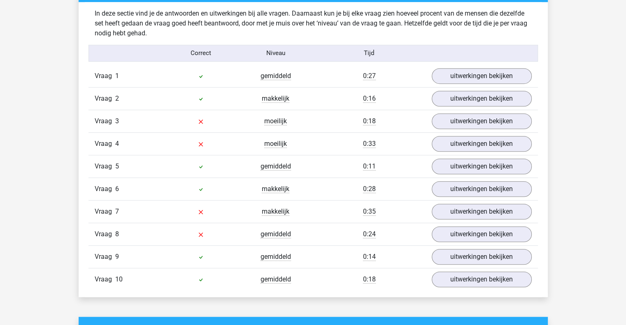
scroll to position [502, 0]
click at [456, 125] on link "uitwerkingen bekijken" at bounding box center [481, 121] width 115 height 18
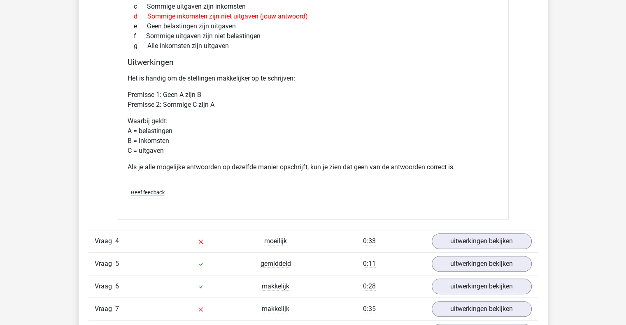
scroll to position [716, 0]
click at [507, 230] on div "Vraag 4 moeilijk 0:33 uitwerkingen bekijken" at bounding box center [312, 241] width 449 height 23
click at [508, 239] on link "uitwerkingen bekijken" at bounding box center [481, 241] width 115 height 18
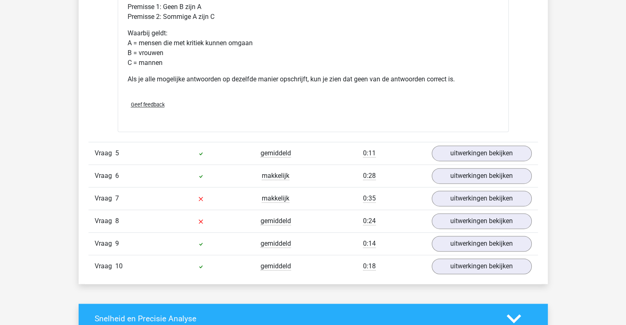
scroll to position [1151, 0]
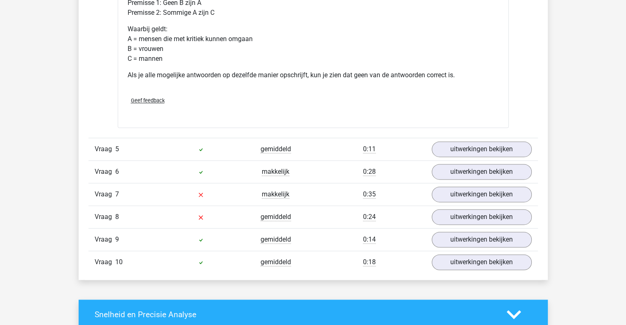
click at [460, 200] on div "Vraag 7 makkelijk 0:35 uitwerkingen bekijken" at bounding box center [312, 194] width 449 height 23
click at [459, 194] on link "uitwerkingen bekijken" at bounding box center [481, 195] width 115 height 18
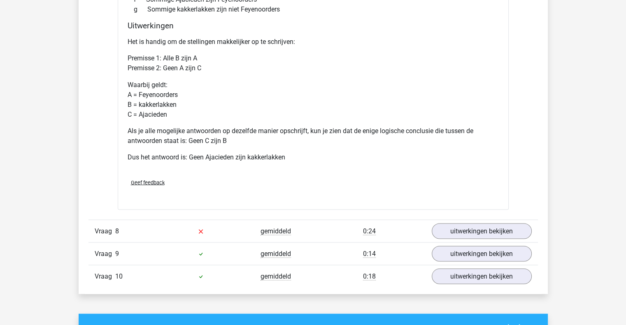
scroll to position [1486, 0]
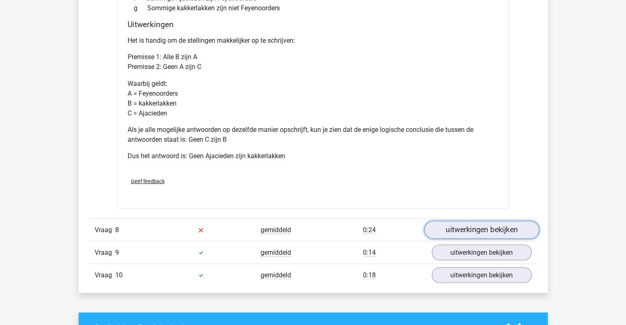
click at [472, 223] on link "uitwerkingen bekijken" at bounding box center [481, 230] width 115 height 18
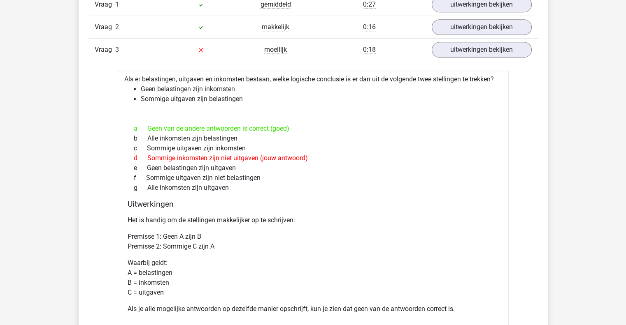
scroll to position [573, 0]
click at [420, 14] on div "Vraag 1 gemiddeld 0:27 uitwerkingen bekijken" at bounding box center [312, 5] width 449 height 22
